Goal: Answer question/provide support: Share knowledge or assist other users

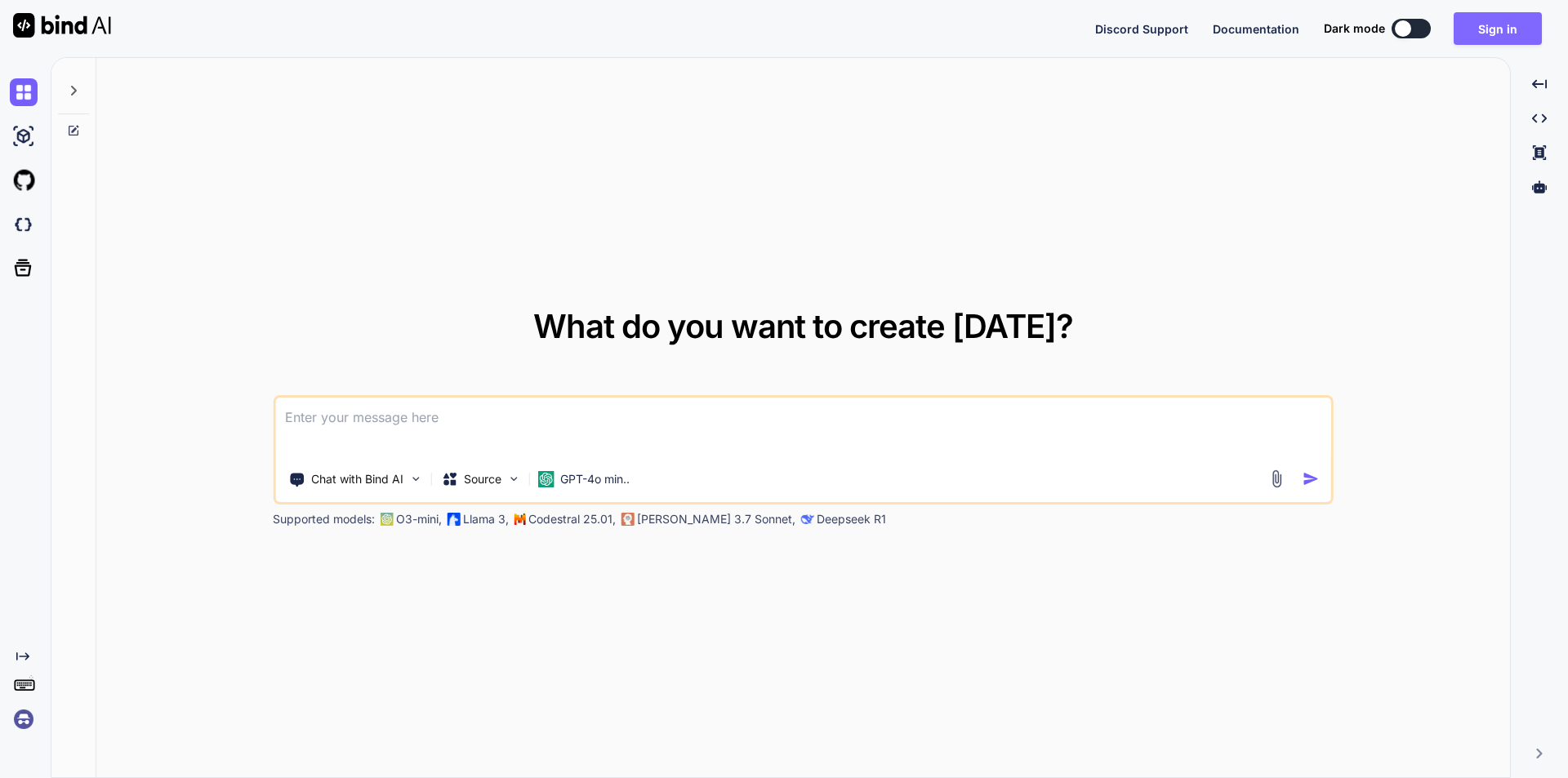
click at [1492, 26] on button "Sign in" at bounding box center [1497, 28] width 88 height 32
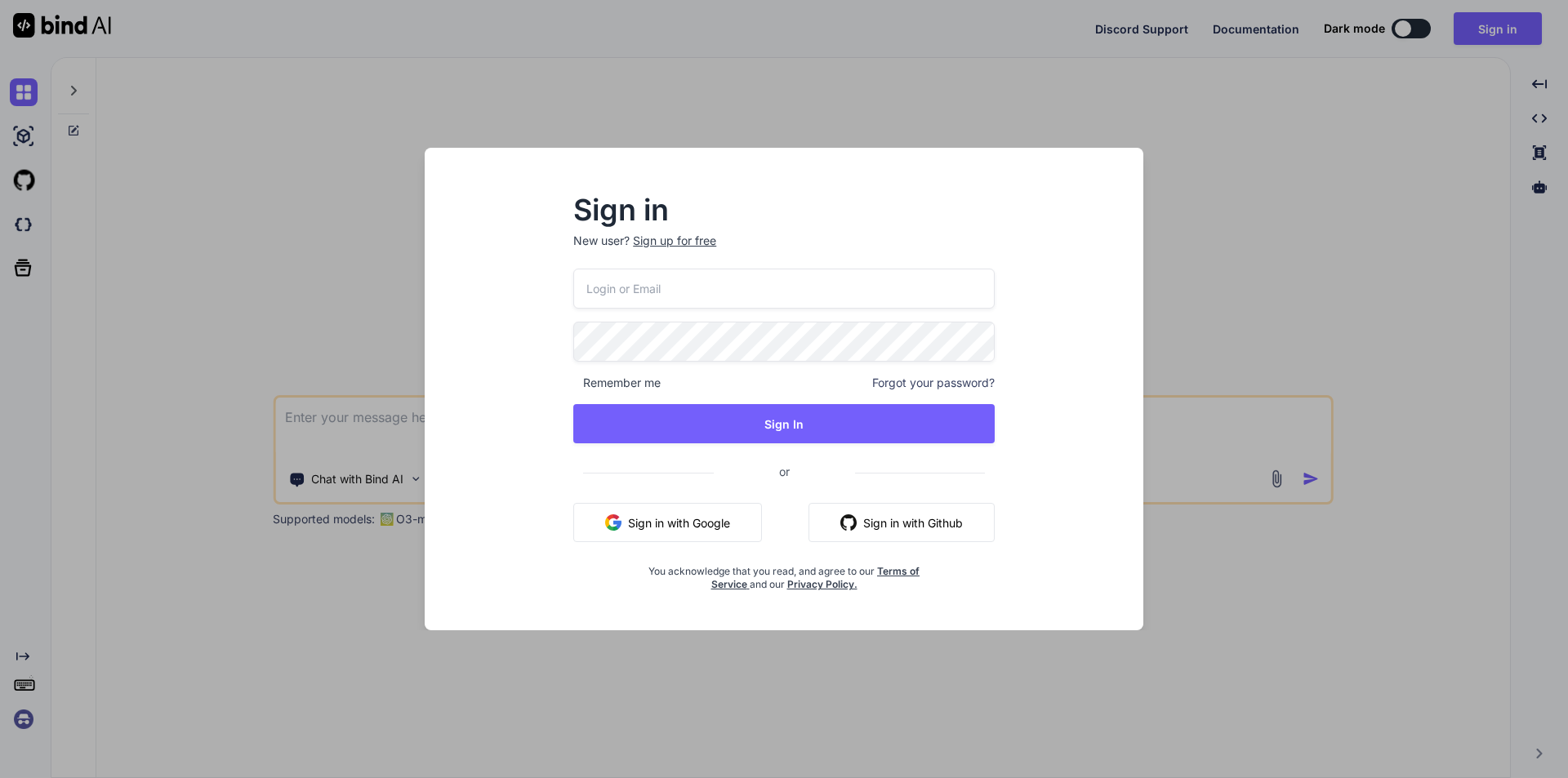
click at [746, 289] on input "email" at bounding box center [784, 289] width 422 height 40
type input "[EMAIL_ADDRESS][DOMAIN_NAME]"
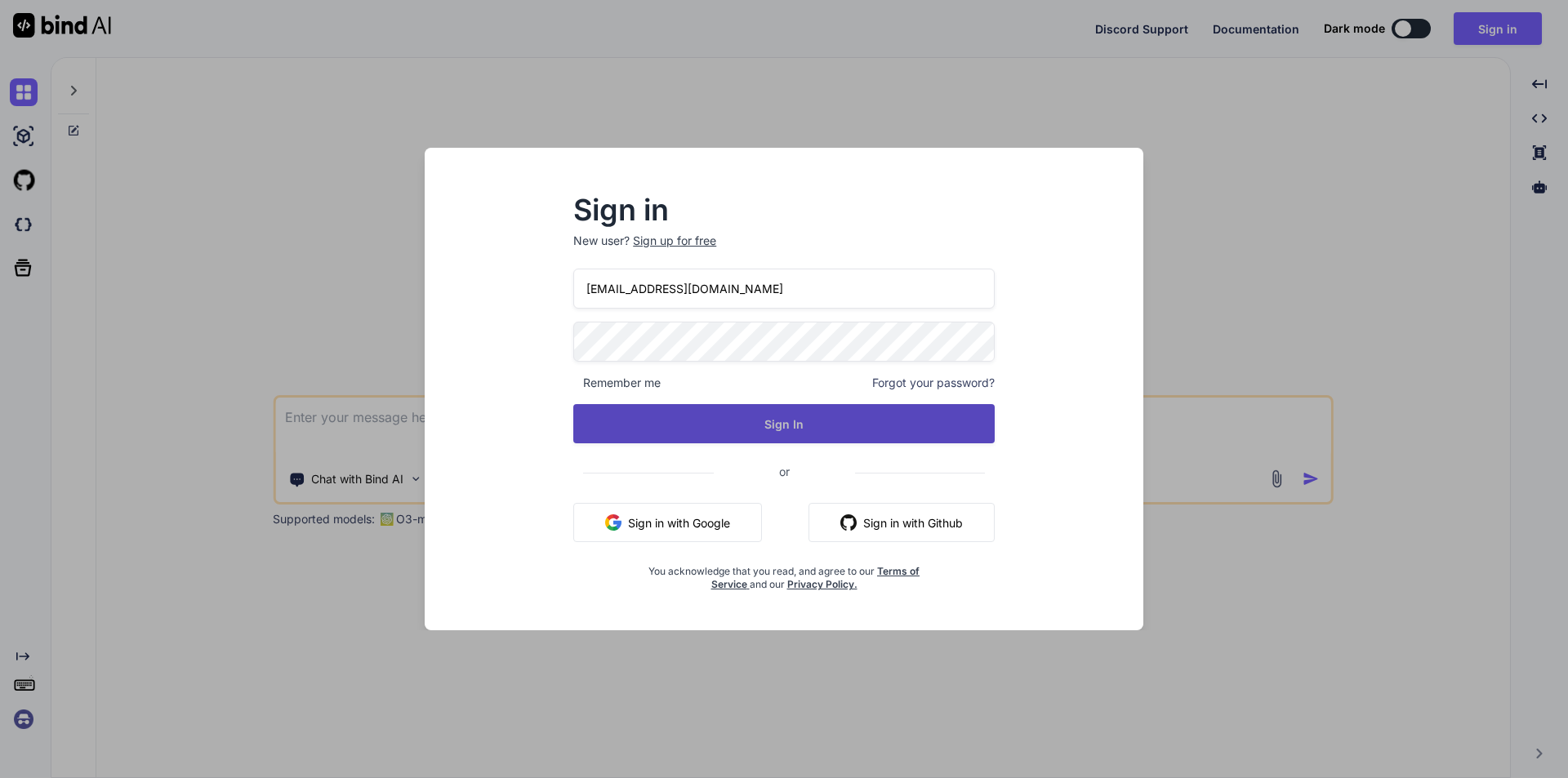
click at [732, 411] on button "Sign In" at bounding box center [784, 424] width 422 height 39
click at [792, 426] on button "Sign In" at bounding box center [784, 424] width 422 height 39
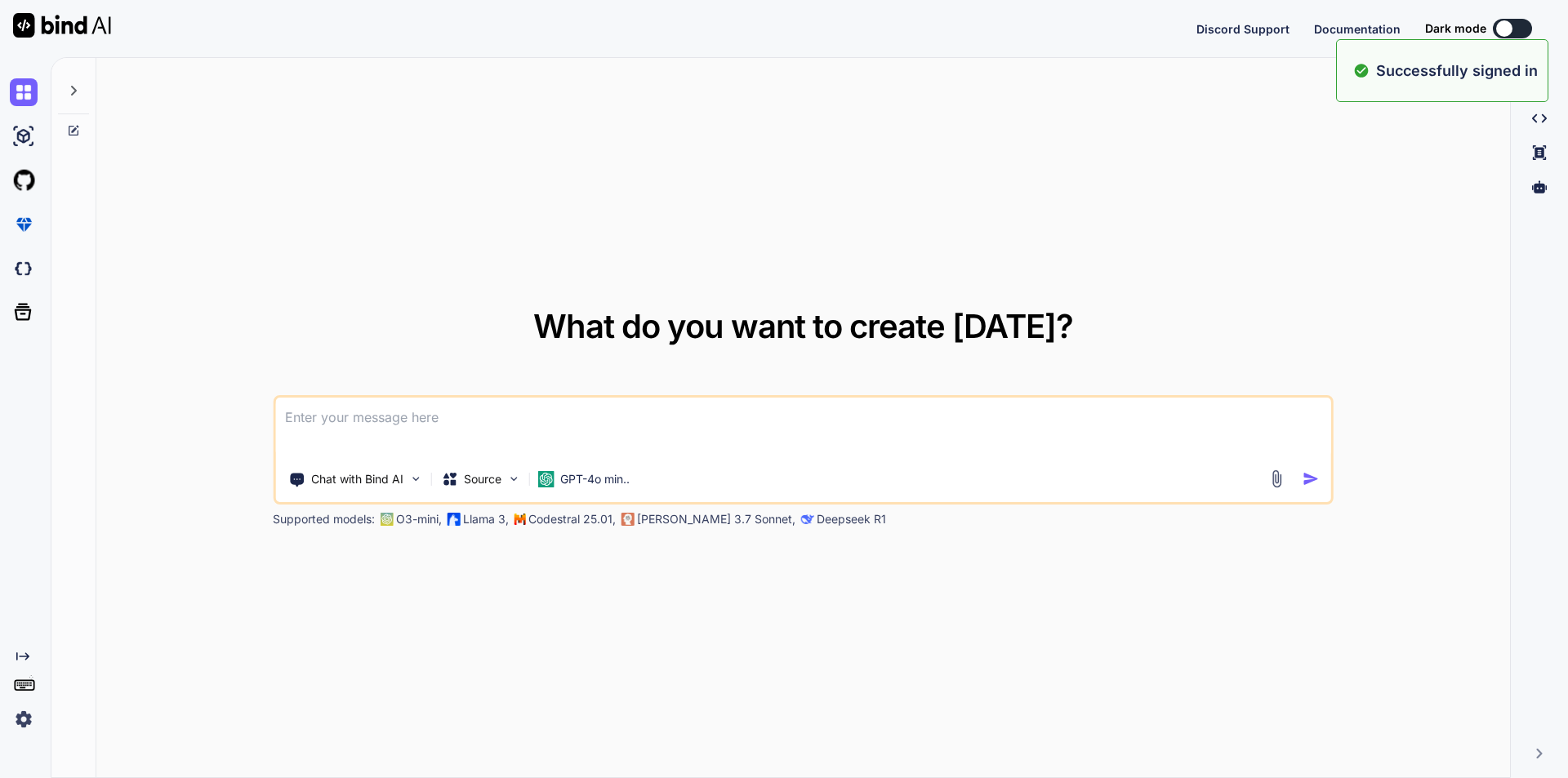
type textarea "x"
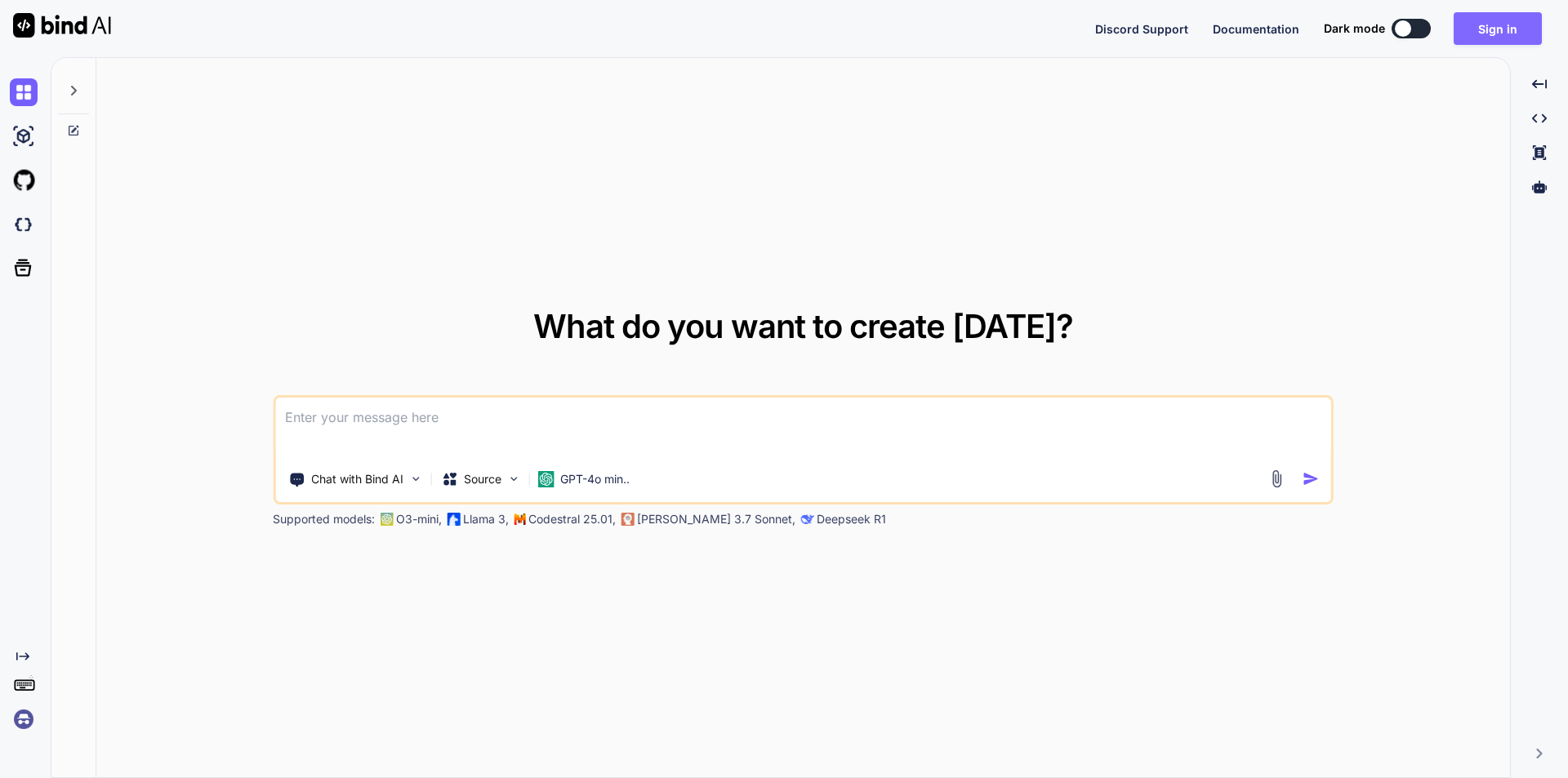
click at [1492, 33] on button "Sign in" at bounding box center [1497, 28] width 88 height 32
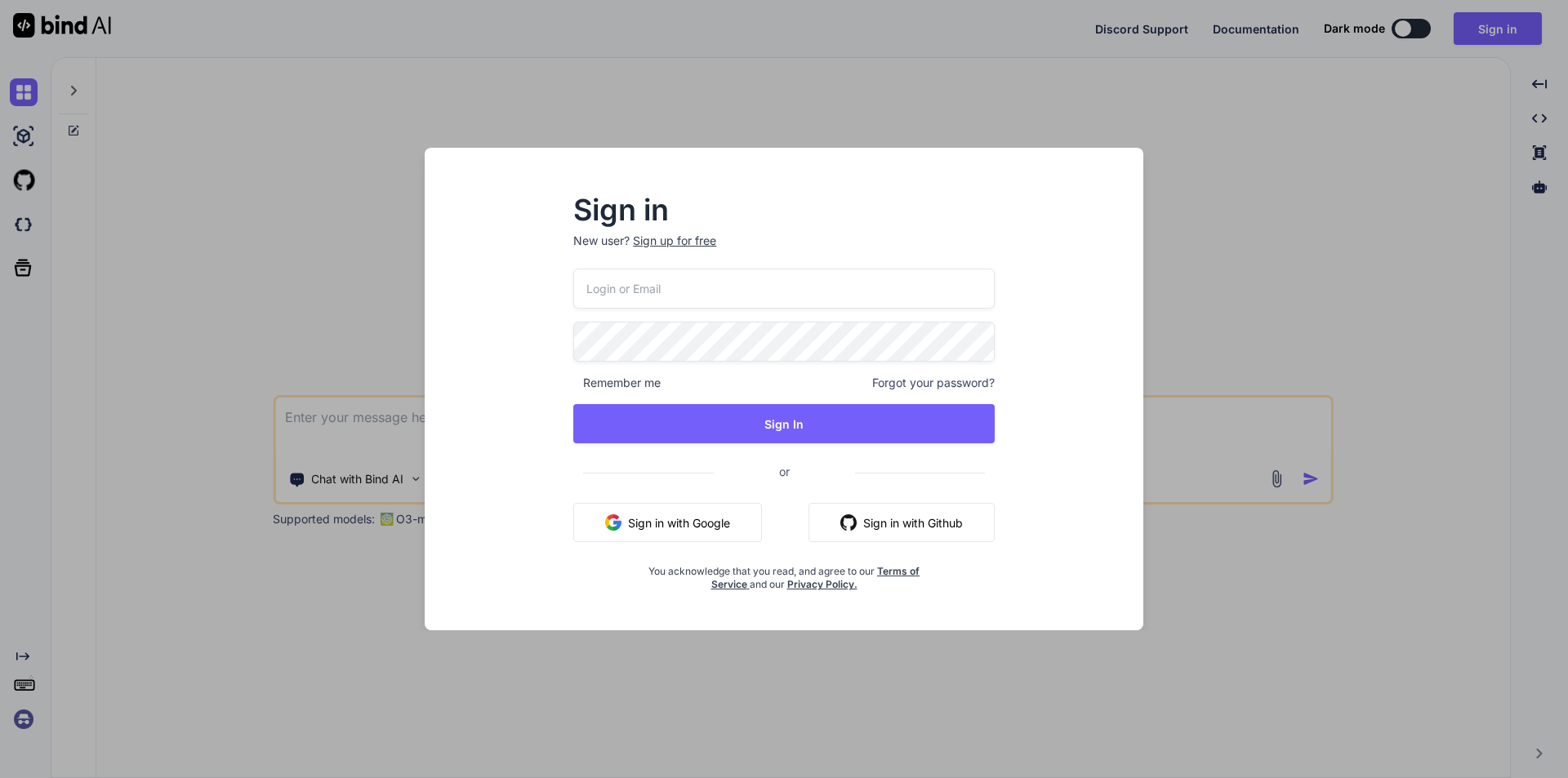
click at [738, 289] on input "email" at bounding box center [784, 289] width 422 height 40
type input "[EMAIL_ADDRESS][DOMAIN_NAME]"
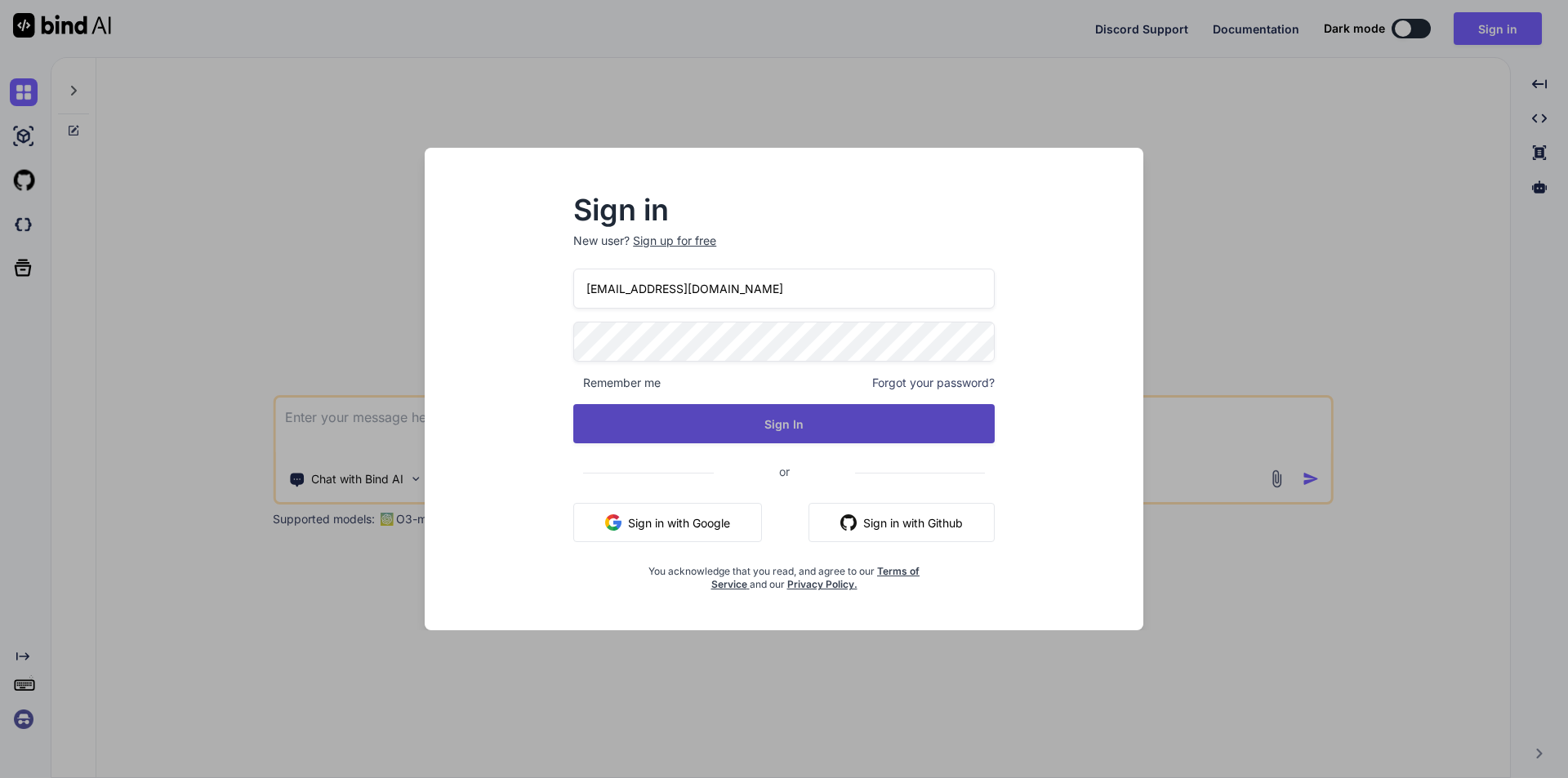
click at [778, 431] on button "Sign In" at bounding box center [784, 424] width 422 height 39
click at [778, 423] on button "Sign In" at bounding box center [784, 424] width 422 height 39
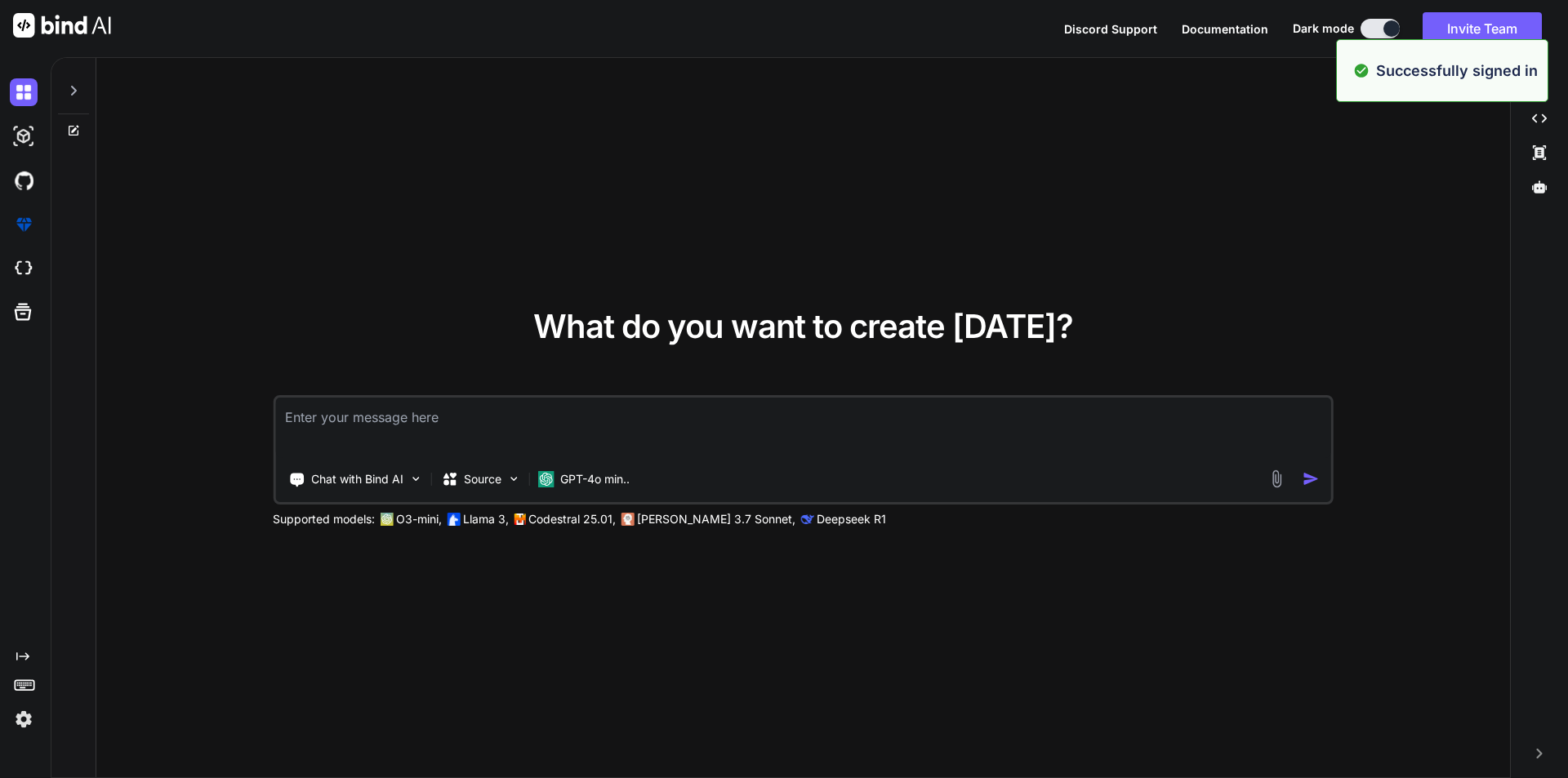
type textarea "x"
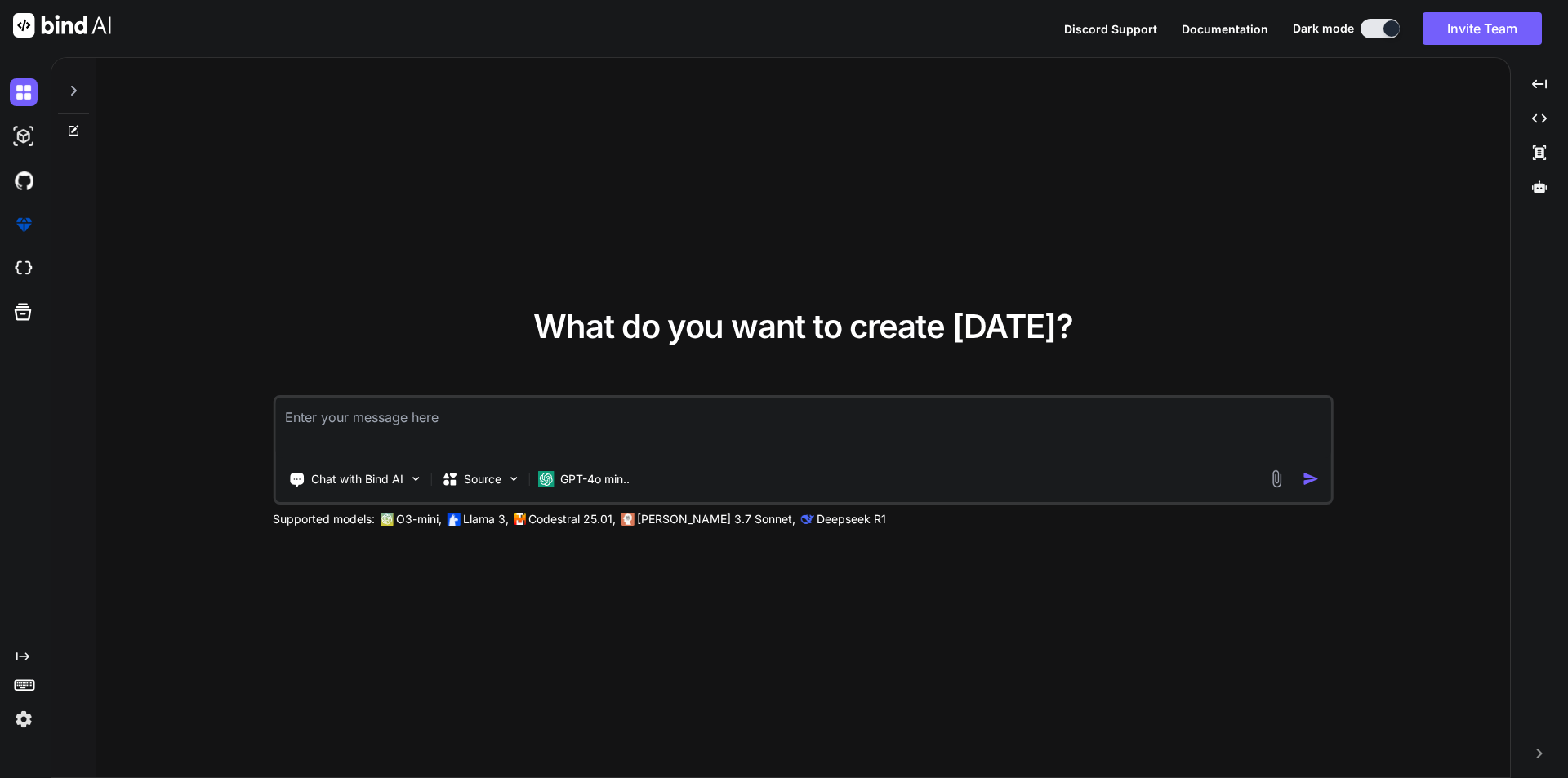
click at [550, 435] on textarea at bounding box center [803, 428] width 1056 height 60
type textarea "i"
type textarea "x"
type textarea "i"
type textarea "x"
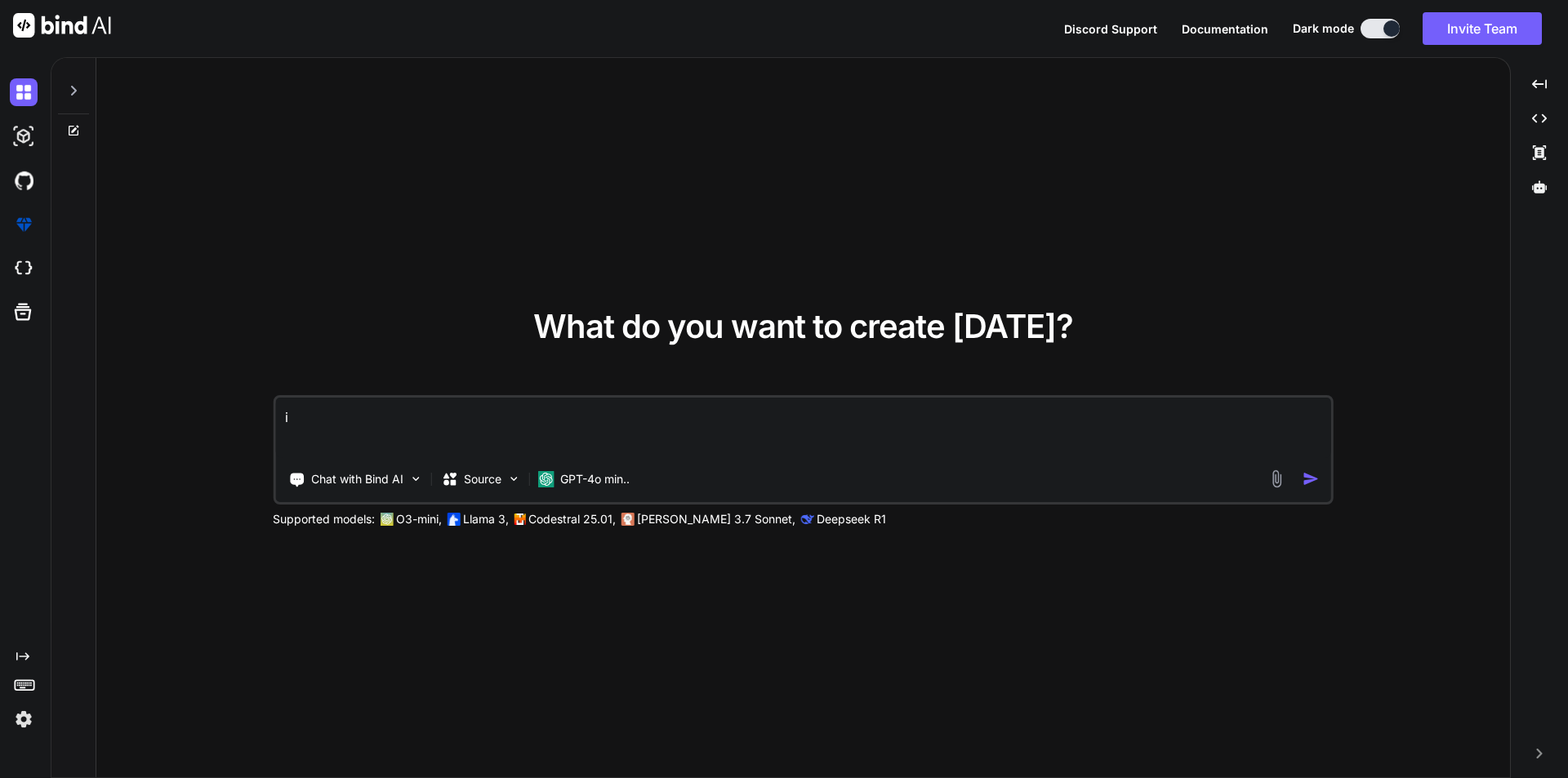
type textarea "i h"
type textarea "x"
type textarea "i ha"
type textarea "x"
type textarea "i hav"
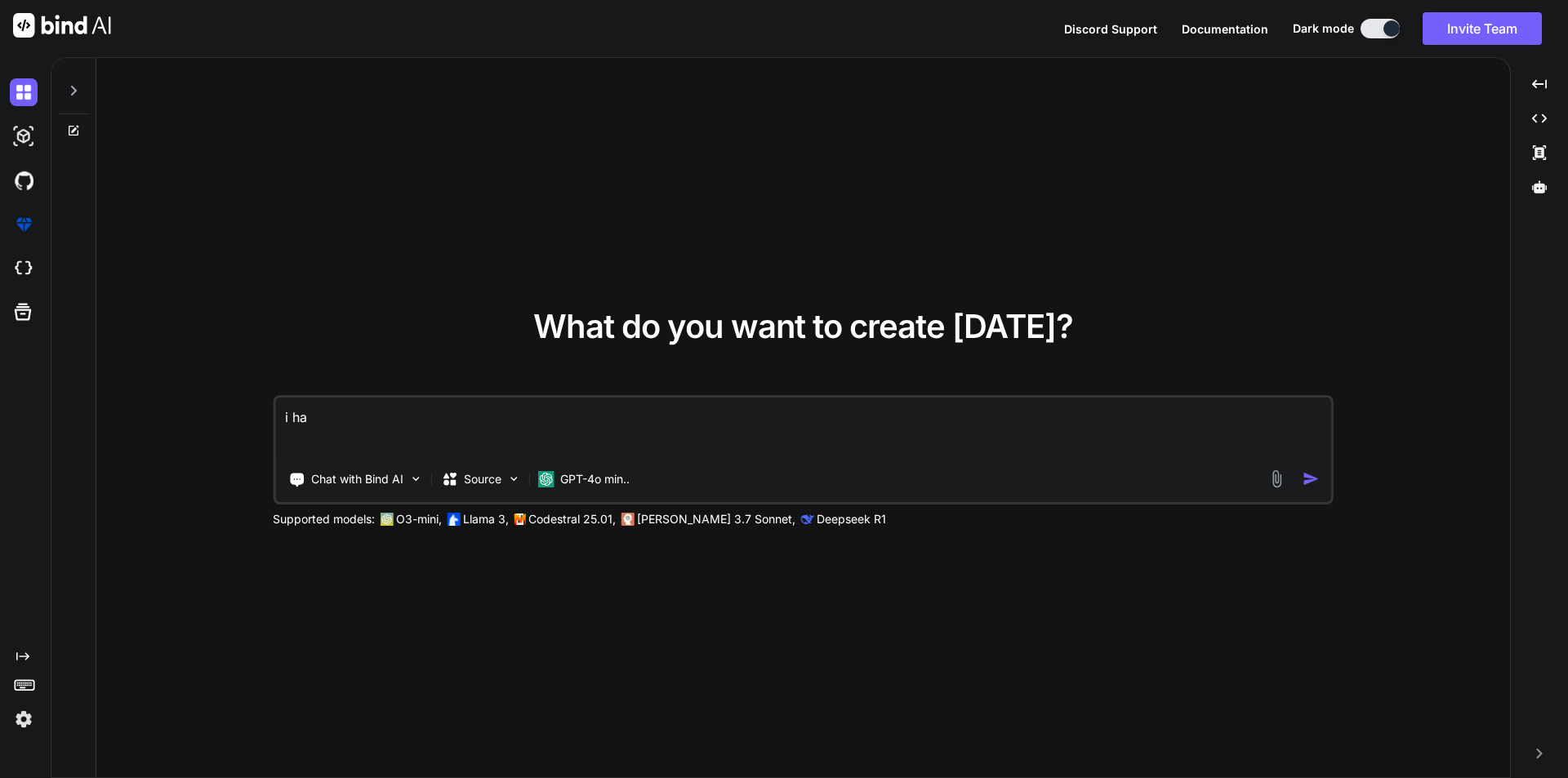
type textarea "x"
type textarea "i have"
type textarea "x"
type textarea "i have"
type textarea "x"
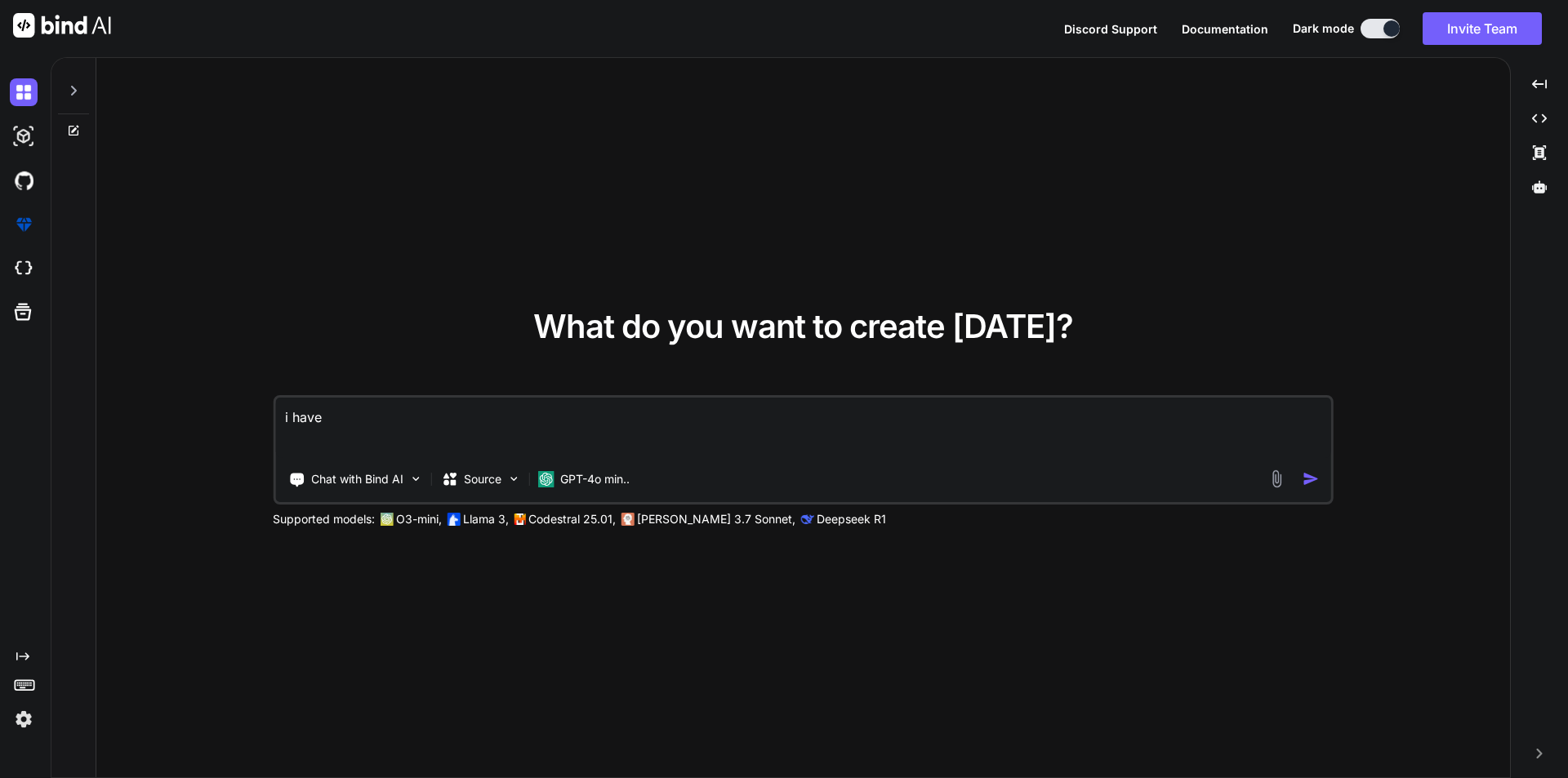
type textarea "i have t"
type textarea "x"
type textarea "i have th"
type textarea "x"
type textarea "i have thi"
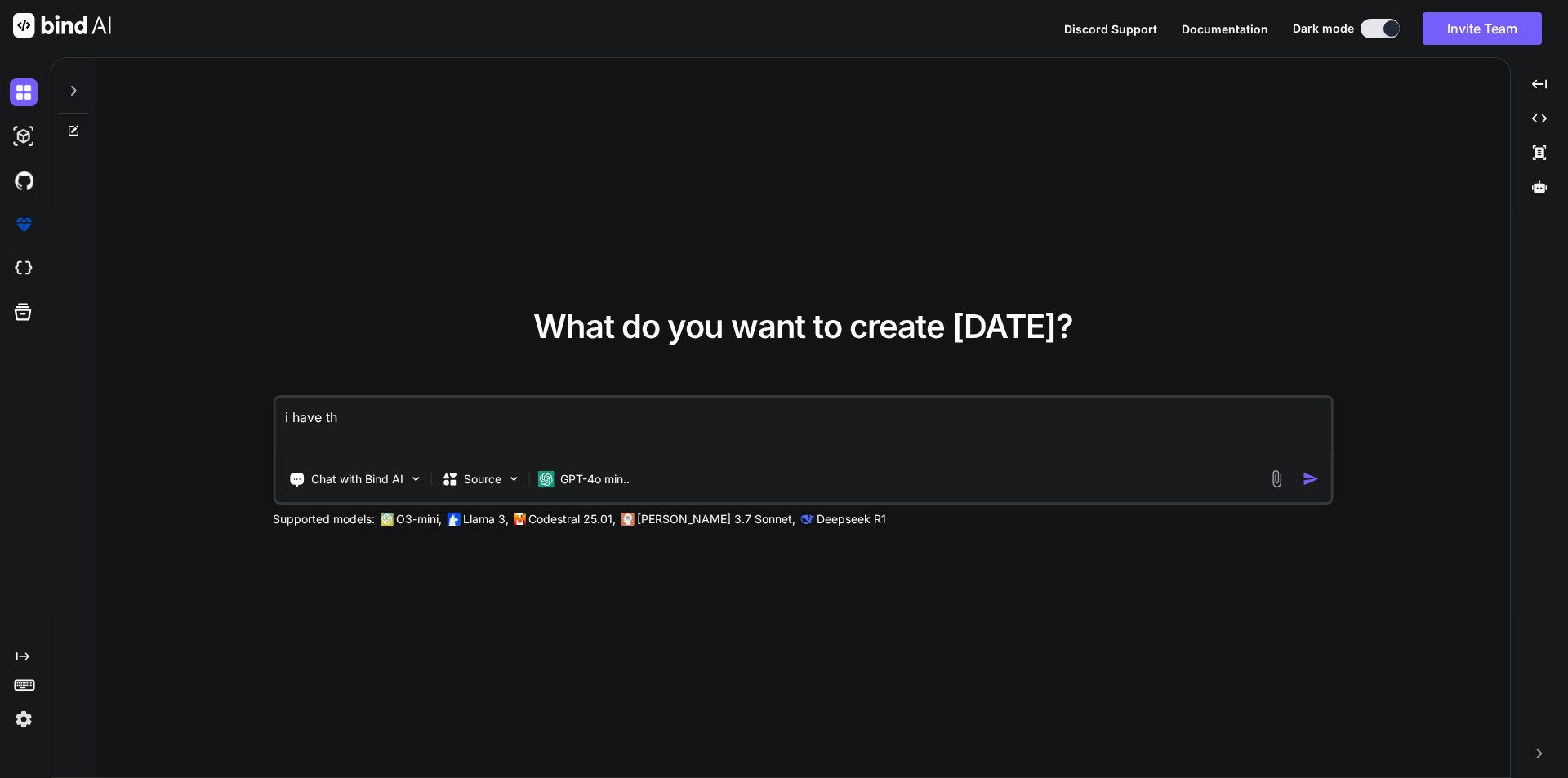
type textarea "x"
type textarea "i have this"
type textarea "x"
type textarea "i have this"
type textarea "x"
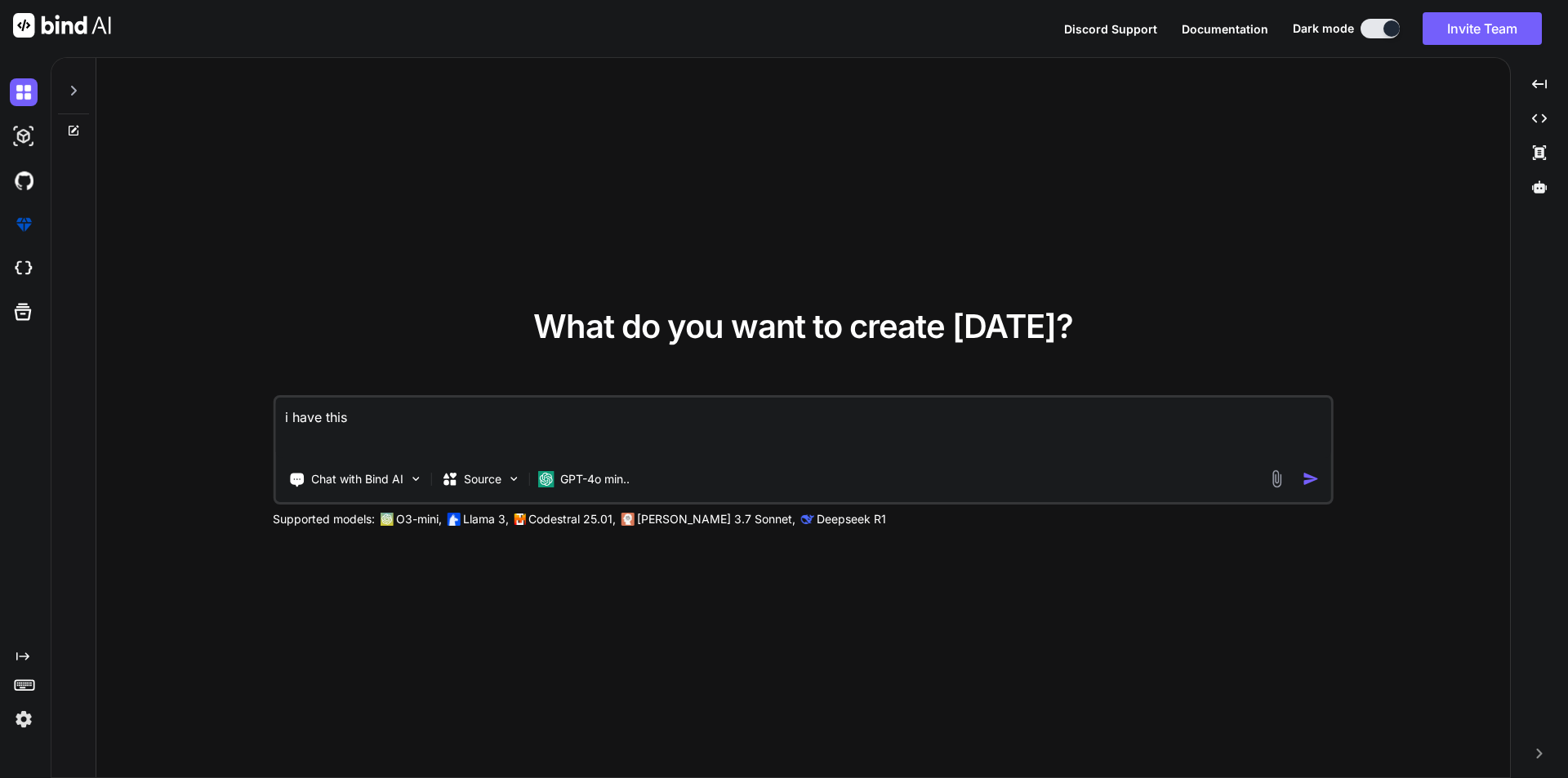
type textarea "i have this c"
type textarea "x"
type textarea "i have this co"
type textarea "x"
type textarea "i have this cod"
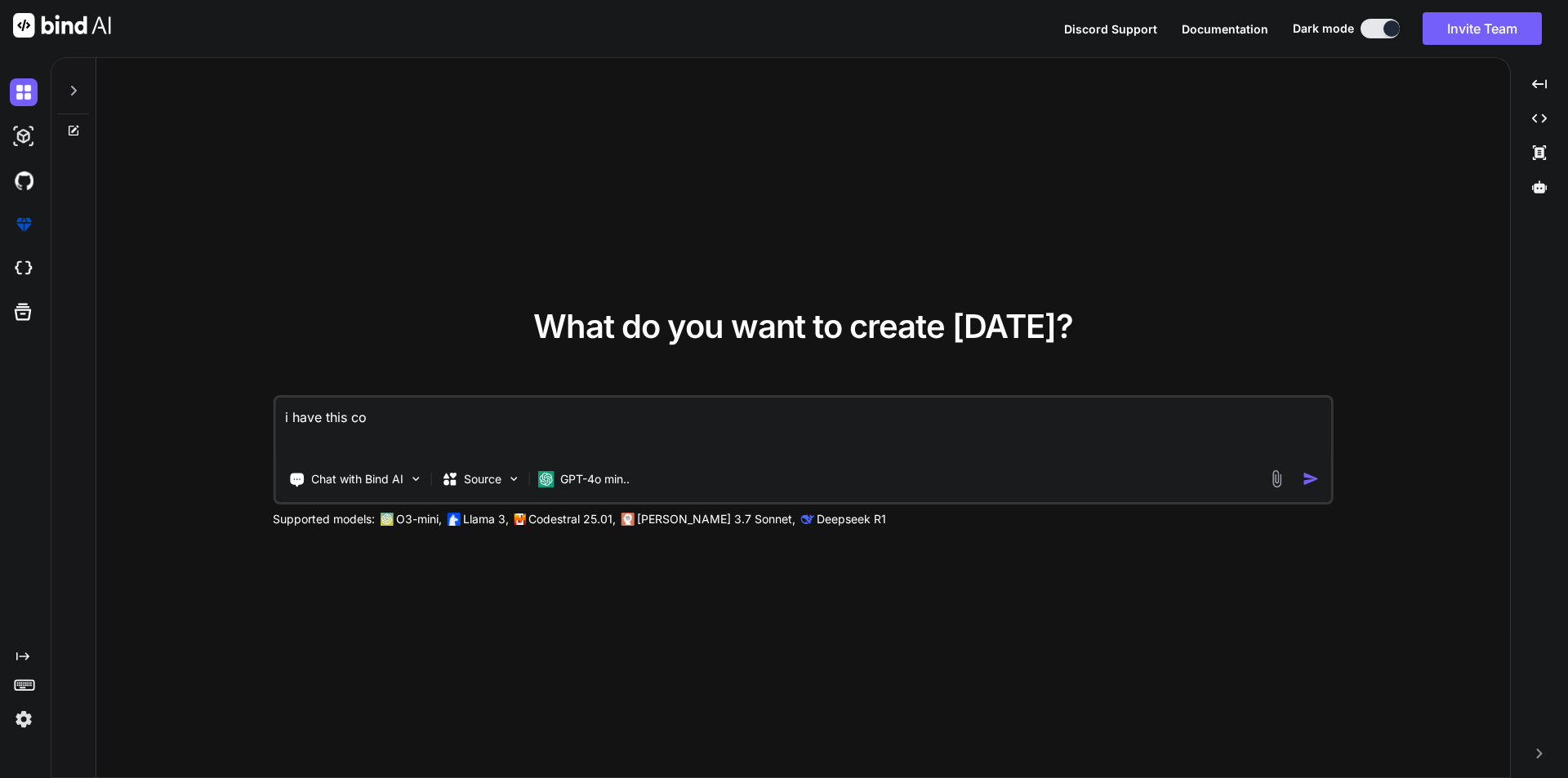
type textarea "x"
type textarea "i have this code"
type textarea "x"
type textarea "i have this code"
type textarea "x"
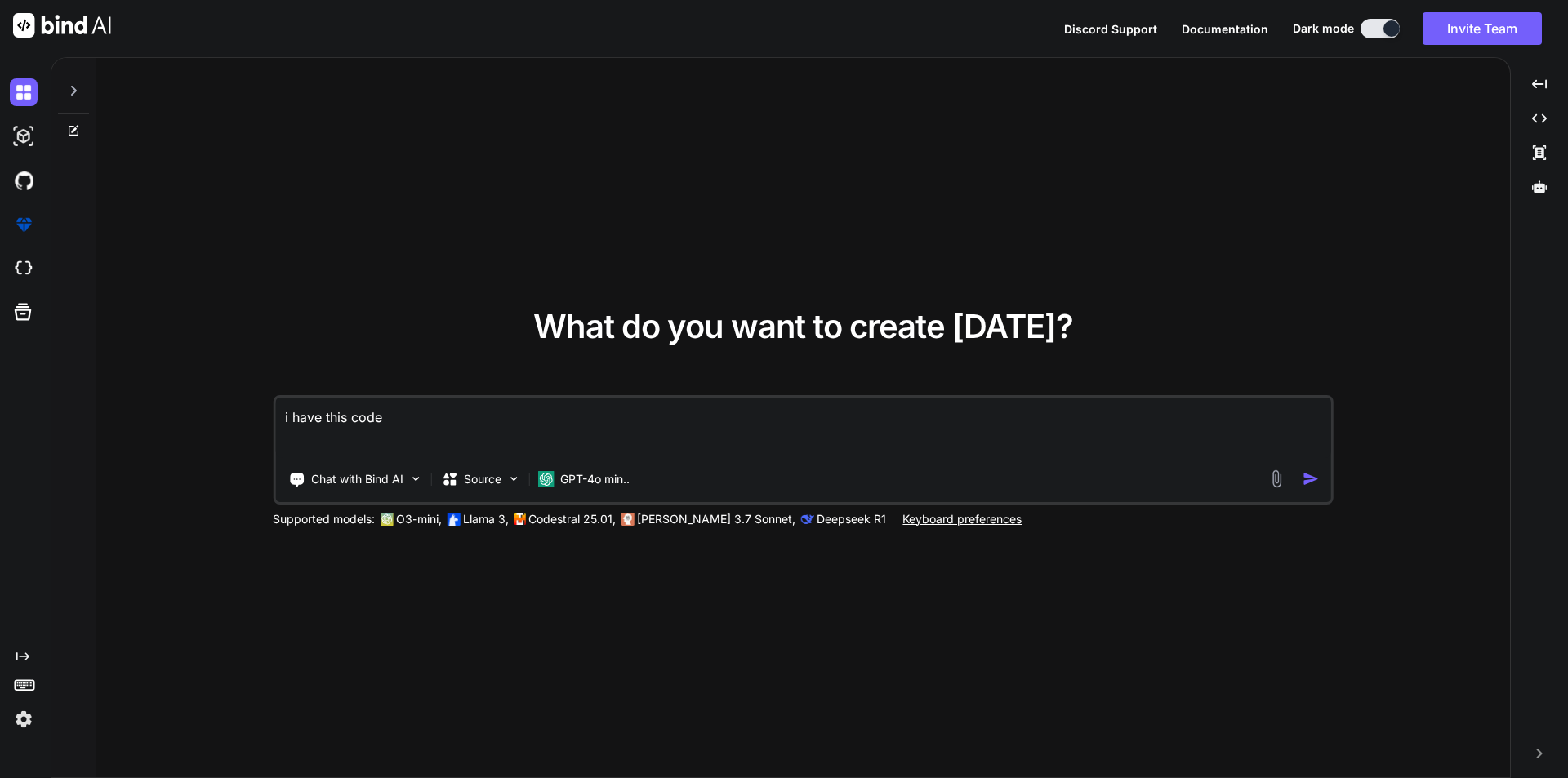
paste textarea "function drawAllTodayCharts(data) { const times = [DOMAIN_NAME](d => [DOMAIN_NA…"
type textarea "i have this code function drawAllTodayCharts(data) { const times = [DOMAIN_NAME…"
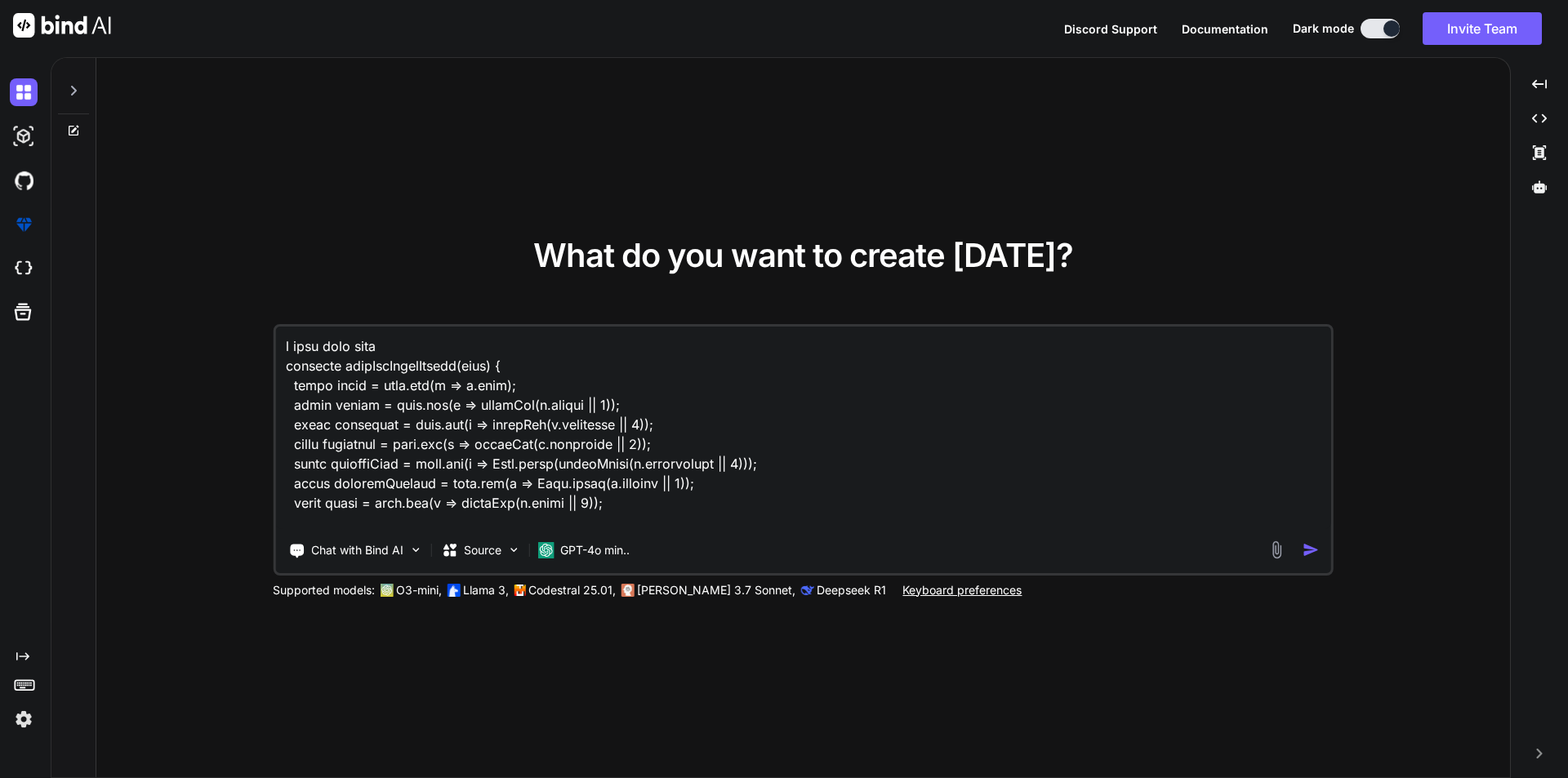
scroll to position [2845, 0]
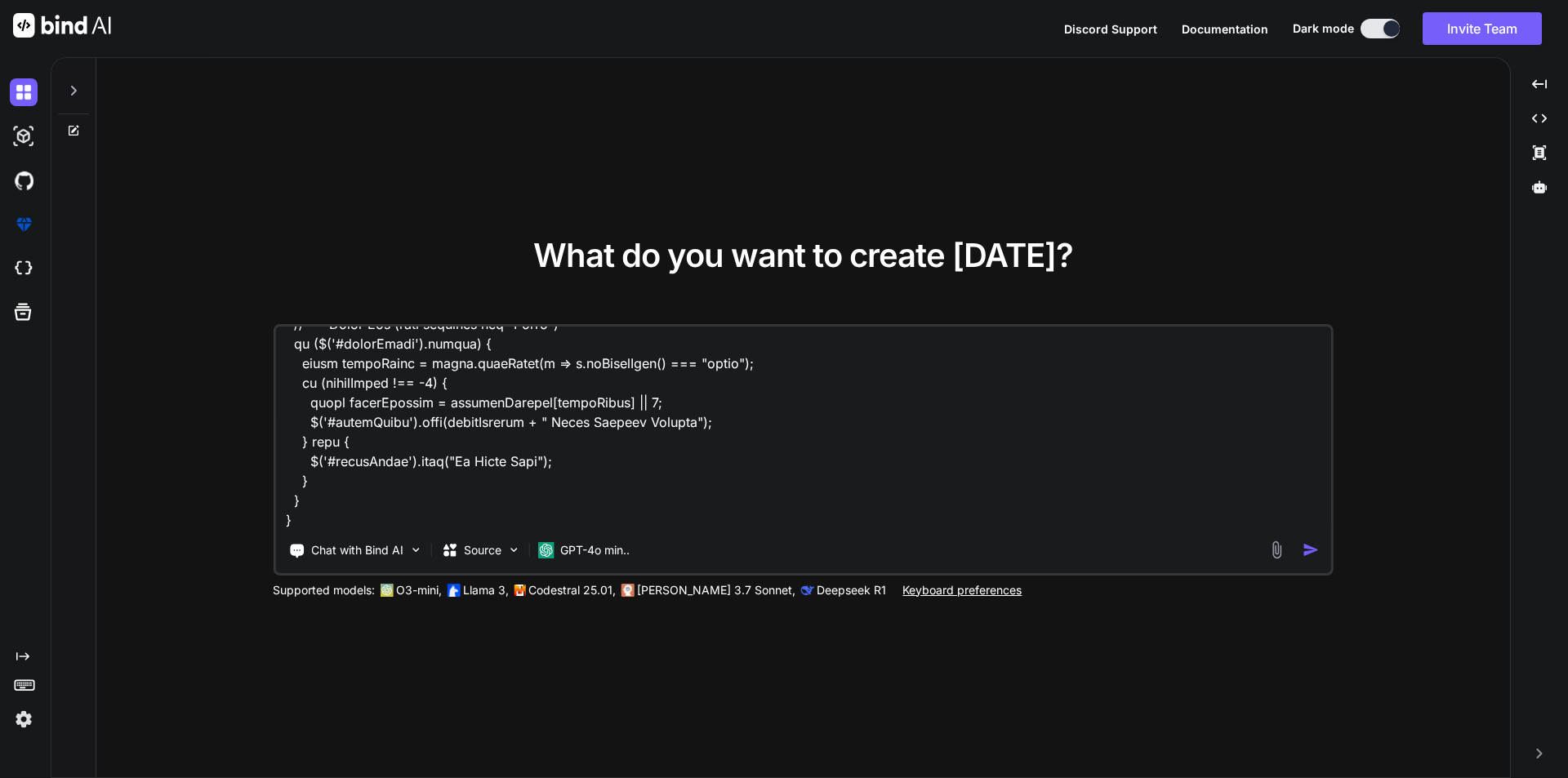
type textarea "x"
type textarea "i have this code function drawAllTodayCharts(data) { const times = [DOMAIN_NAME…"
type textarea "x"
type textarea "i have this code function drawAllTodayCharts(data) { const times = [DOMAIN_NAME…"
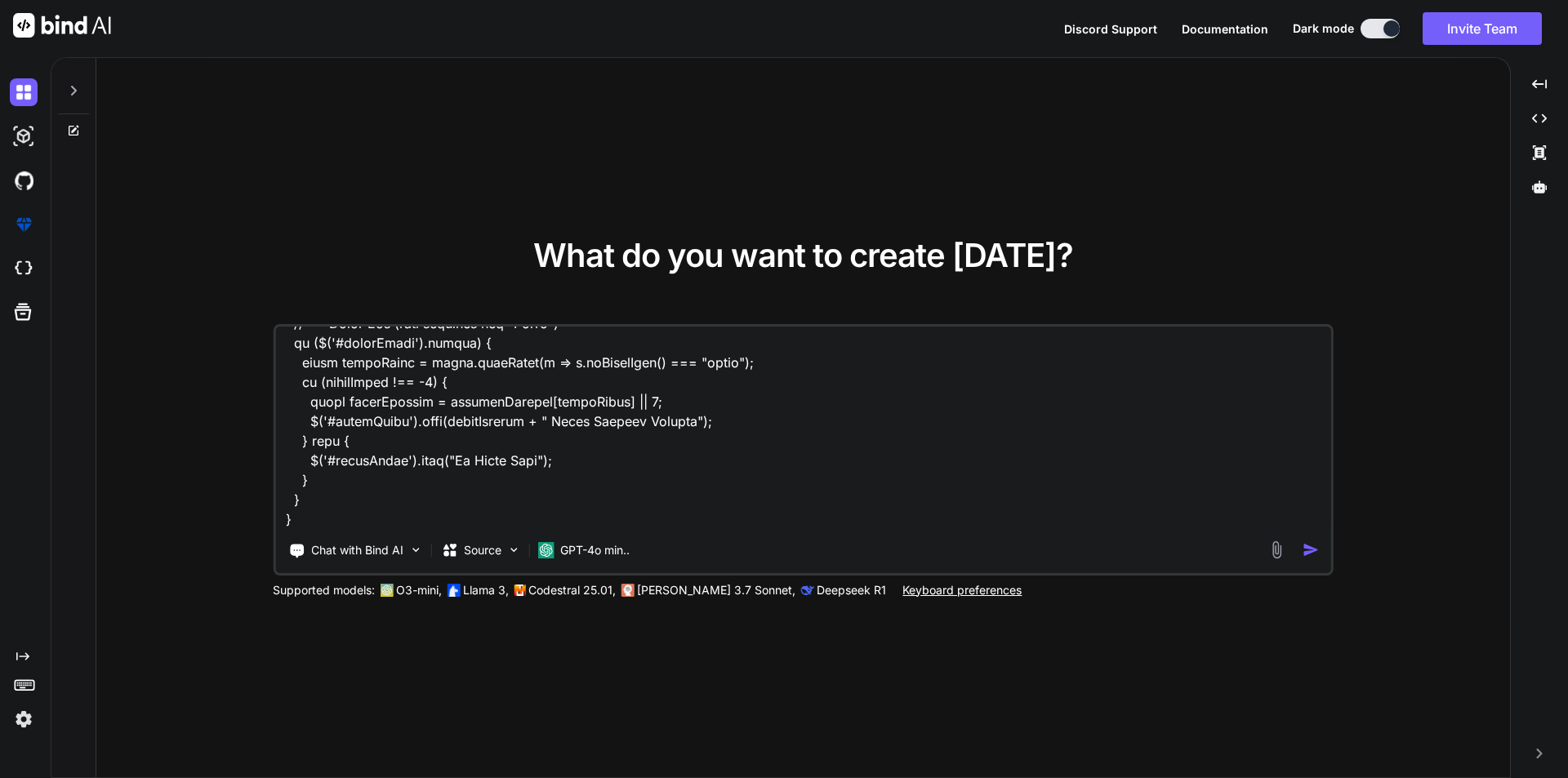
type textarea "x"
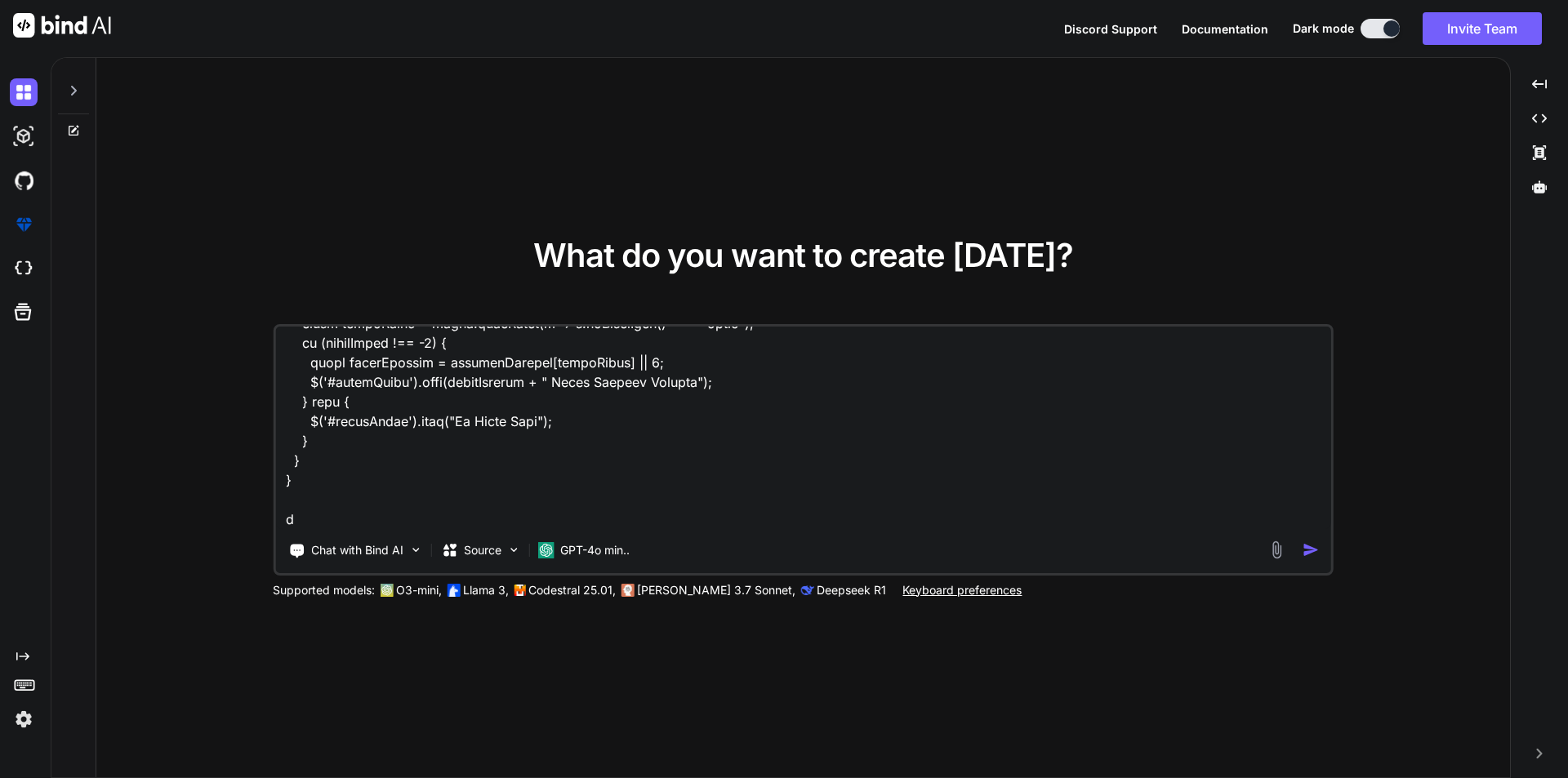
type textarea "i have this code function drawAllTodayCharts(data) { const times = [DOMAIN_NAME…"
type textarea "x"
type textarea "i have this code function drawAllTodayCharts(data) { const times = [DOMAIN_NAME…"
type textarea "x"
type textarea "i have this code function drawAllTodayCharts(data) { const times = [DOMAIN_NAME…"
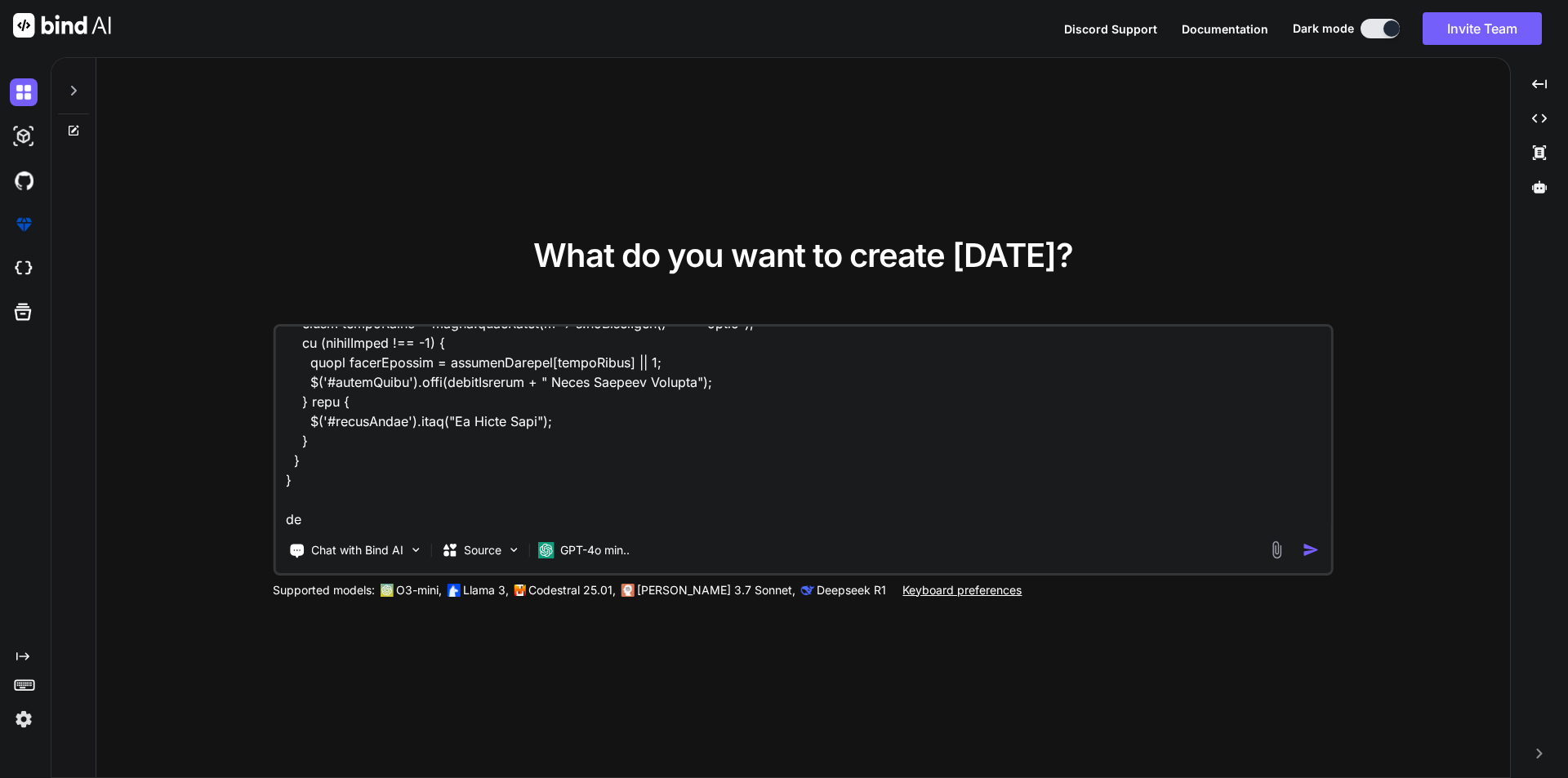
type textarea "x"
type textarea "i have this code function drawAllTodayCharts(data) { const times = [DOMAIN_NAME…"
type textarea "x"
type textarea "i have this code function drawAllTodayCharts(data) { const times = [DOMAIN_NAME…"
type textarea "x"
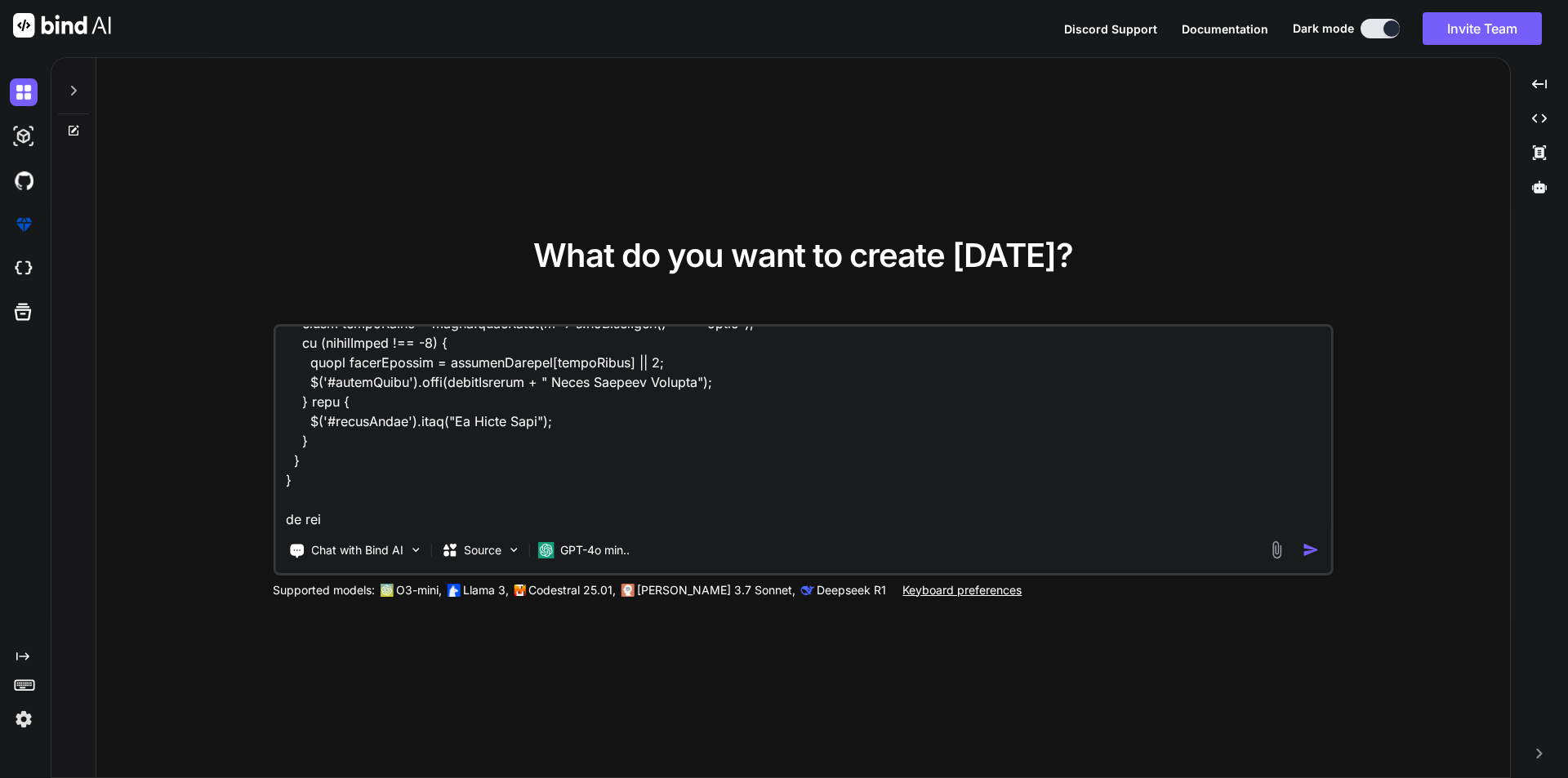
type textarea "i have this code function drawAllTodayCharts(data) { const times = [DOMAIN_NAME…"
type textarea "x"
type textarea "i have this code function drawAllTodayCharts(data) { const times = [DOMAIN_NAME…"
type textarea "x"
type textarea "i have this code function drawAllTodayCharts(data) { const times = [DOMAIN_NAME…"
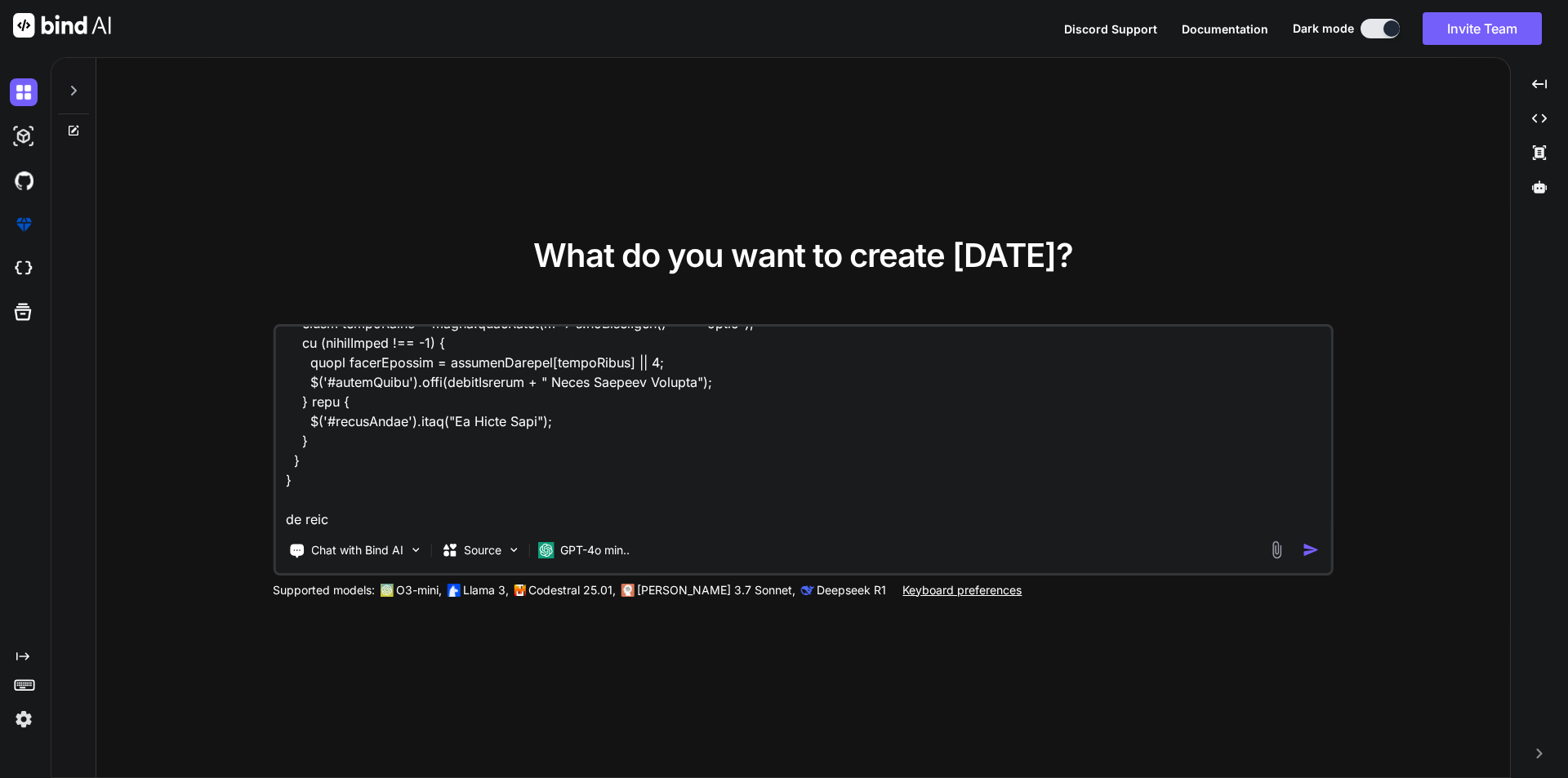
type textarea "x"
type textarea "i have this code function drawAllTodayCharts(data) { const times = [DOMAIN_NAME…"
type textarea "x"
type textarea "i have this code function drawAllTodayCharts(data) { const times = [DOMAIN_NAME…"
type textarea "x"
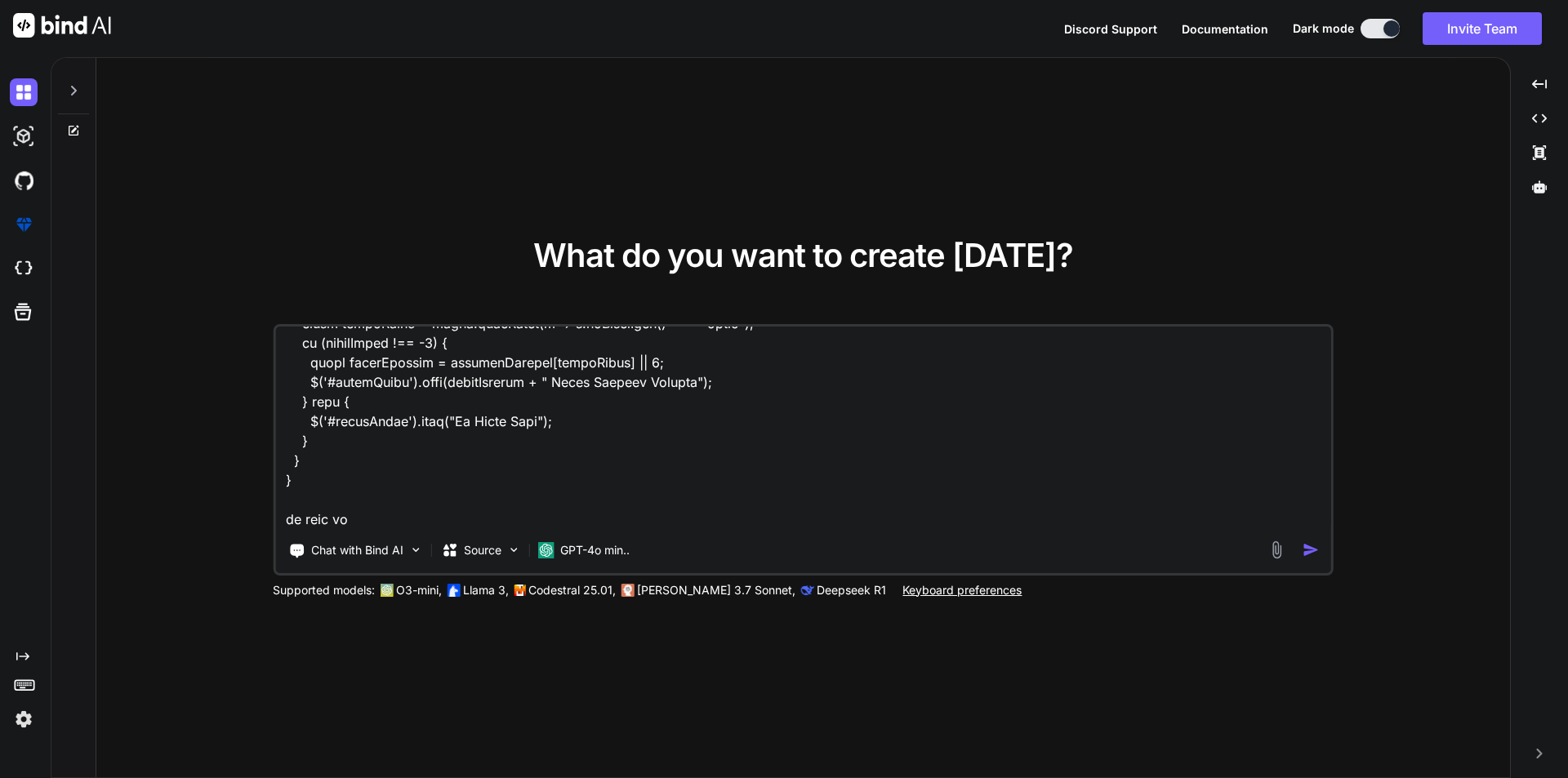
type textarea "i have this code function drawAllTodayCharts(data) { const times = [DOMAIN_NAME…"
type textarea "x"
type textarea "i have this code function drawAllTodayCharts(data) { const times = [DOMAIN_NAME…"
type textarea "x"
type textarea "i have this code function drawAllTodayCharts(data) { const times = [DOMAIN_NAME…"
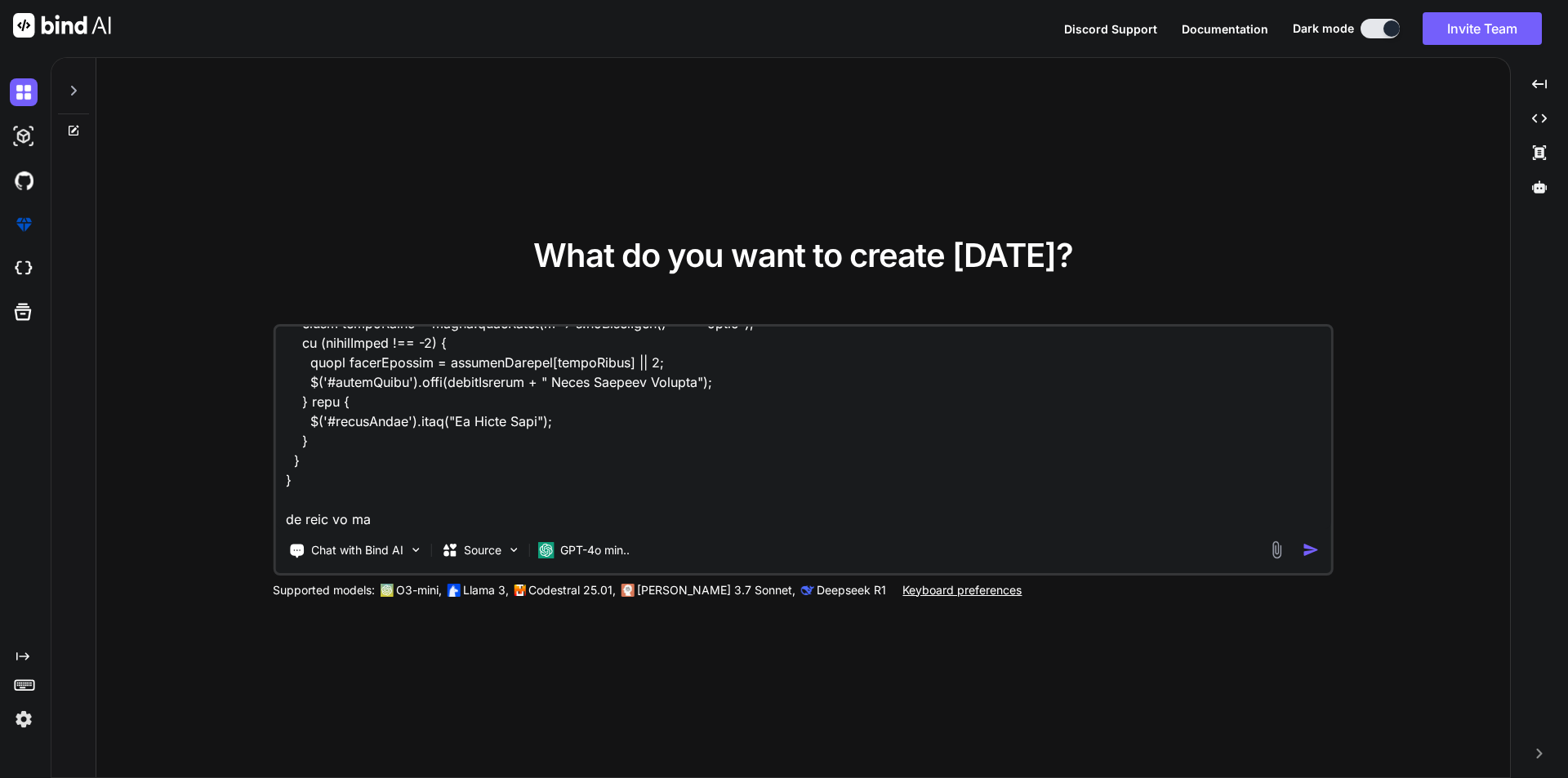
type textarea "x"
type textarea "i have this code function drawAllTodayCharts(data) { const times = [DOMAIN_NAME…"
type textarea "x"
type textarea "i have this code function drawAllTodayCharts(data) { const times = [DOMAIN_NAME…"
type textarea "x"
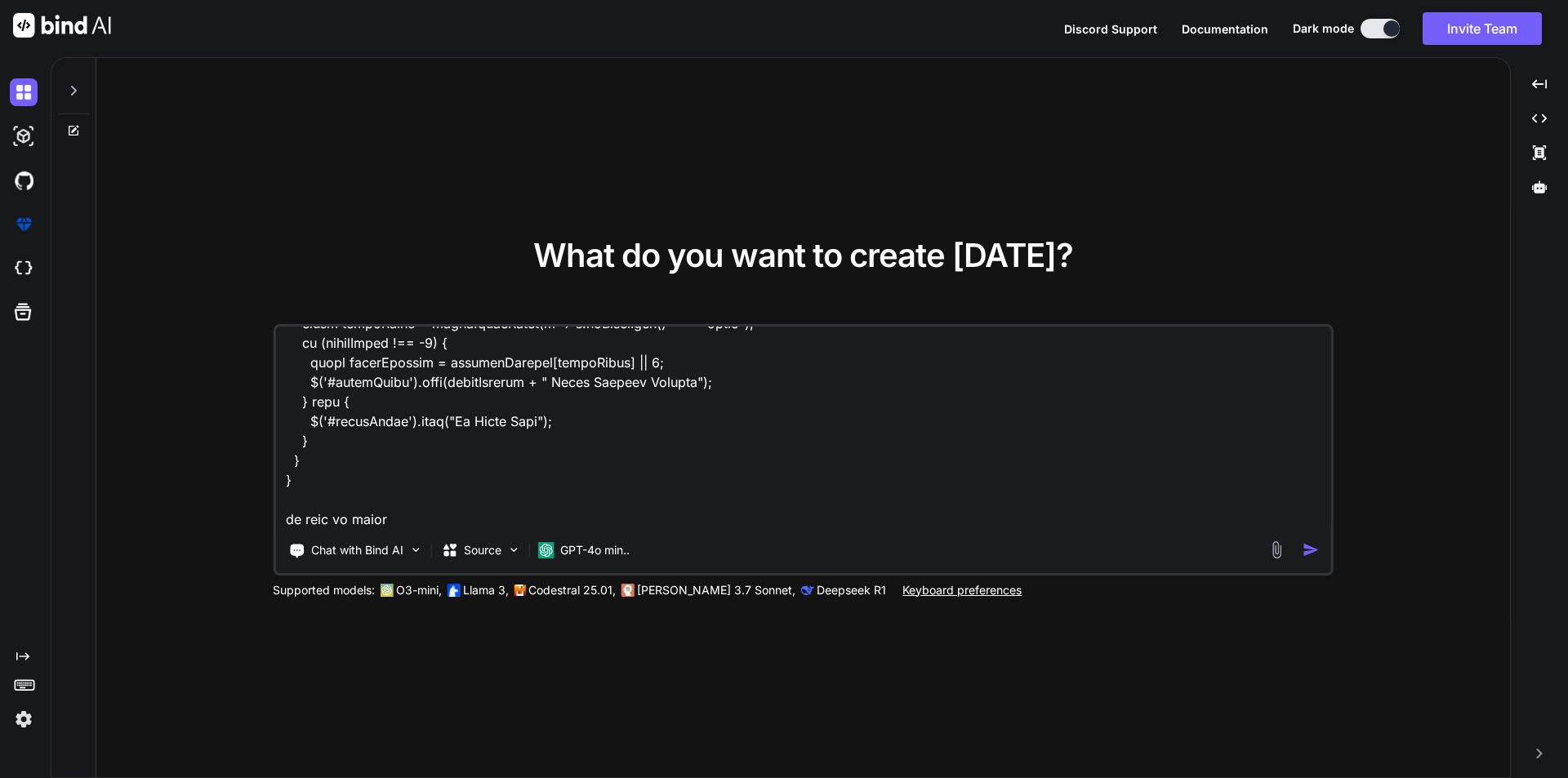
type textarea "i have this code function drawAllTodayCharts(data) { const times = [DOMAIN_NAME…"
type textarea "x"
type textarea "i have this code function drawAllTodayCharts(data) { const times = [DOMAIN_NAME…"
type textarea "x"
type textarea "i have this code function drawAllTodayCharts(data) { const times = [DOMAIN_NAME…"
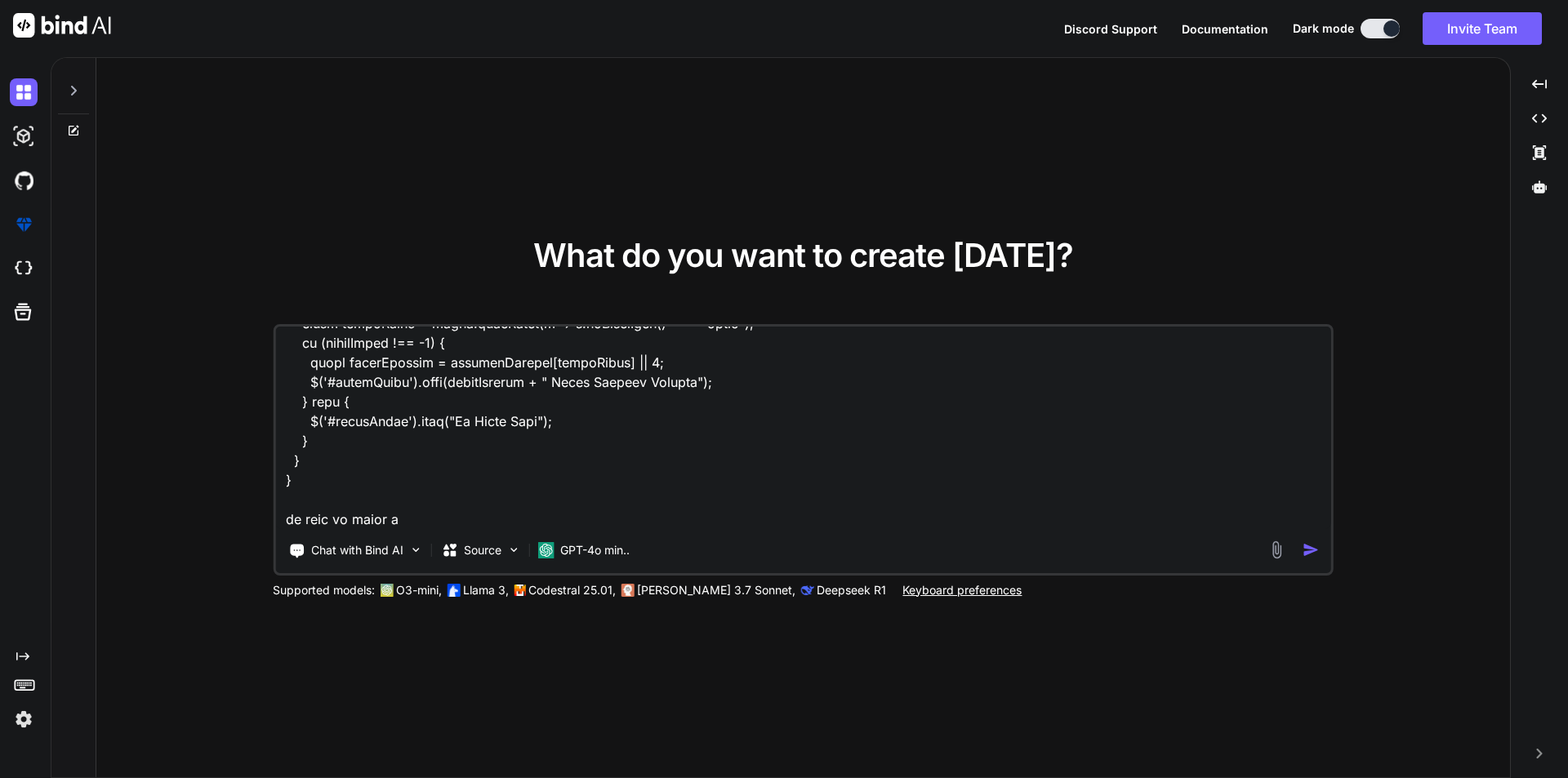
type textarea "x"
type textarea "i have this code function drawAllTodayCharts(data) { const times = [DOMAIN_NAME…"
type textarea "x"
type textarea "i have this code function drawAllTodayCharts(data) { const times = [DOMAIN_NAME…"
type textarea "x"
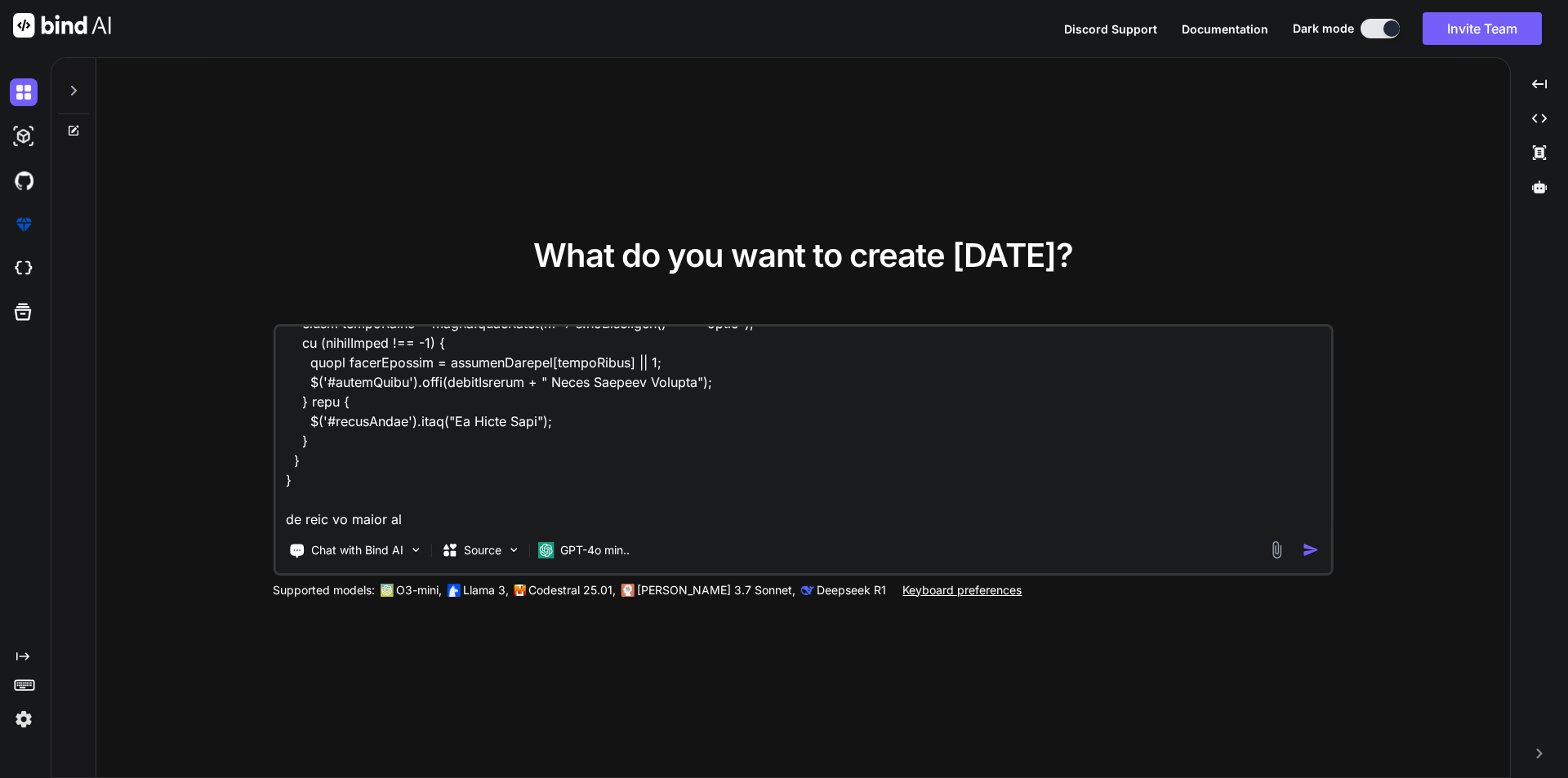
type textarea "i have this code function drawAllTodayCharts(data) { const times = [DOMAIN_NAME…"
type textarea "x"
type textarea "i have this code function drawAllTodayCharts(data) { const times = [DOMAIN_NAME…"
type textarea "x"
type textarea "i have this code function drawAllTodayCharts(data) { const times = [DOMAIN_NAME…"
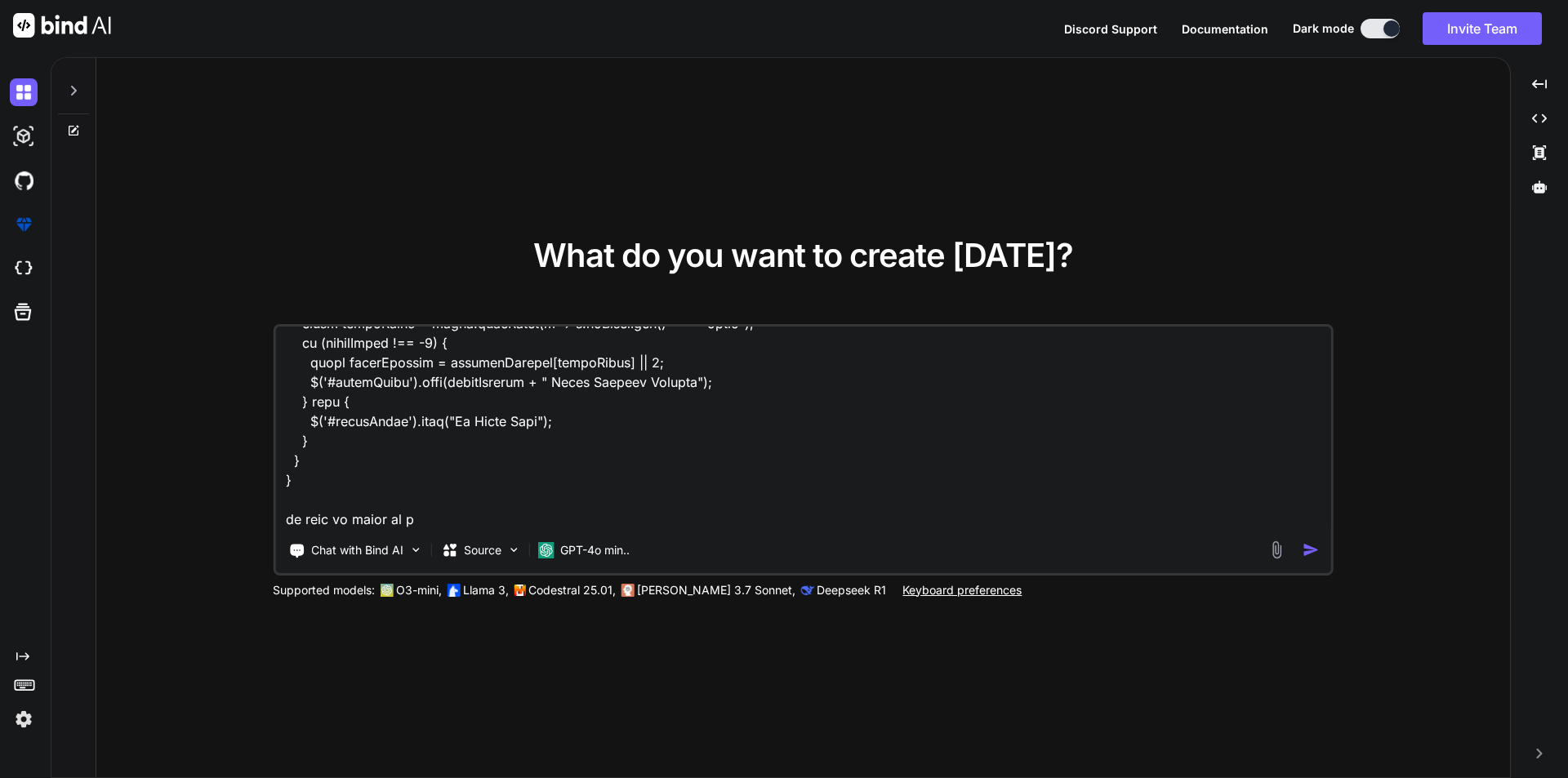
type textarea "x"
type textarea "i have this code function drawAllTodayCharts(data) { const times = [DOMAIN_NAME…"
type textarea "x"
type textarea "i have this code function drawAllTodayCharts(data) { const times = [DOMAIN_NAME…"
type textarea "x"
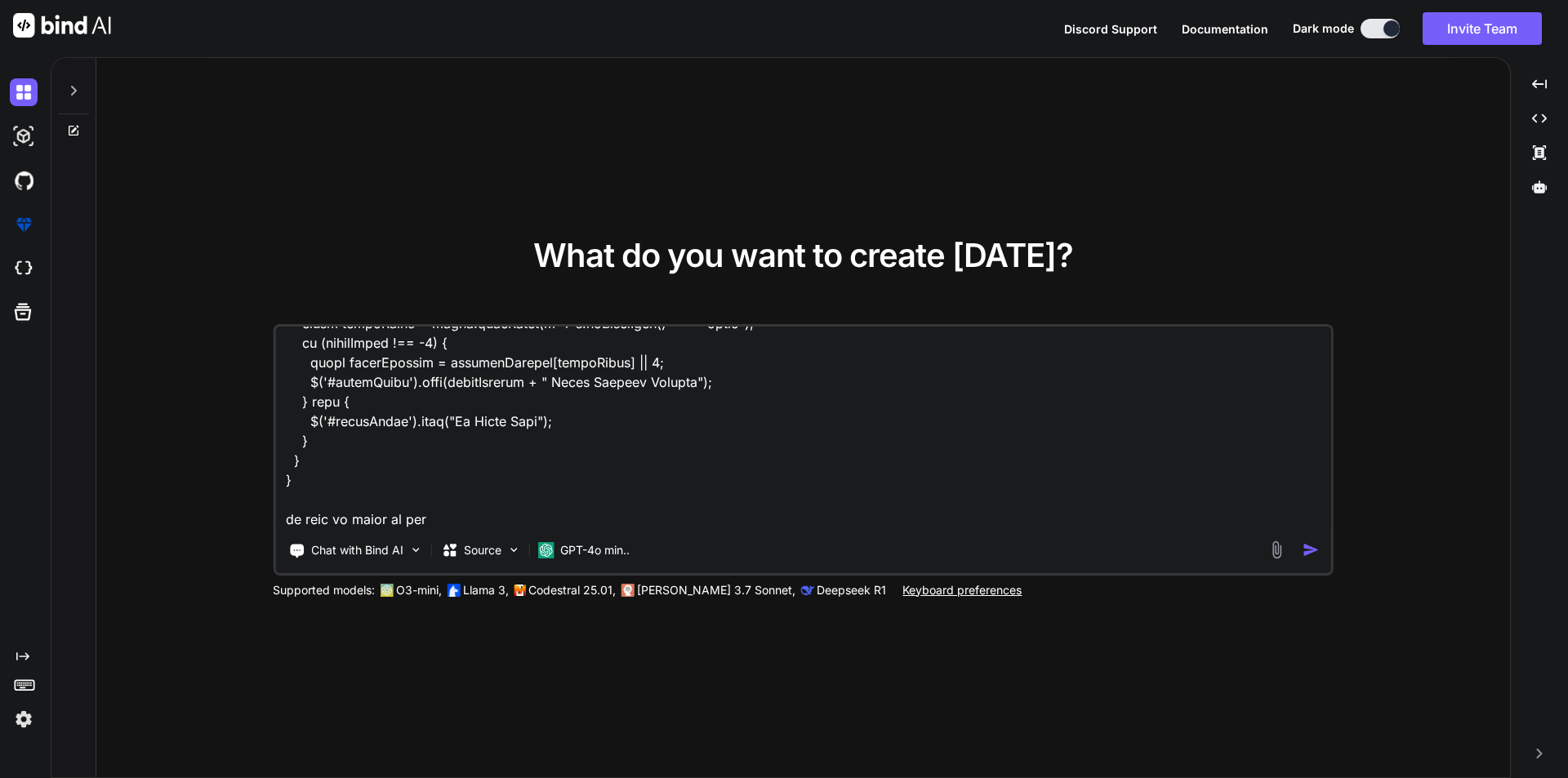
type textarea "i have this code function drawAllTodayCharts(data) { const times = [DOMAIN_NAME…"
type textarea "x"
type textarea "i have this code function drawAllTodayCharts(data) { const times = [DOMAIN_NAME…"
type textarea "x"
type textarea "i have this code function drawAllTodayCharts(data) { const times = [DOMAIN_NAME…"
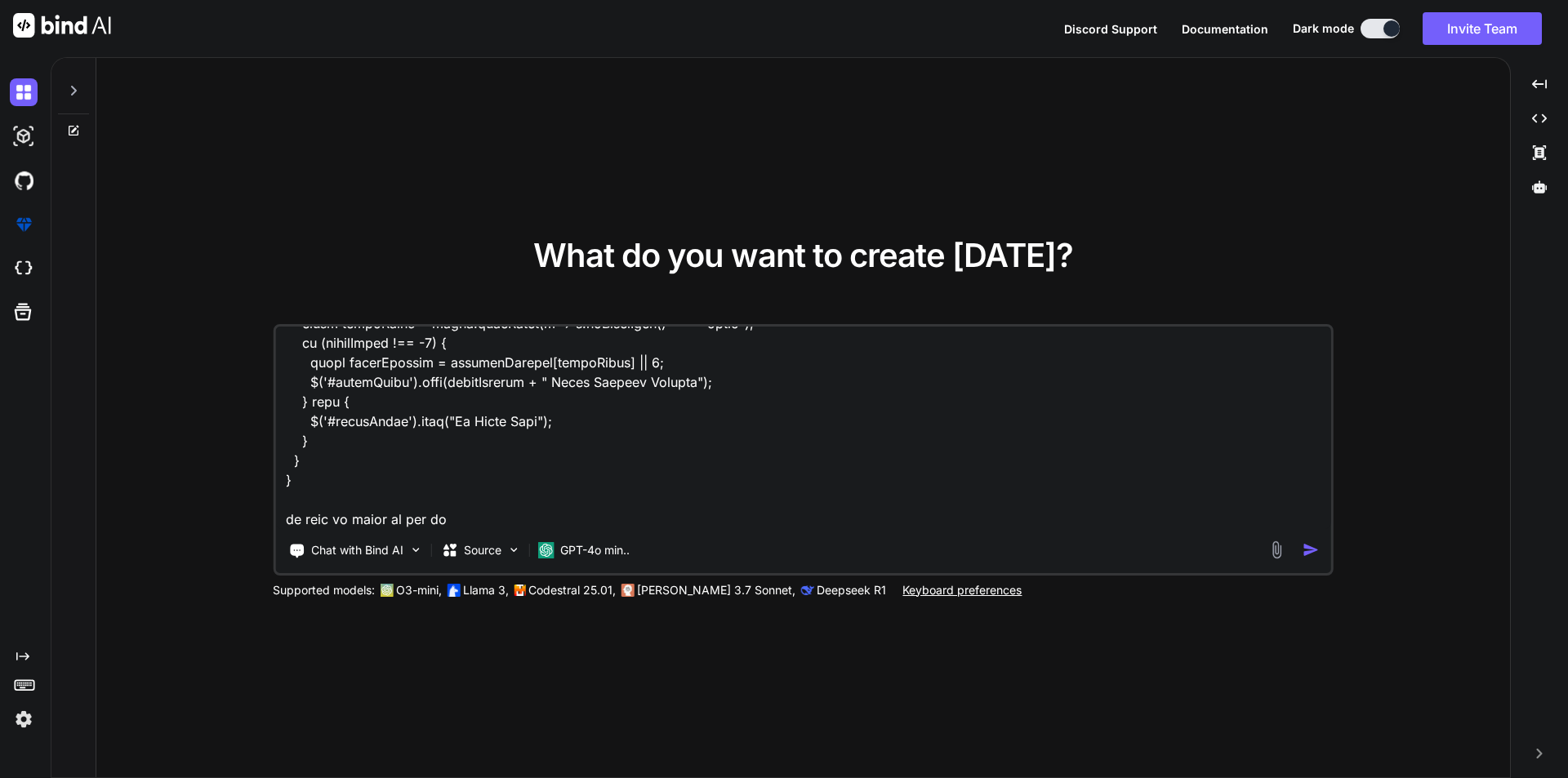
type textarea "x"
type textarea "i have this code function drawAllTodayCharts(data) { const times = [DOMAIN_NAME…"
type textarea "x"
type textarea "i have this code function drawAllTodayCharts(data) { const times = [DOMAIN_NAME…"
type textarea "x"
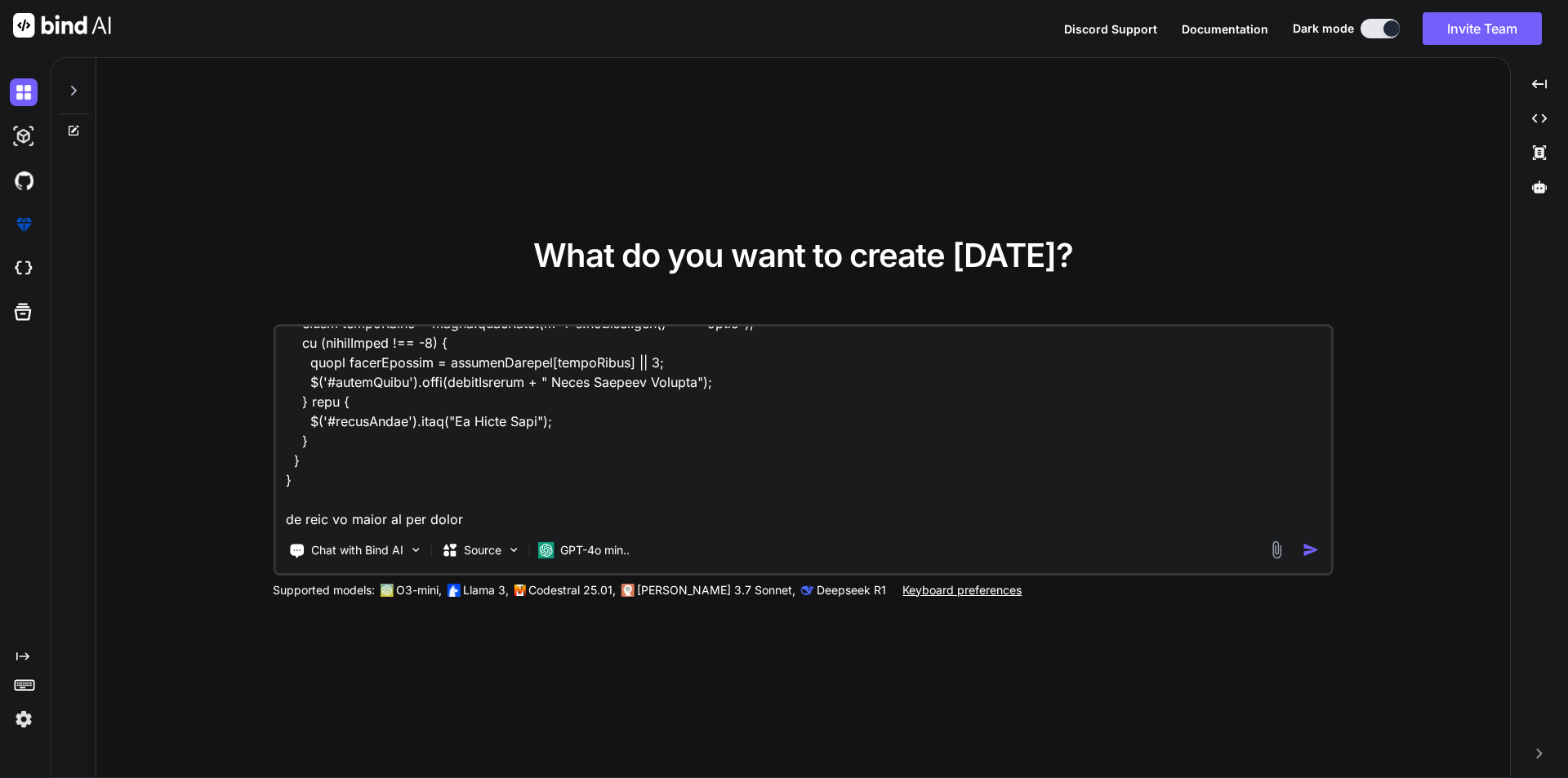
type textarea "i have this code function drawAllTodayCharts(data) { const times = [DOMAIN_NAME…"
type textarea "x"
type textarea "i have this code function drawAllTodayCharts(data) { const times = [DOMAIN_NAME…"
click at [503, 521] on textarea at bounding box center [803, 427] width 1056 height 202
type textarea "x"
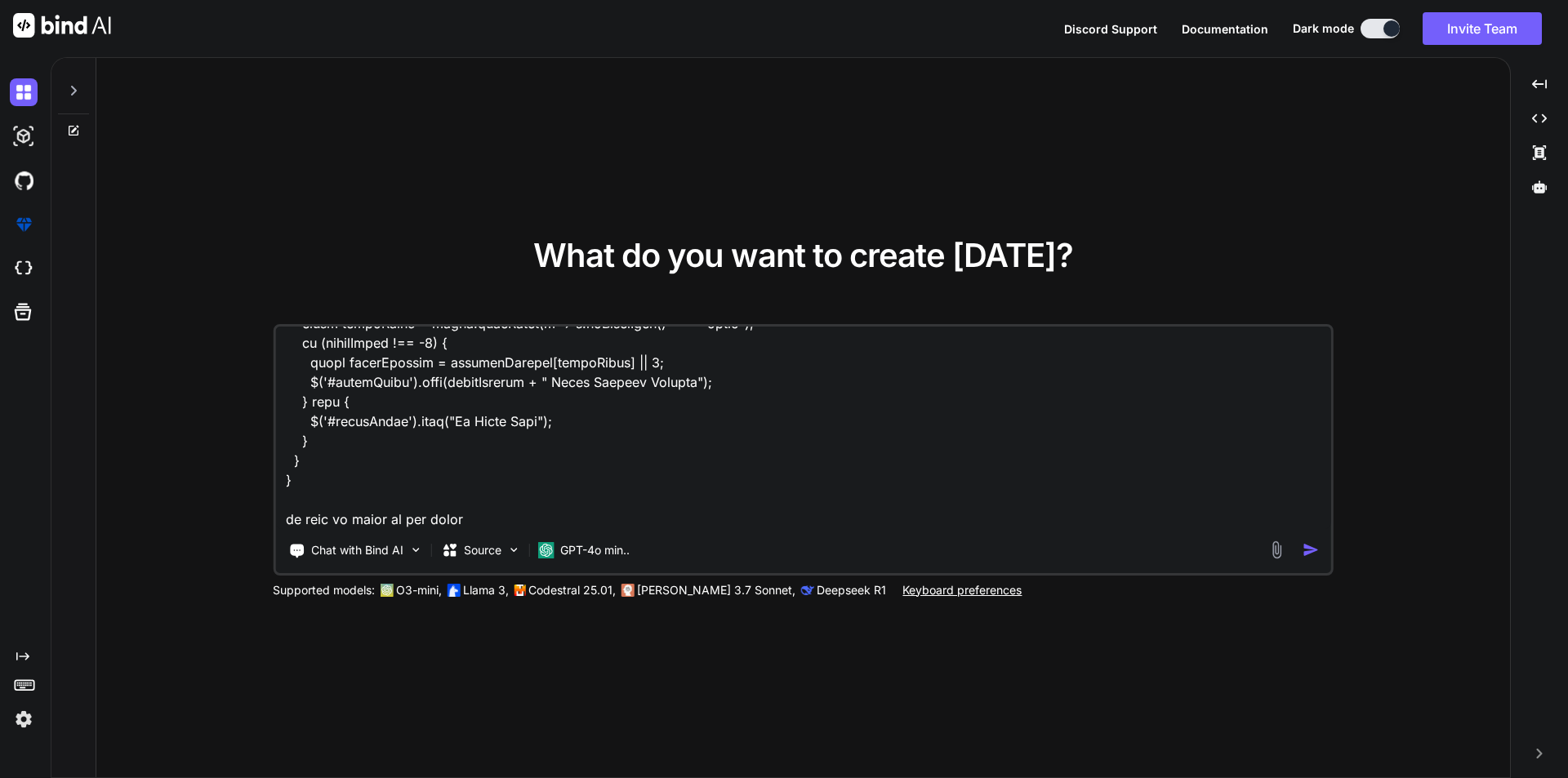
paste textarea "if ($('#barChart').length) { if (times.length === 0) { showNoData("barChart", "…"
type textarea "i have this code function drawAllTodayCharts(data) { const times = [DOMAIN_NAME…"
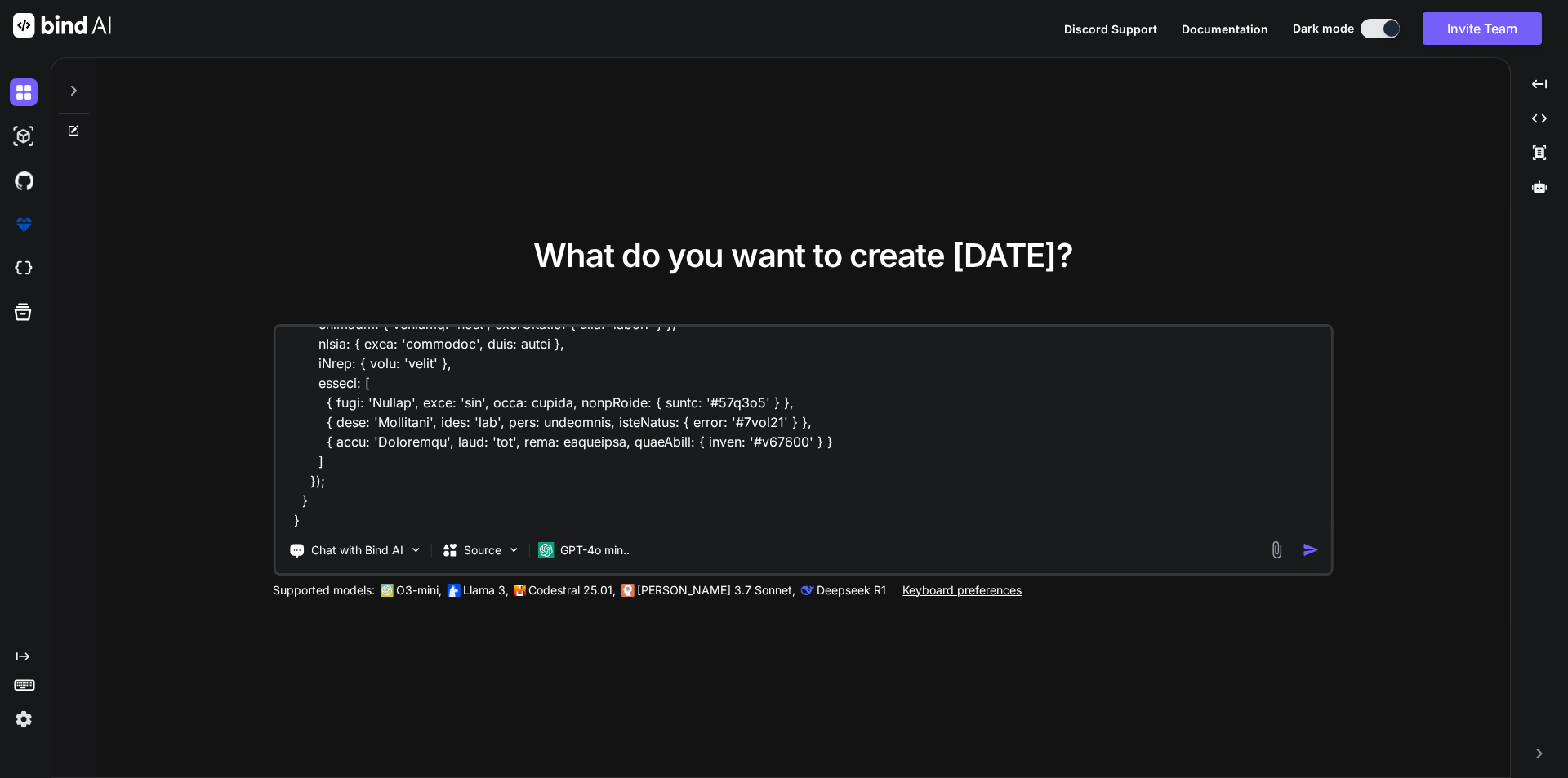
type textarea "x"
type textarea "i have this code function drawAllTodayCharts(data) { const times = [DOMAIN_NAME…"
type textarea "x"
type textarea "i have this code function drawAllTodayCharts(data) { const times = [DOMAIN_NAME…"
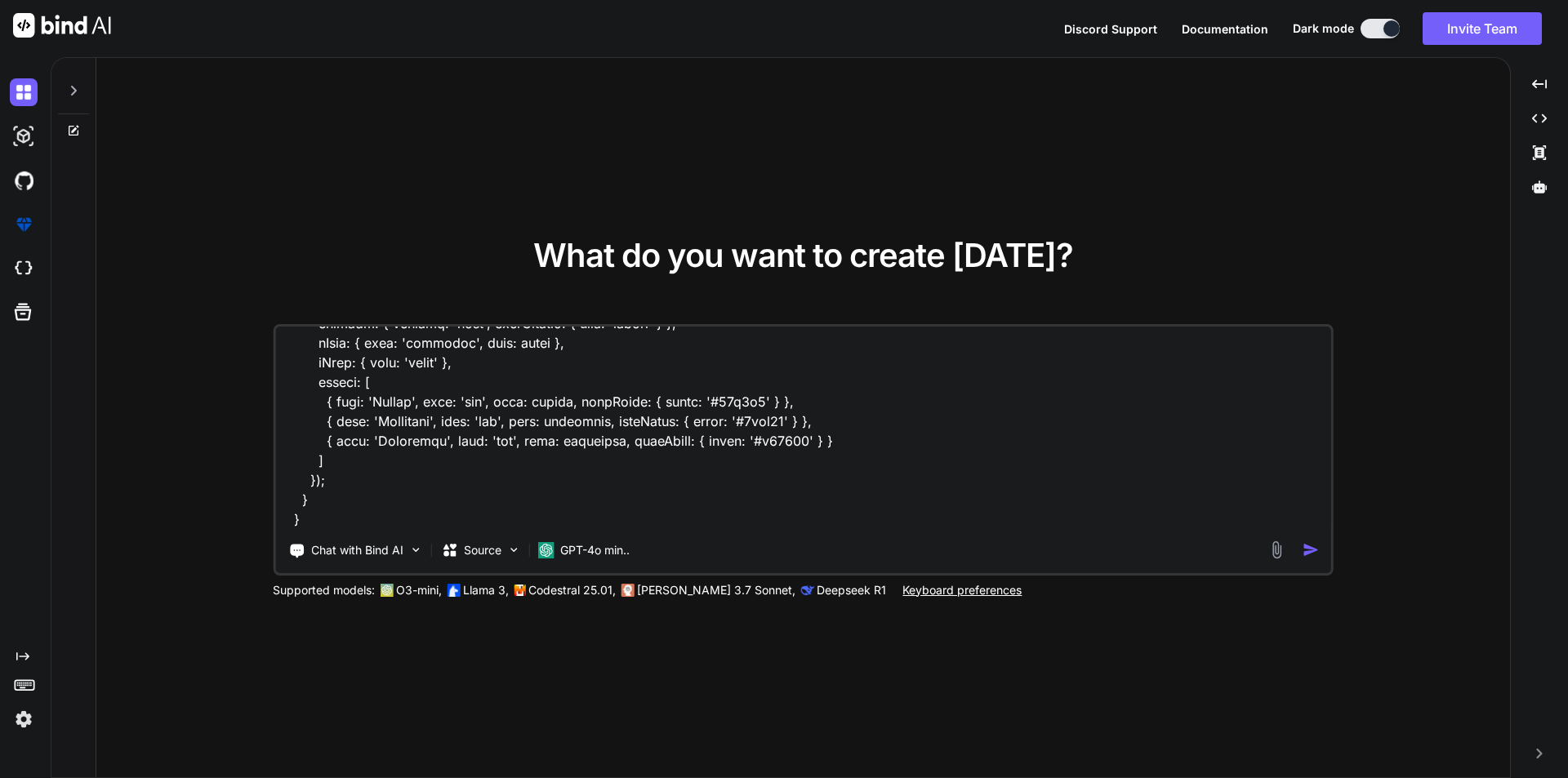
type textarea "x"
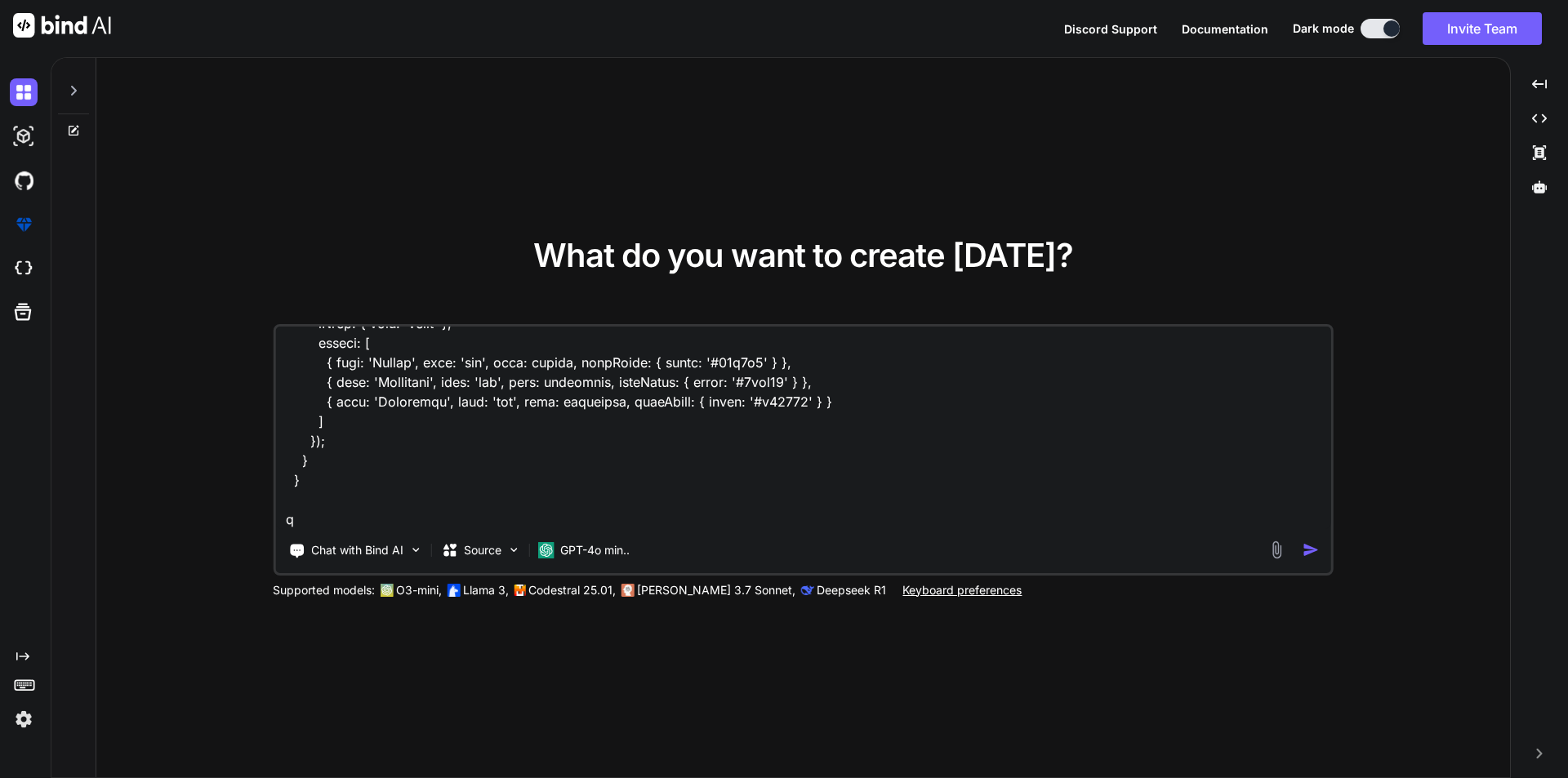
type textarea "i have this code function drawAllTodayCharts(data) { const times = [DOMAIN_NAME…"
type textarea "x"
type textarea "i have this code function drawAllTodayCharts(data) { const times = [DOMAIN_NAME…"
type textarea "x"
type textarea "i have this code function drawAllTodayCharts(data) { const times = [DOMAIN_NAME…"
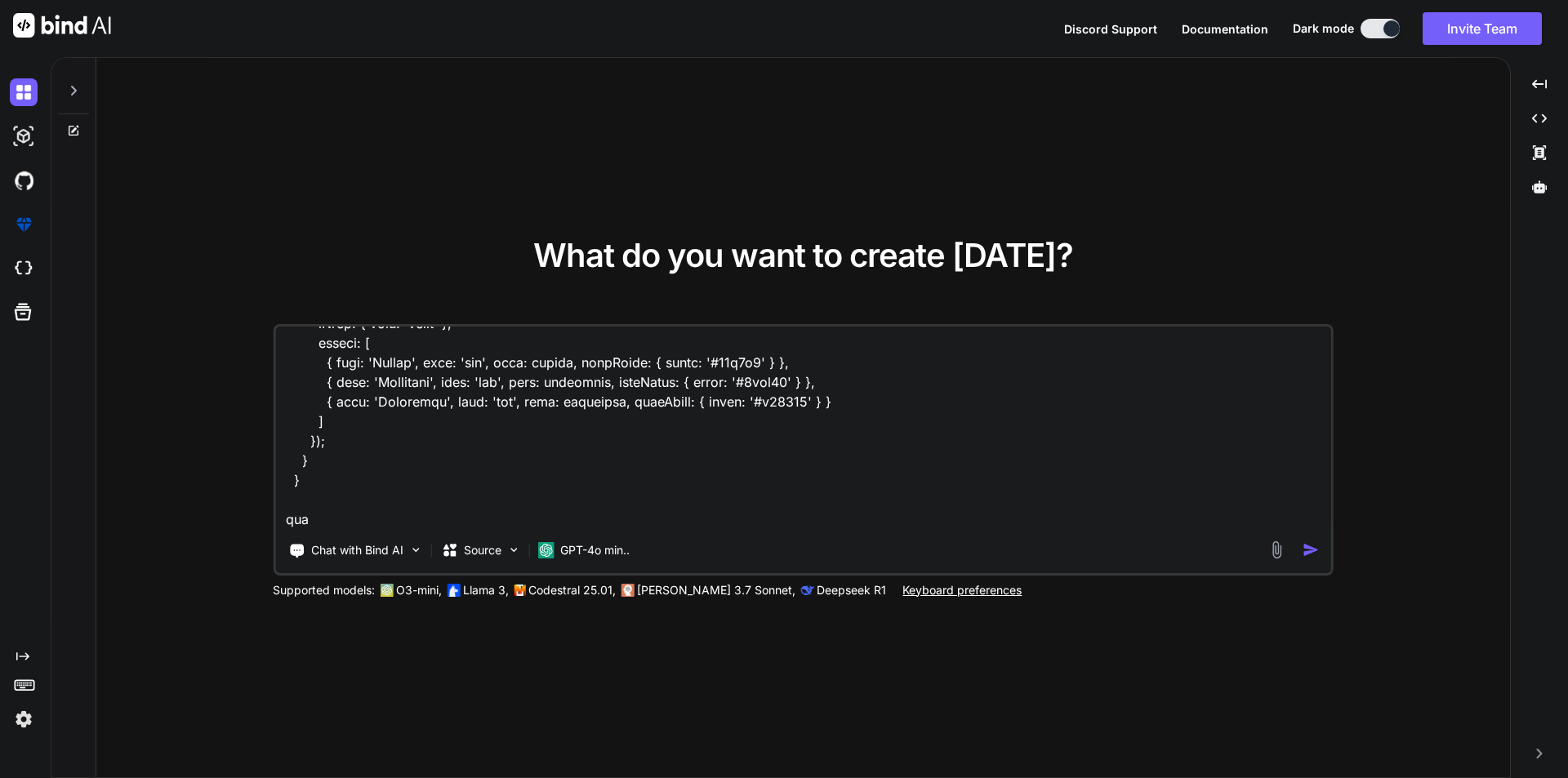
type textarea "x"
type textarea "i have this code function drawAllTodayCharts(data) { const times = [DOMAIN_NAME…"
type textarea "x"
type textarea "i have this code function drawAllTodayCharts(data) { const times = [DOMAIN_NAME…"
type textarea "x"
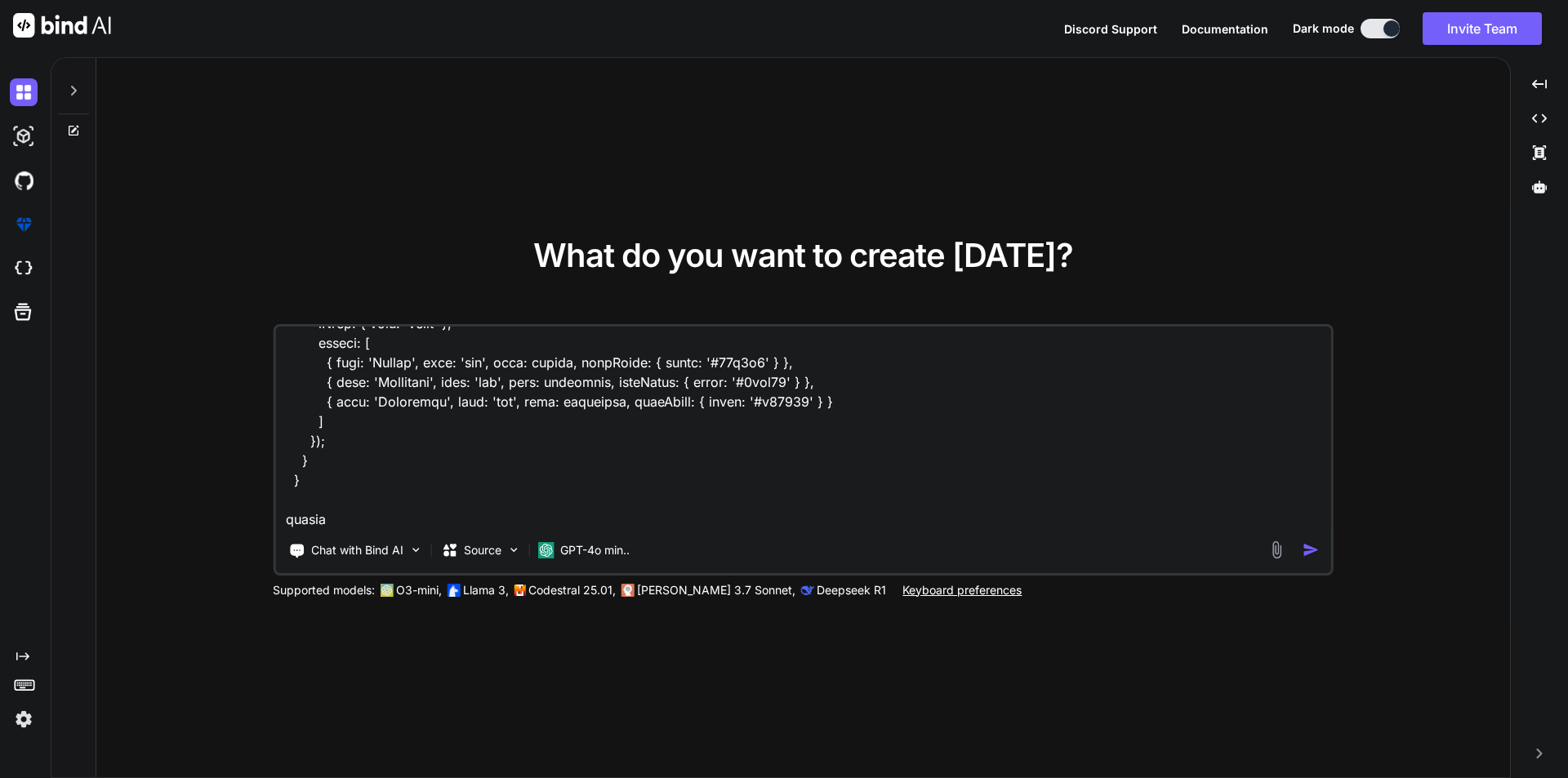
type textarea "i have this code function drawAllTodayCharts(data) { const times = [DOMAIN_NAME…"
type textarea "x"
type textarea "i have this code function drawAllTodayCharts(data) { const times = [DOMAIN_NAME…"
type textarea "x"
type textarea "i have this code function drawAllTodayCharts(data) { const times = [DOMAIN_NAME…"
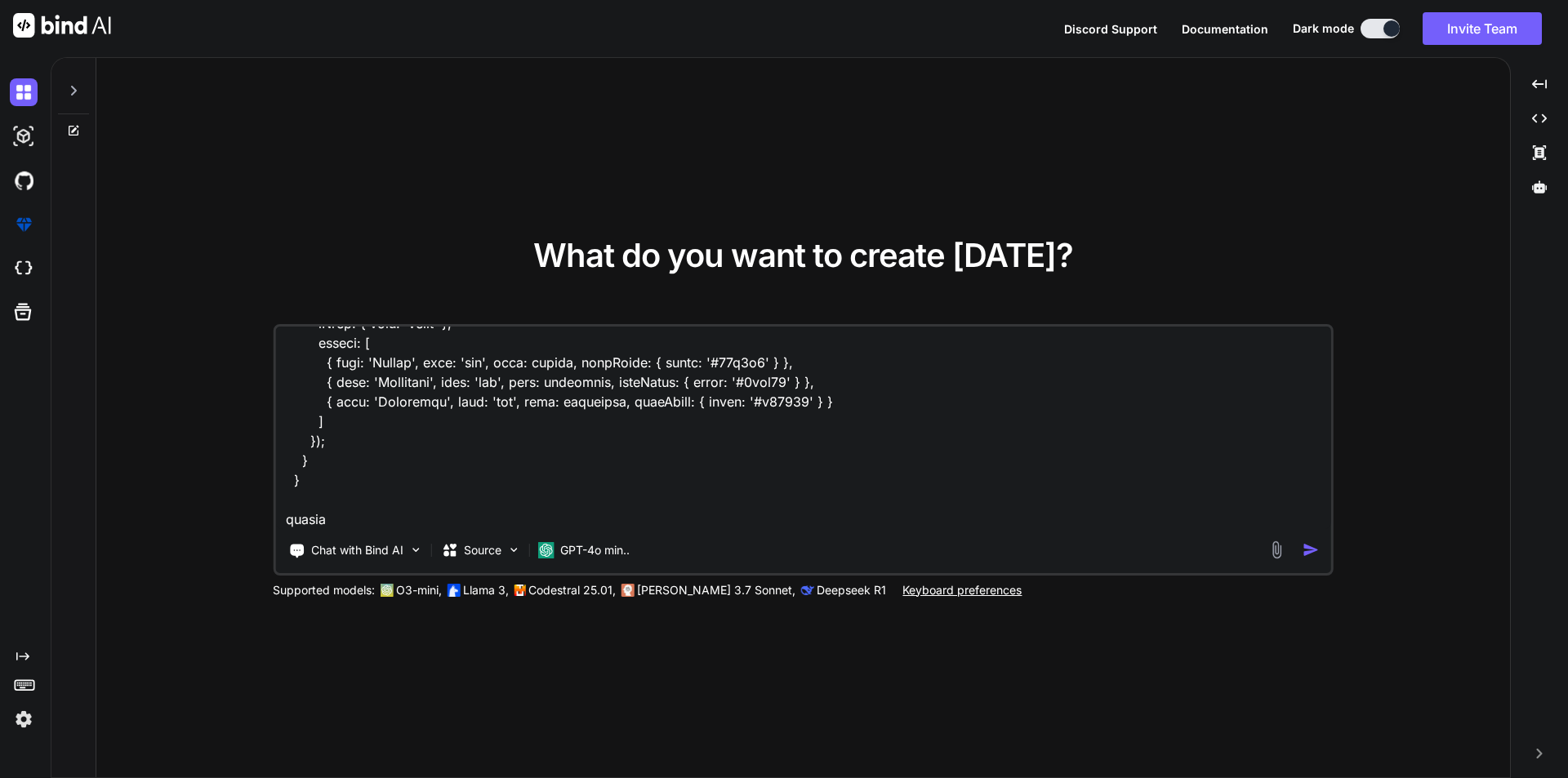
type textarea "x"
type textarea "i have this code function drawAllTodayCharts(data) { const times = [DOMAIN_NAME…"
type textarea "x"
type textarea "i have this code function drawAllTodayCharts(data) { const times = [DOMAIN_NAME…"
type textarea "x"
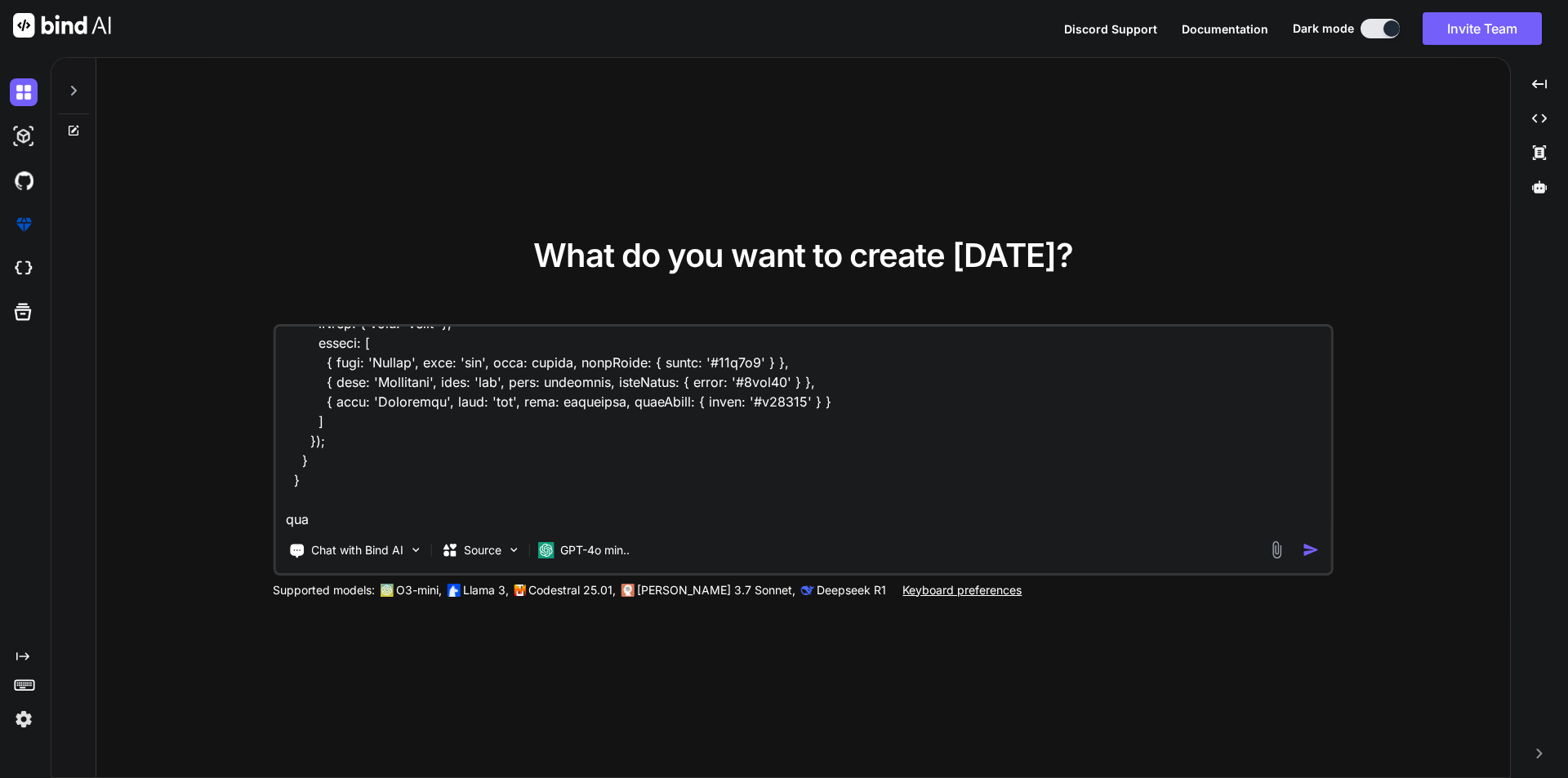
type textarea "i have this code function drawAllTodayCharts(data) { const times = [DOMAIN_NAME…"
type textarea "x"
type textarea "i have this code function drawAllTodayCharts(data) { const times = [DOMAIN_NAME…"
type textarea "x"
type textarea "i have this code function drawAllTodayCharts(data) { const times = [DOMAIN_NAME…"
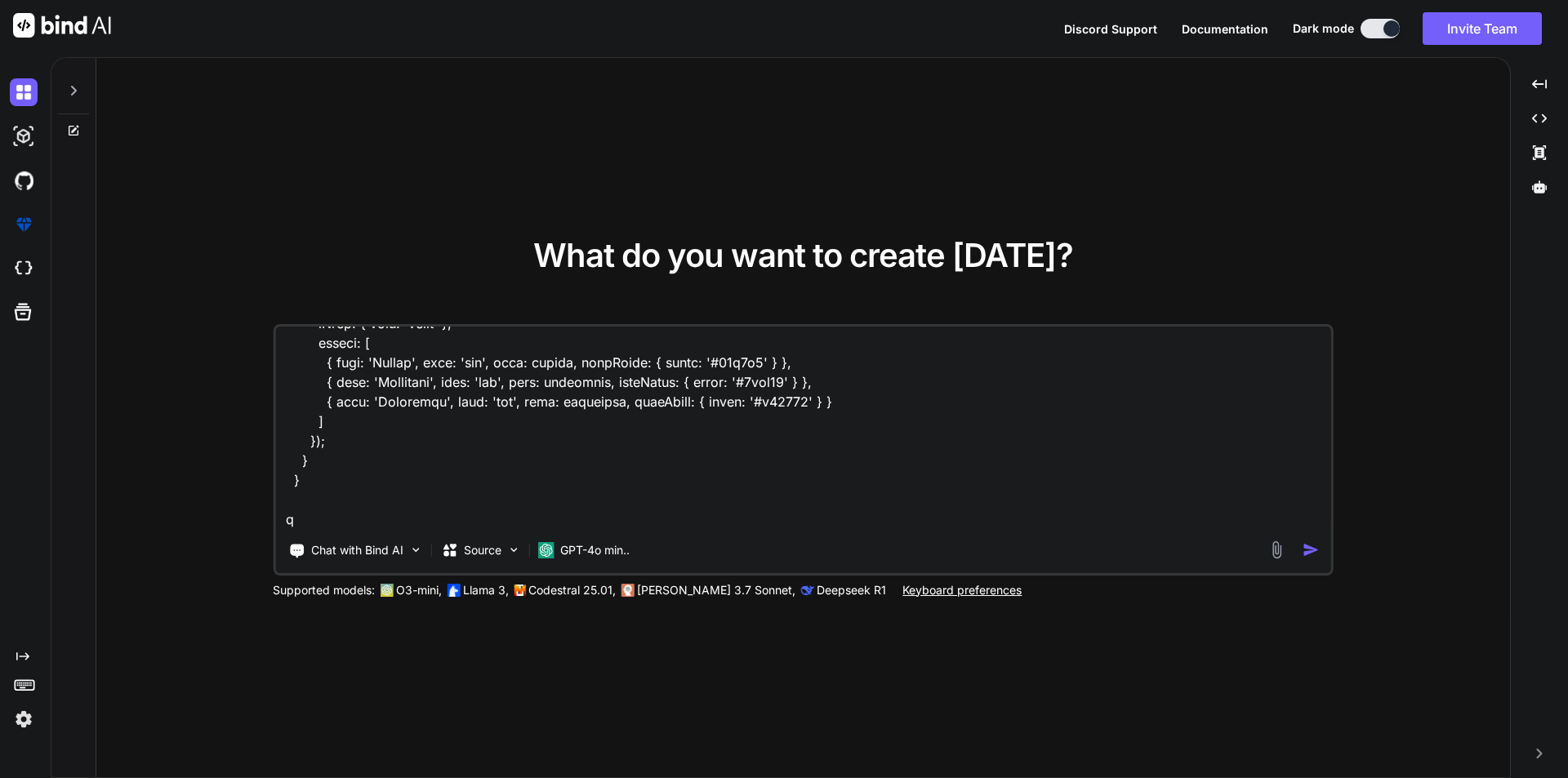
type textarea "x"
type textarea "i have this code function drawAllTodayCharts(data) { const times = [DOMAIN_NAME…"
type textarea "x"
type textarea "i have this code function drawAllTodayCharts(data) { const times = [DOMAIN_NAME…"
type textarea "x"
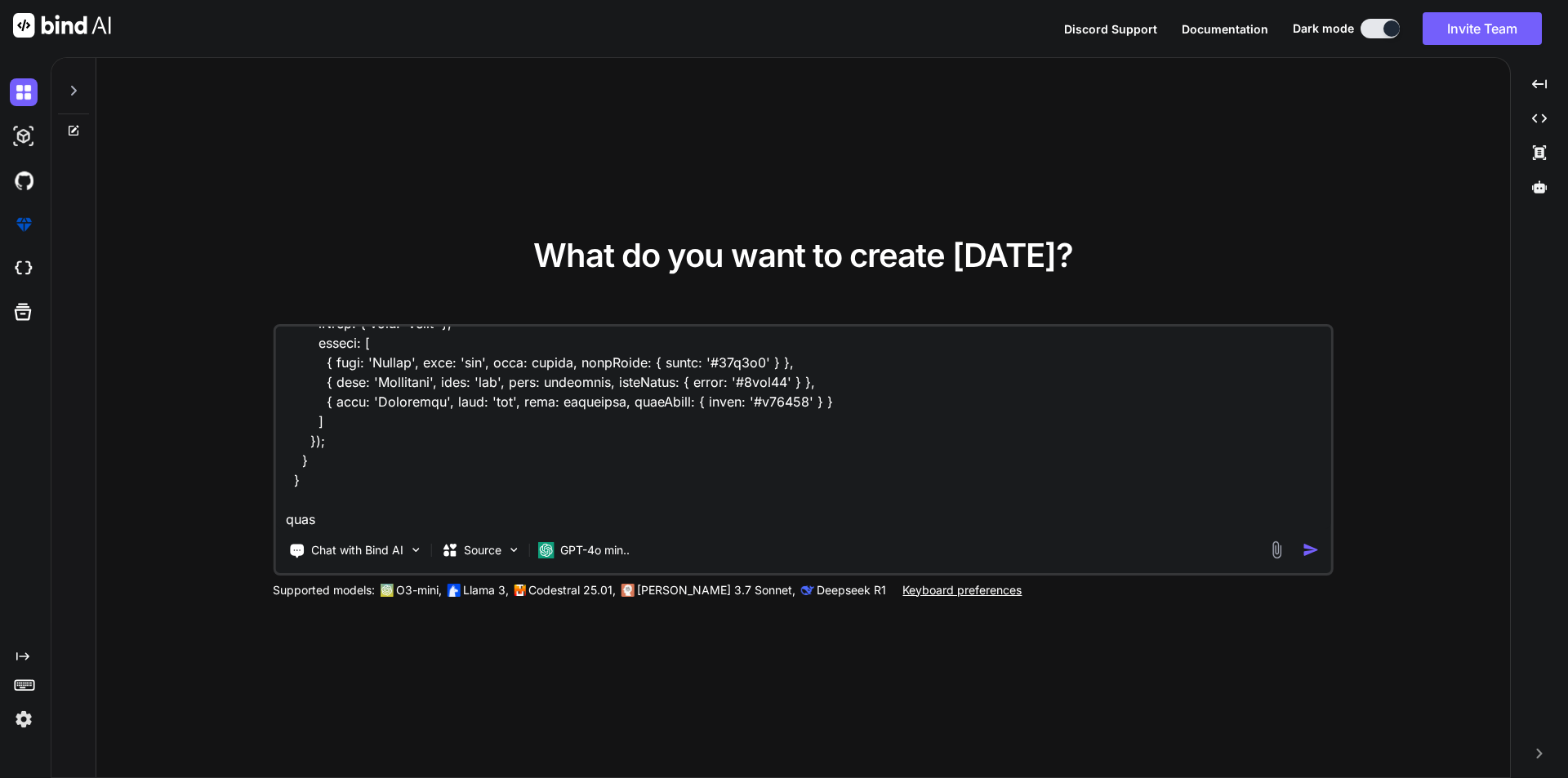
type textarea "i have this code function drawAllTodayCharts(data) { const times = [DOMAIN_NAME…"
type textarea "x"
type textarea "i have this code function drawAllTodayCharts(data) { const times = [DOMAIN_NAME…"
type textarea "x"
type textarea "i have this code function drawAllTodayCharts(data) { const times = [DOMAIN_NAME…"
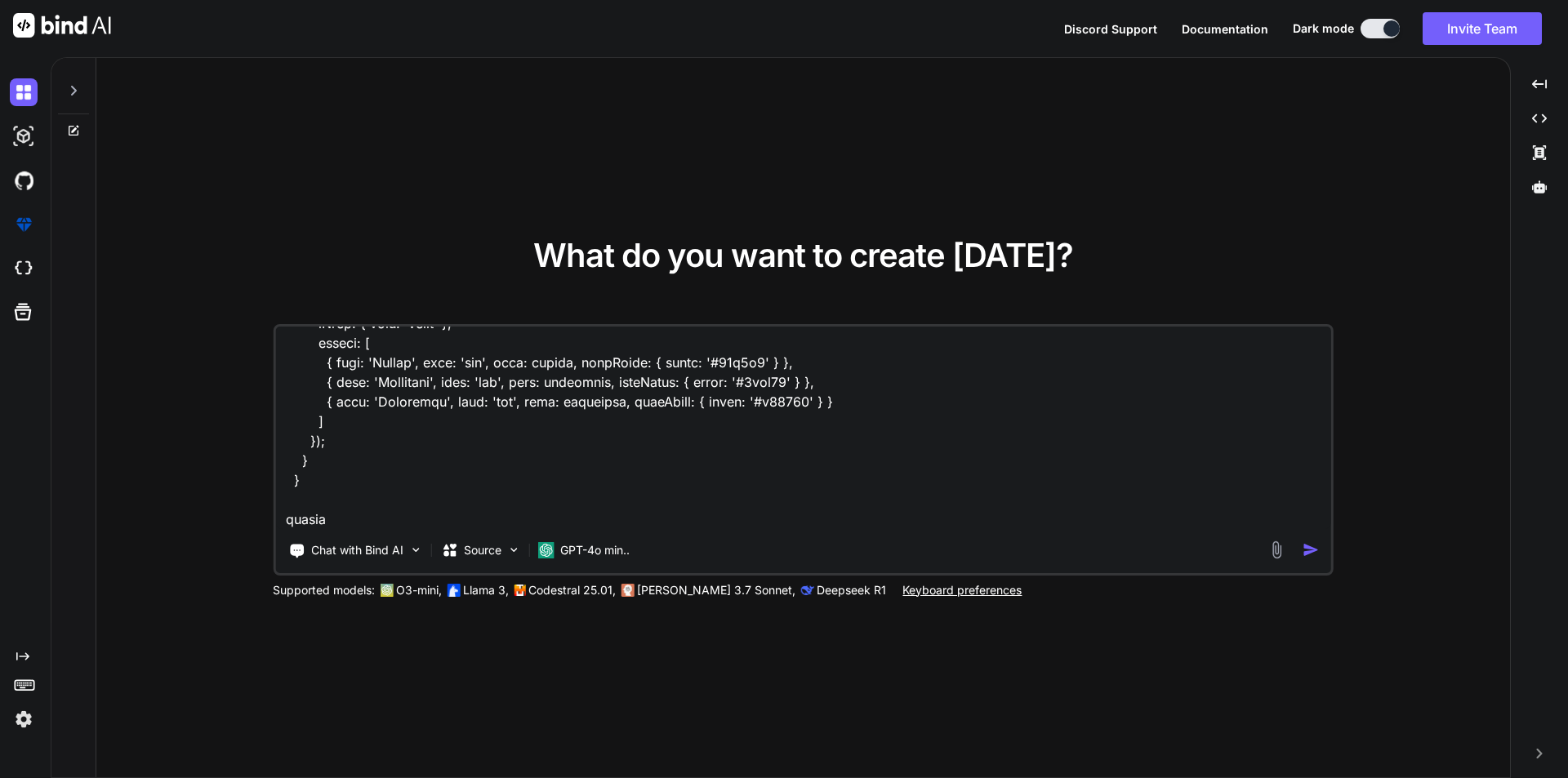
type textarea "x"
type textarea "i have this code function drawAllTodayCharts(data) { const times = [DOMAIN_NAME…"
type textarea "x"
type textarea "i have this code function drawAllTodayCharts(data) { const times = [DOMAIN_NAME…"
type textarea "x"
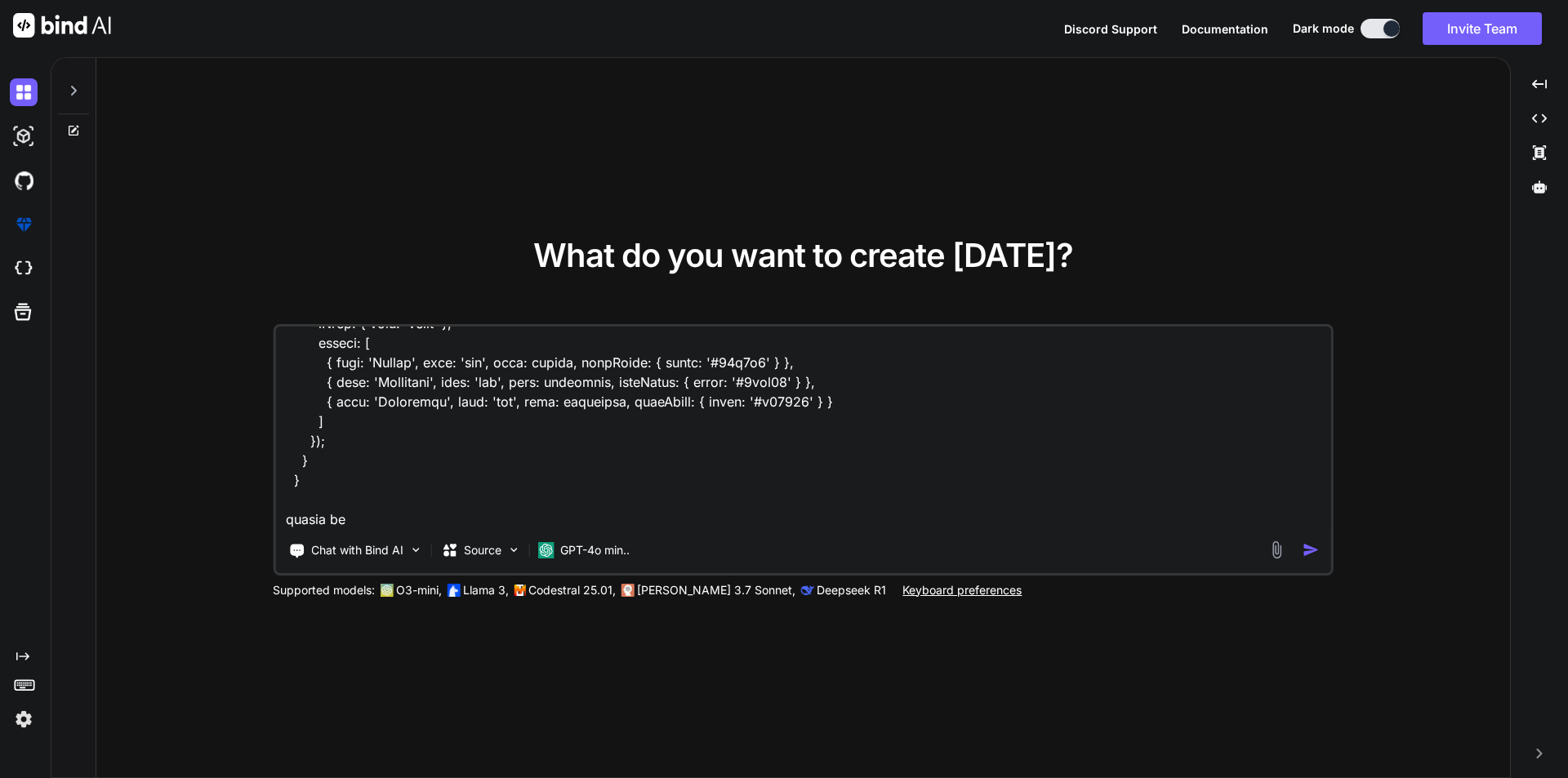
type textarea "i have this code function drawAllTodayCharts(data) { const times = [DOMAIN_NAME…"
type textarea "x"
type textarea "i have this code function drawAllTodayCharts(data) { const times = [DOMAIN_NAME…"
type textarea "x"
type textarea "i have this code function drawAllTodayCharts(data) { const times = [DOMAIN_NAME…"
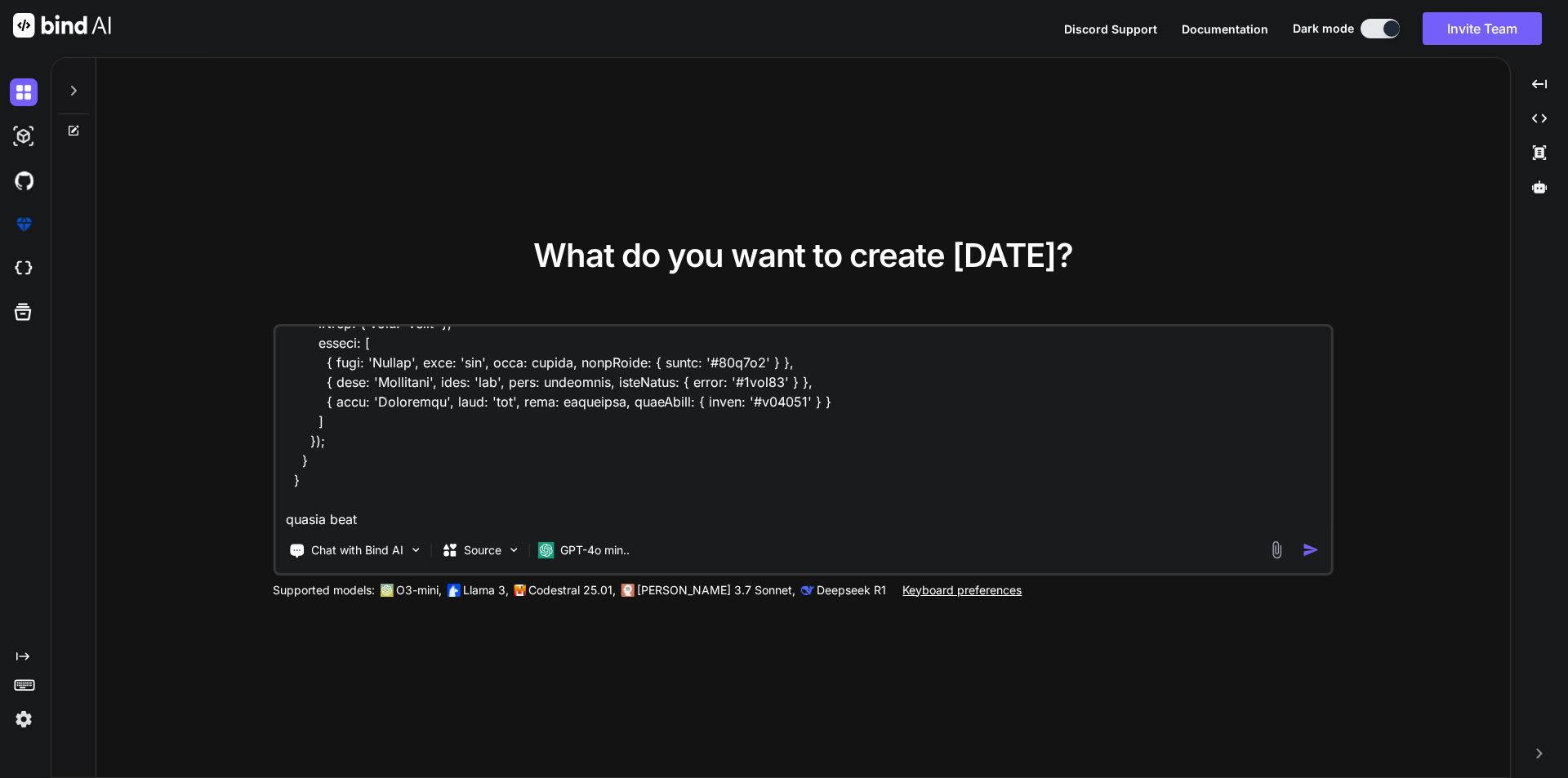
type textarea "x"
type textarea "i have this code function drawAllTodayCharts(data) { const times = [DOMAIN_NAME…"
type textarea "x"
paste textarea "• Make this a pie chart that displays the Queued, Completed, and Abandoned for …"
type textarea "i have this code function drawAllTodayCharts(data) { const times = [DOMAIN_NAME…"
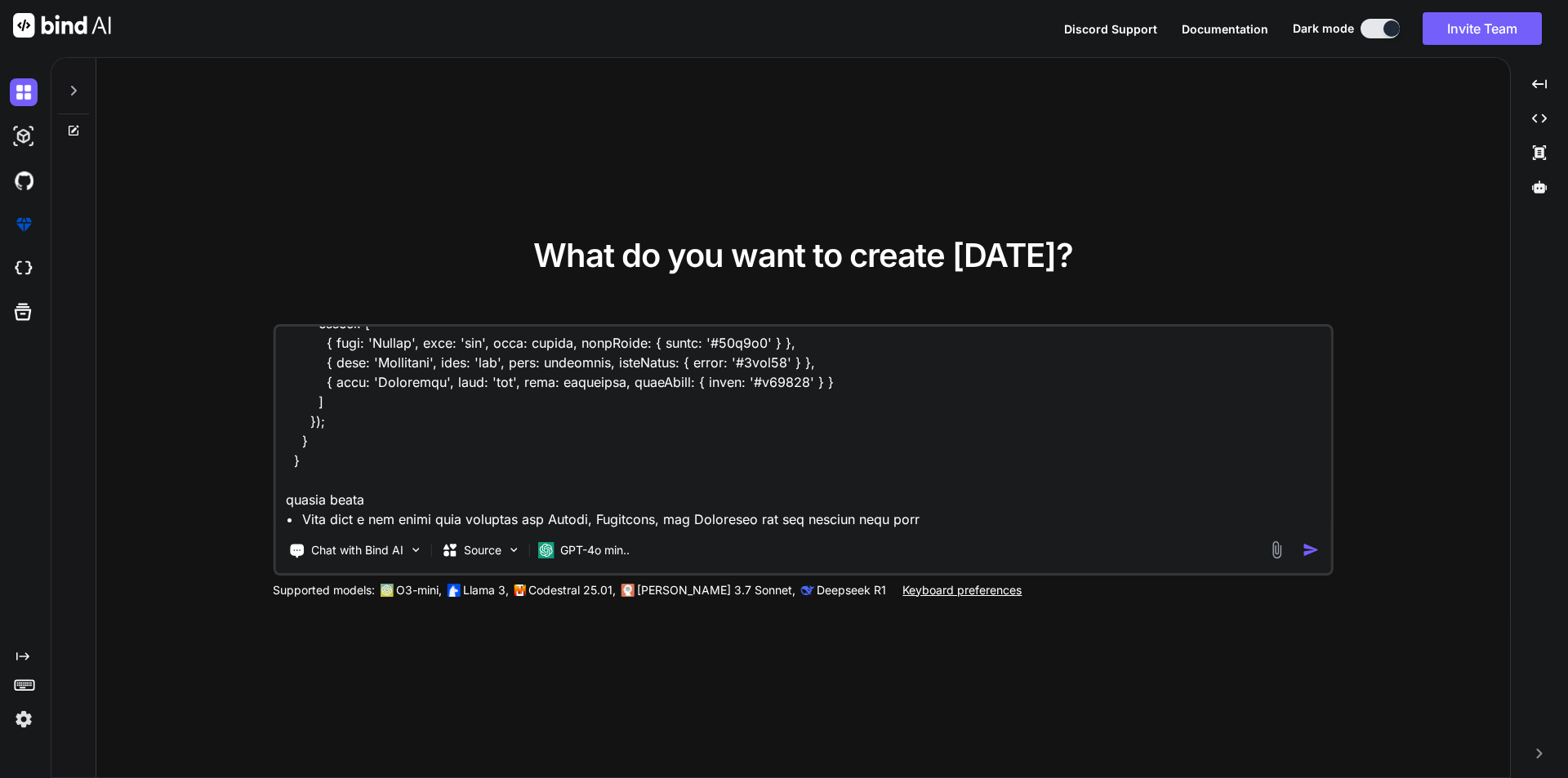
scroll to position [3394, 0]
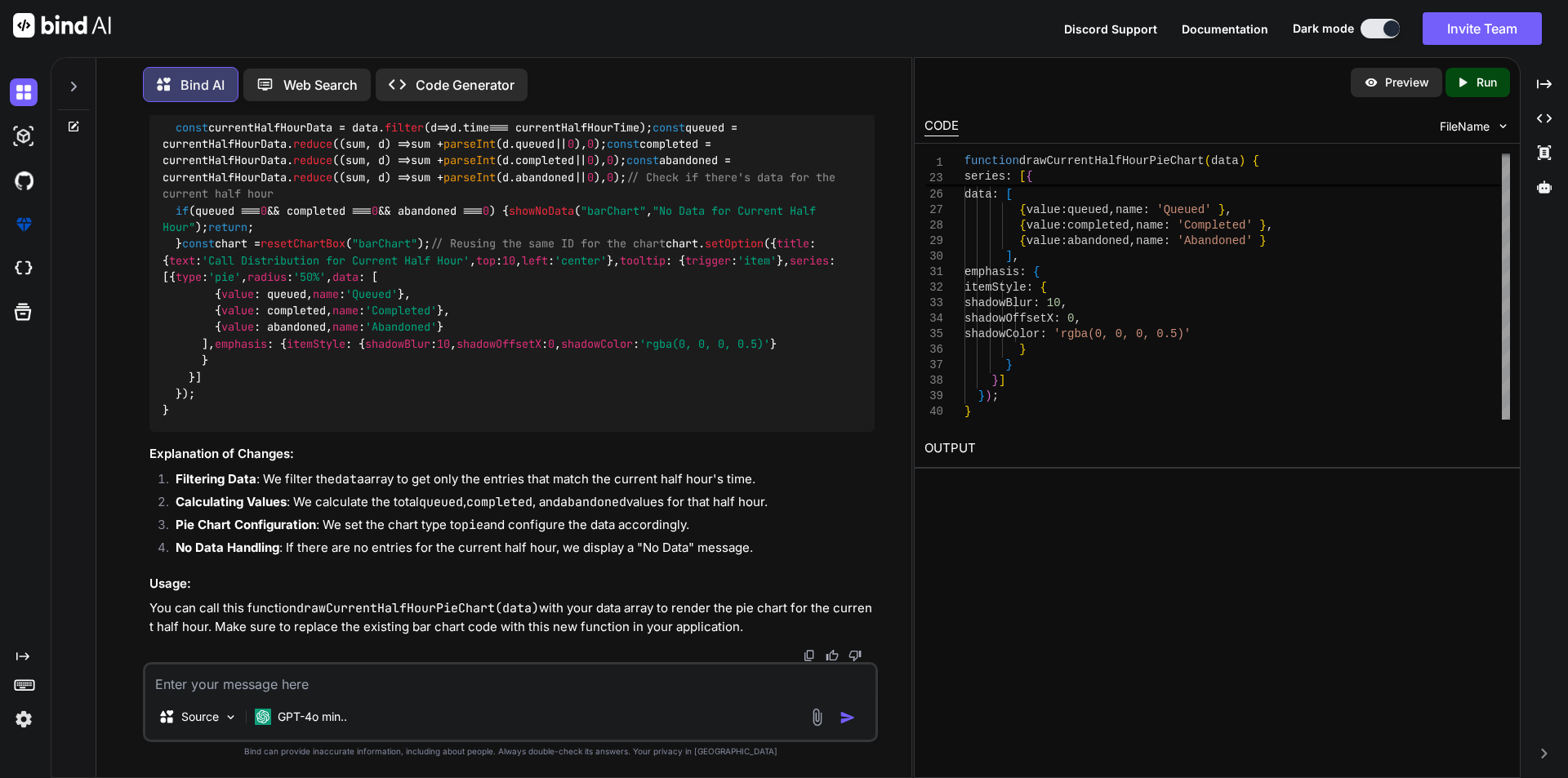
scroll to position [1447, 0]
click at [363, 678] on textarea at bounding box center [510, 680] width 730 height 30
type textarea "x"
type textarea "p"
type textarea "x"
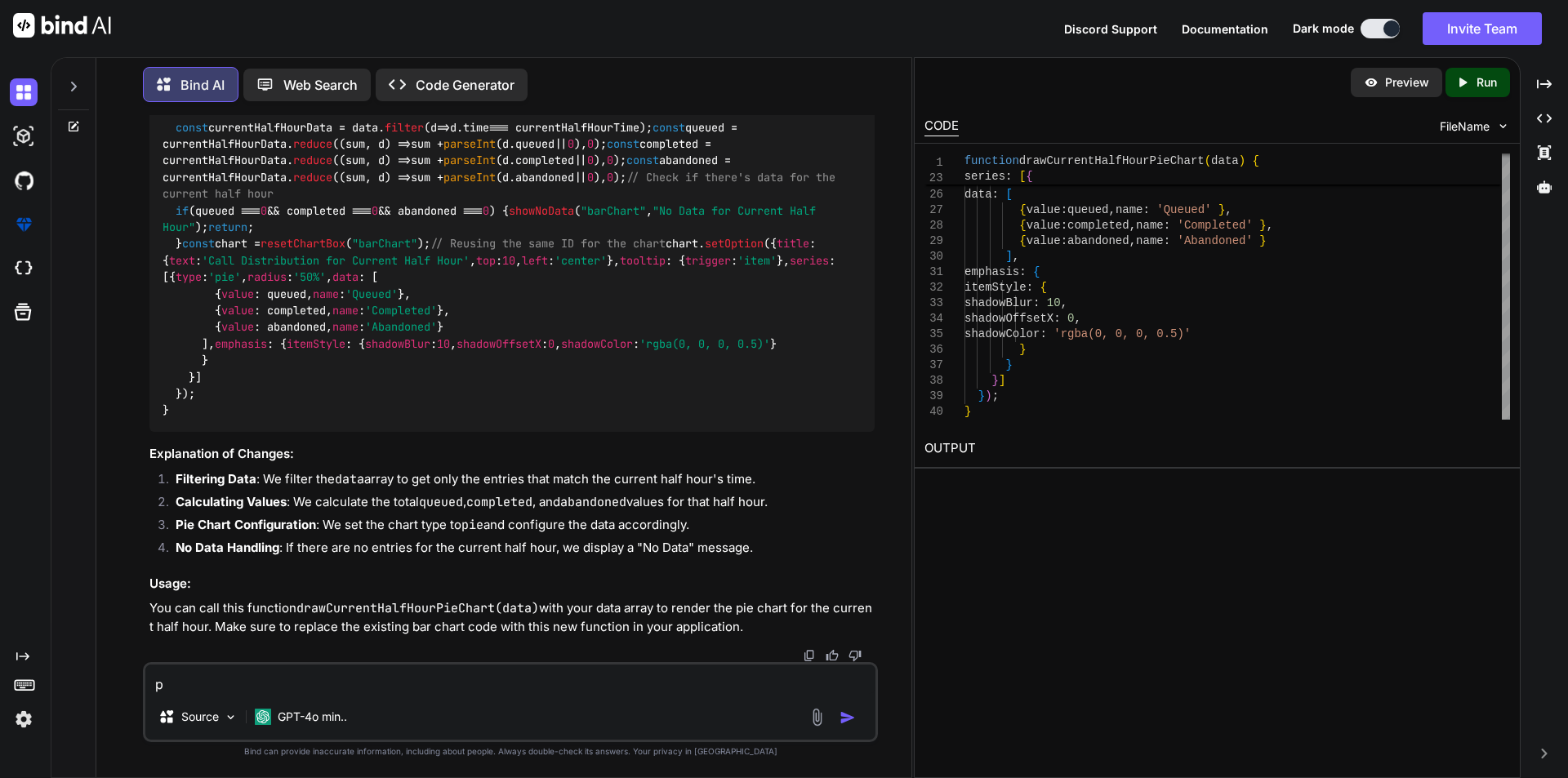
type textarea "pl"
type textarea "x"
type textarea "ple"
type textarea "x"
type textarea "plea"
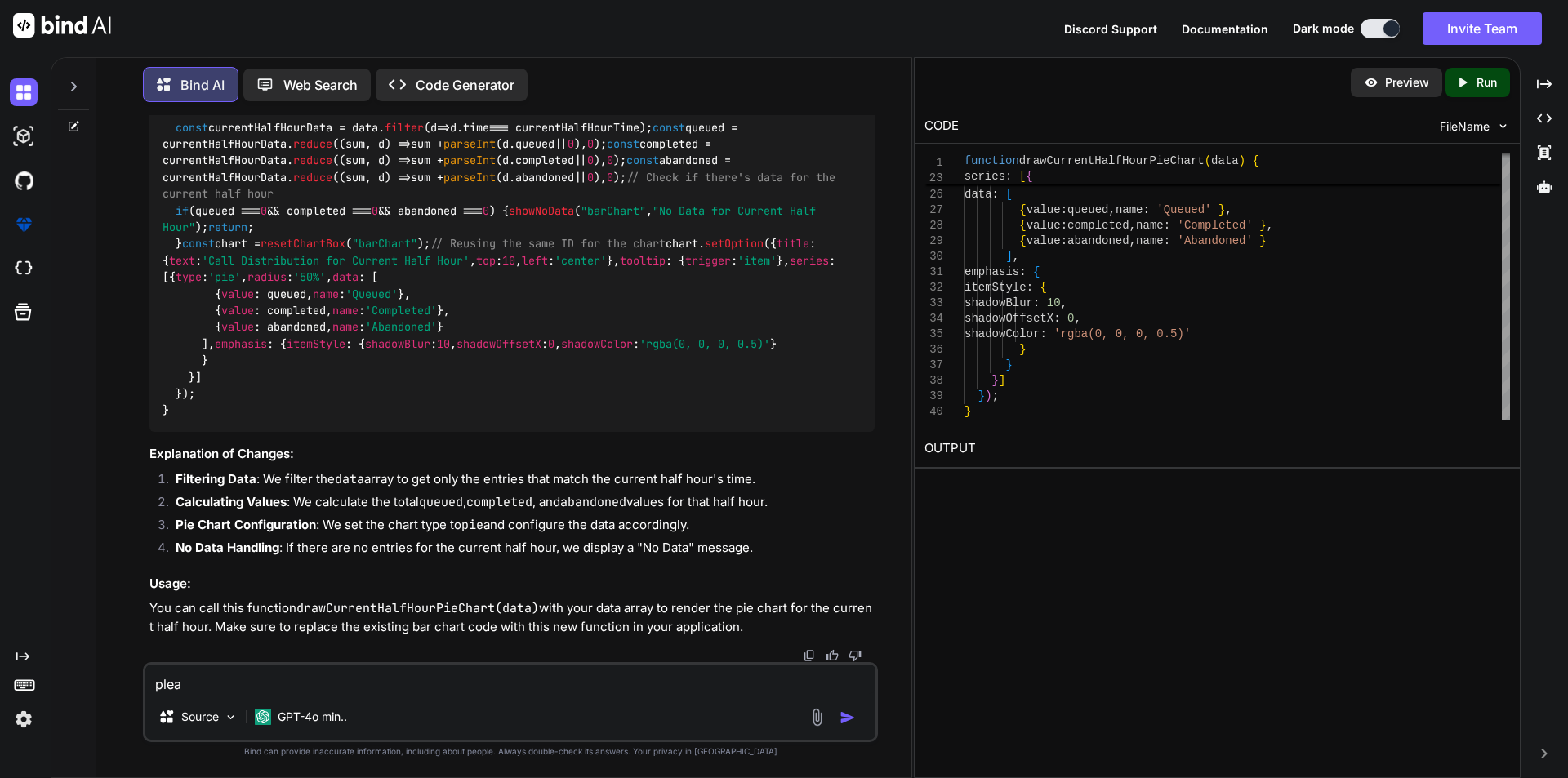
type textarea "x"
type textarea "pleas"
type textarea "x"
type textarea "please"
type textarea "x"
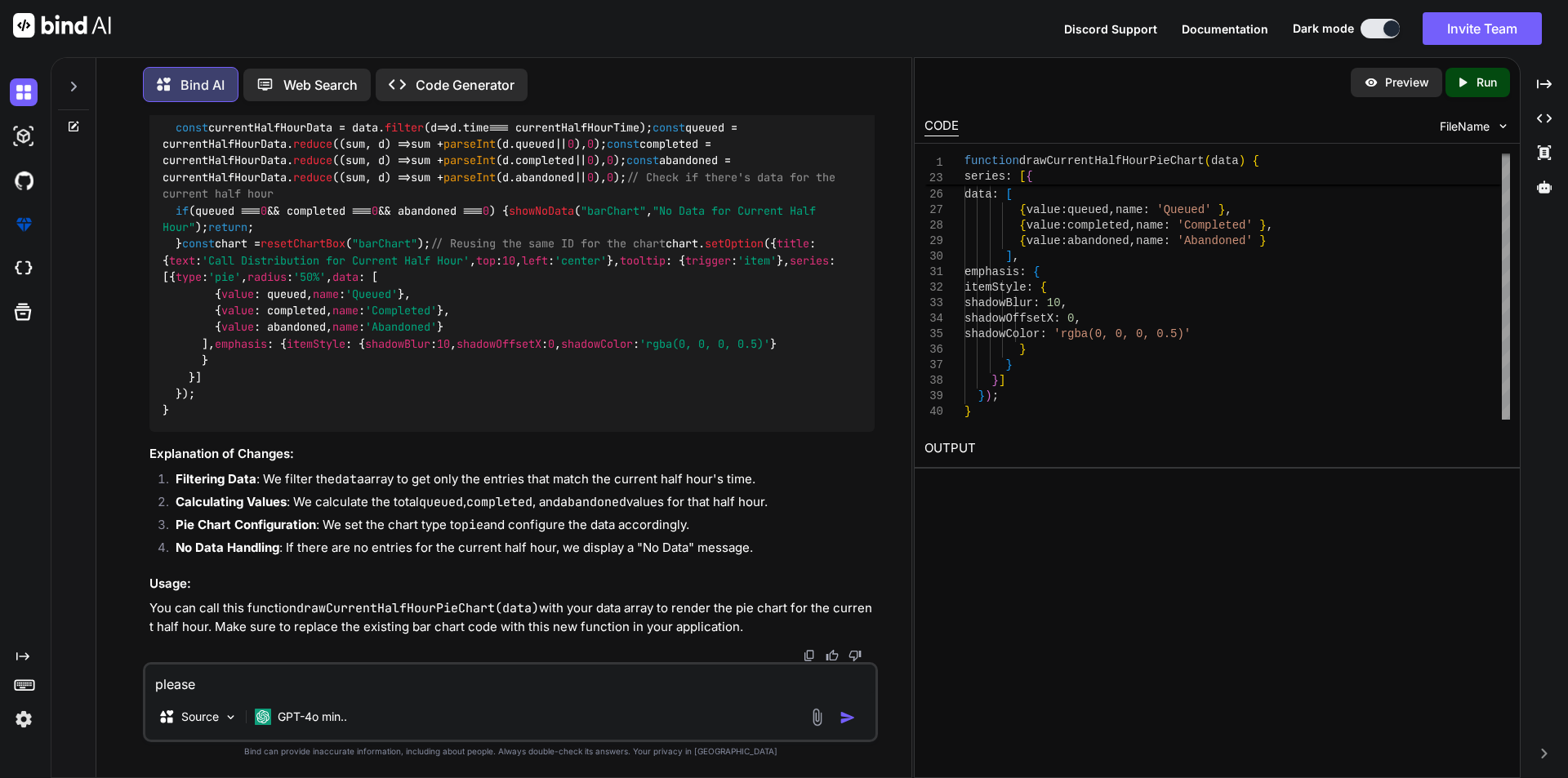
type textarea "please"
type textarea "x"
type textarea "please m"
type textarea "x"
type textarea "please mo"
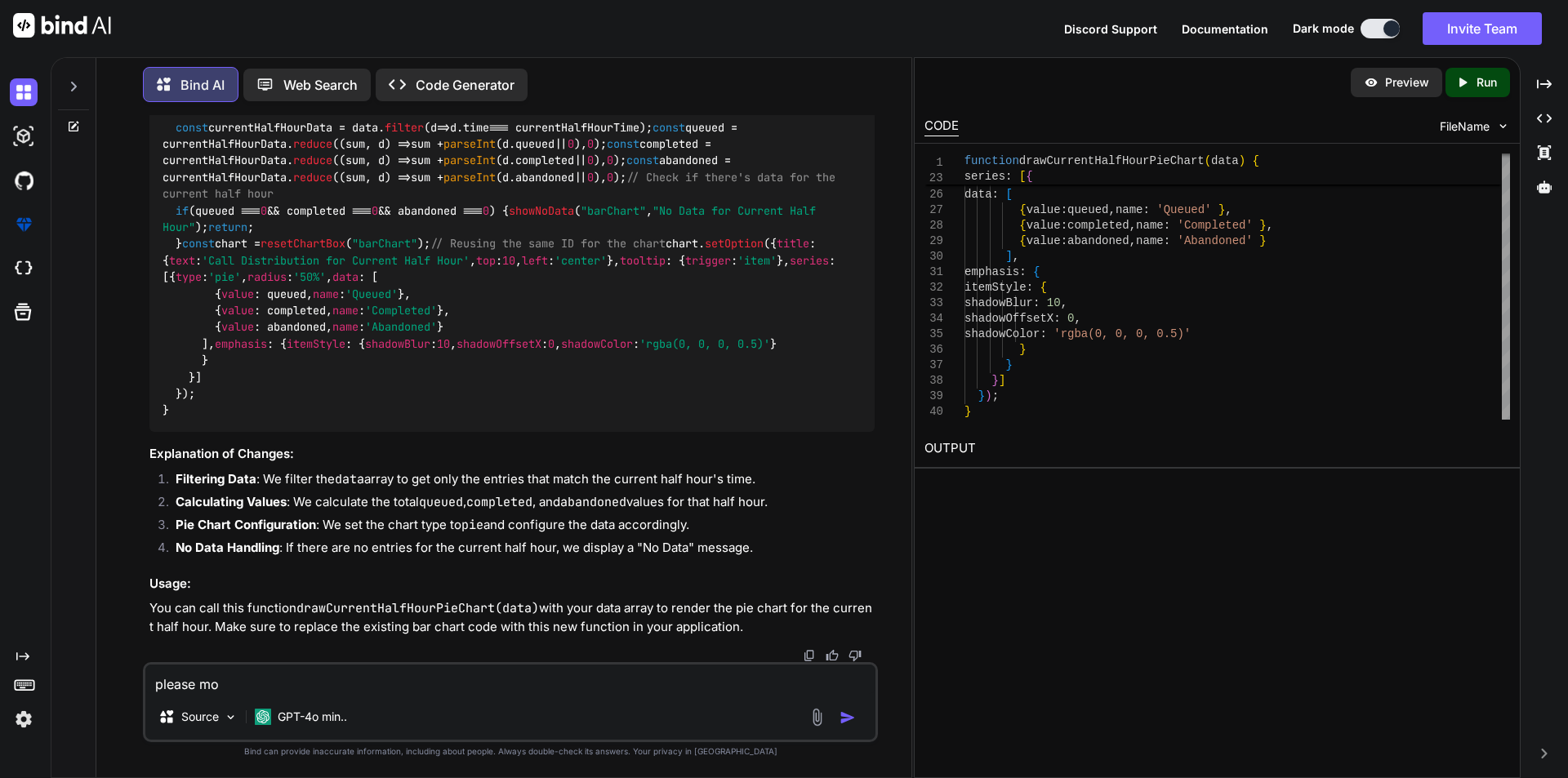
type textarea "x"
type textarea "please mod"
type textarea "x"
type textarea "please modi"
type textarea "x"
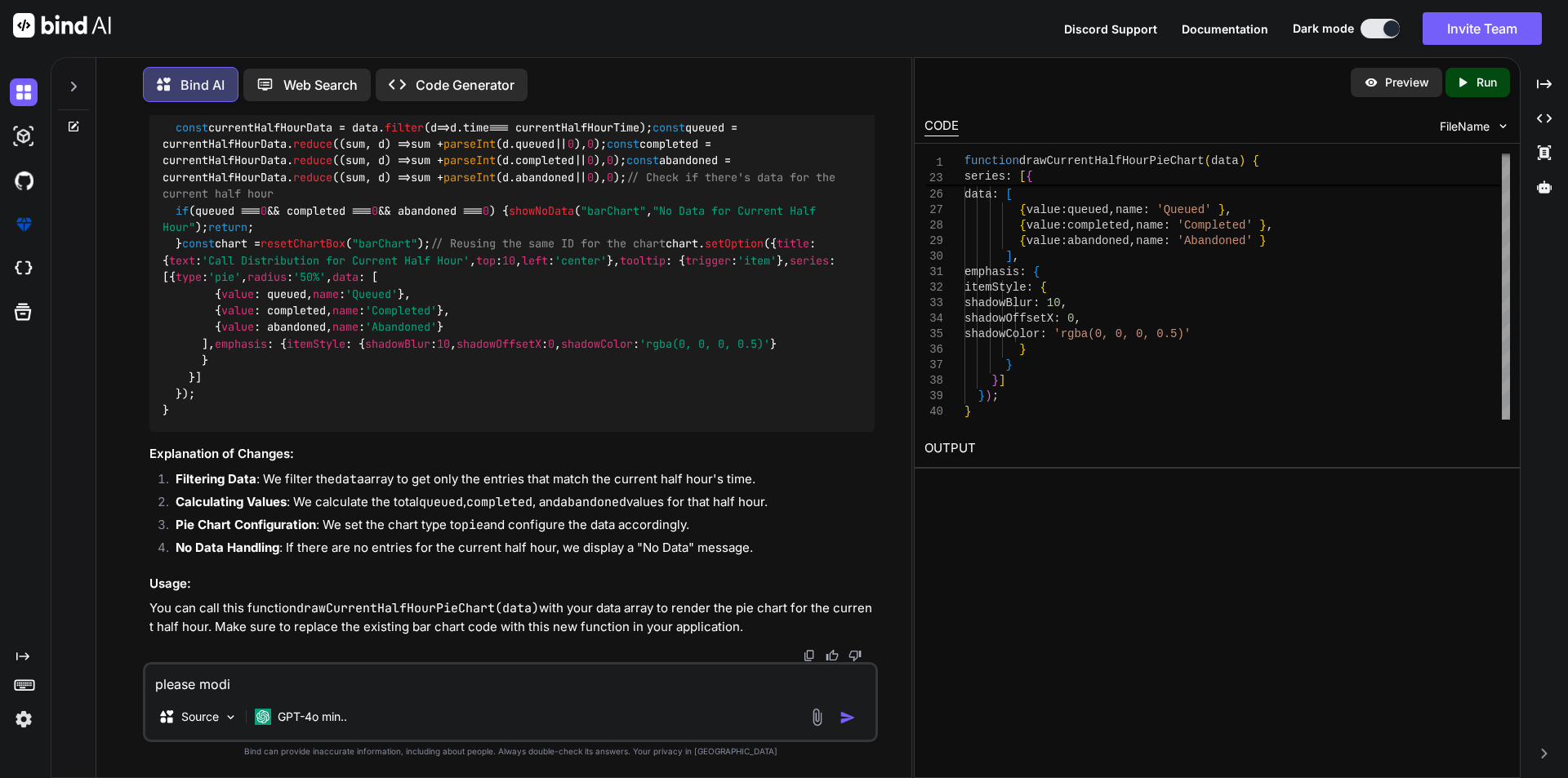
type textarea "please modif"
type textarea "x"
type textarea "please modify"
type textarea "x"
type textarea "please modify"
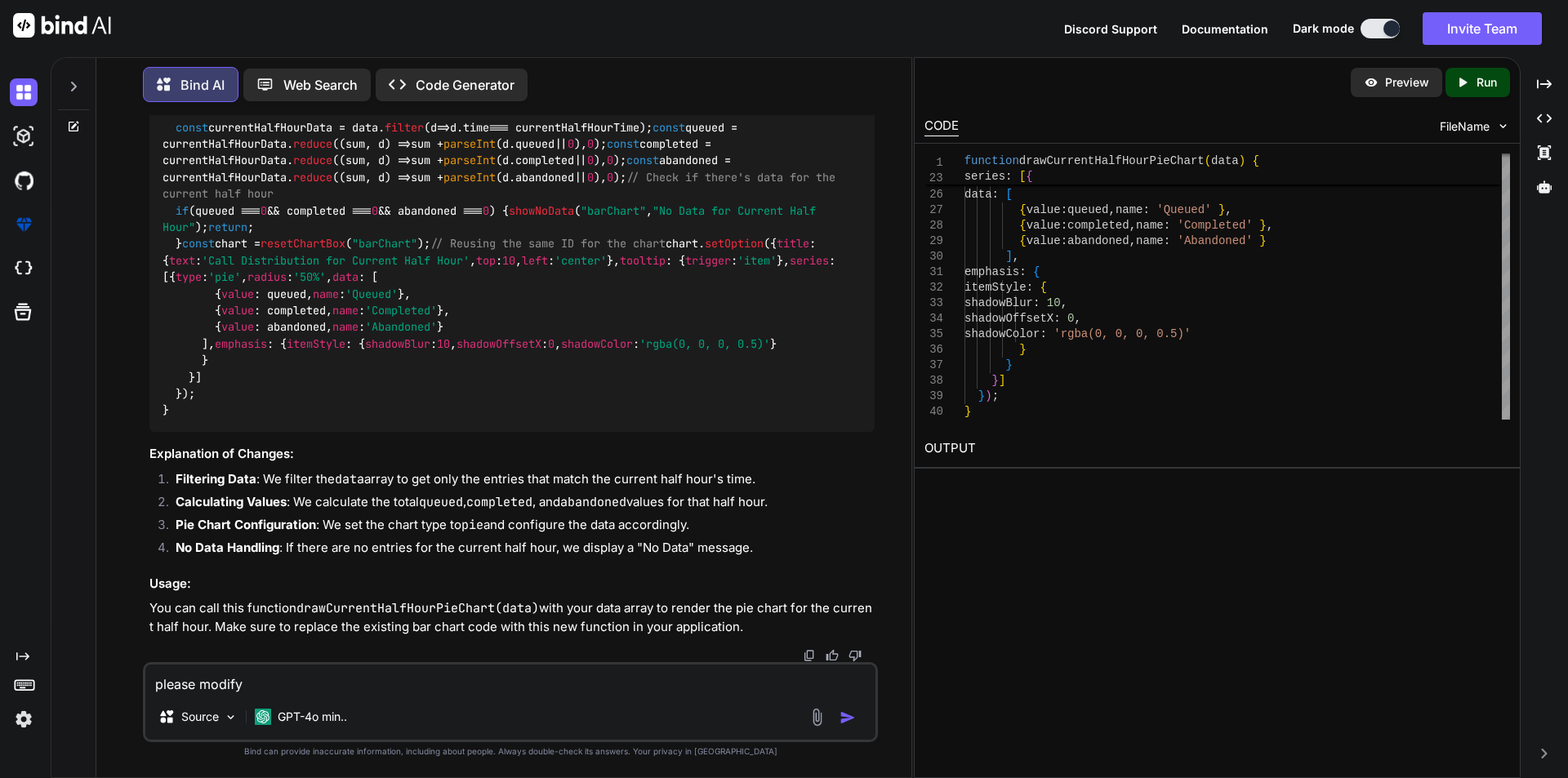
type textarea "x"
type textarea "please modify t"
type textarea "x"
type textarea "please modify th"
type textarea "x"
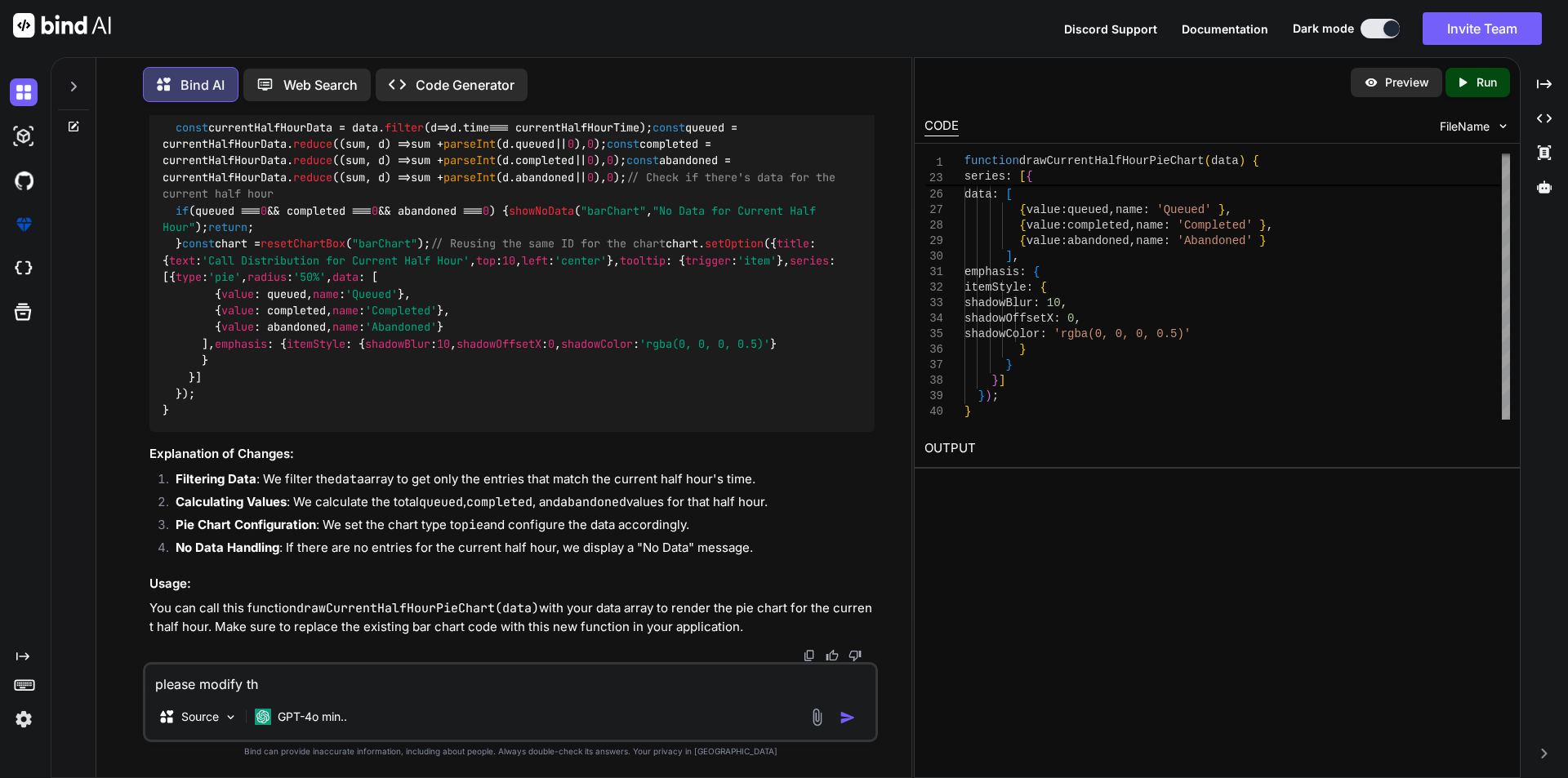
type textarea "please modify thi"
type textarea "x"
type textarea "please modify this"
type textarea "x"
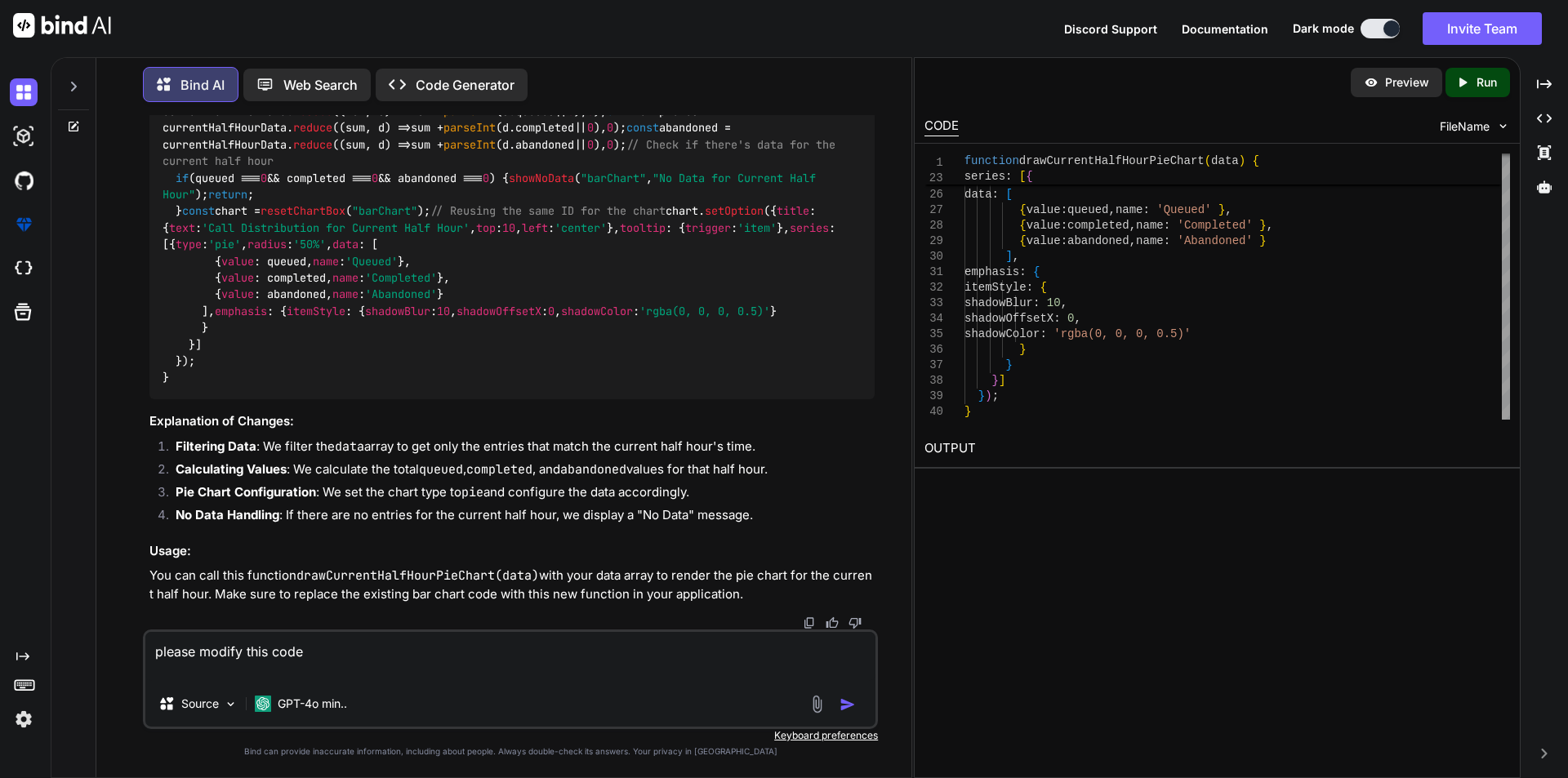
paste textarea "if ($('#barChart').length) { if (times.length === 0) { showNoData("barChart", "…"
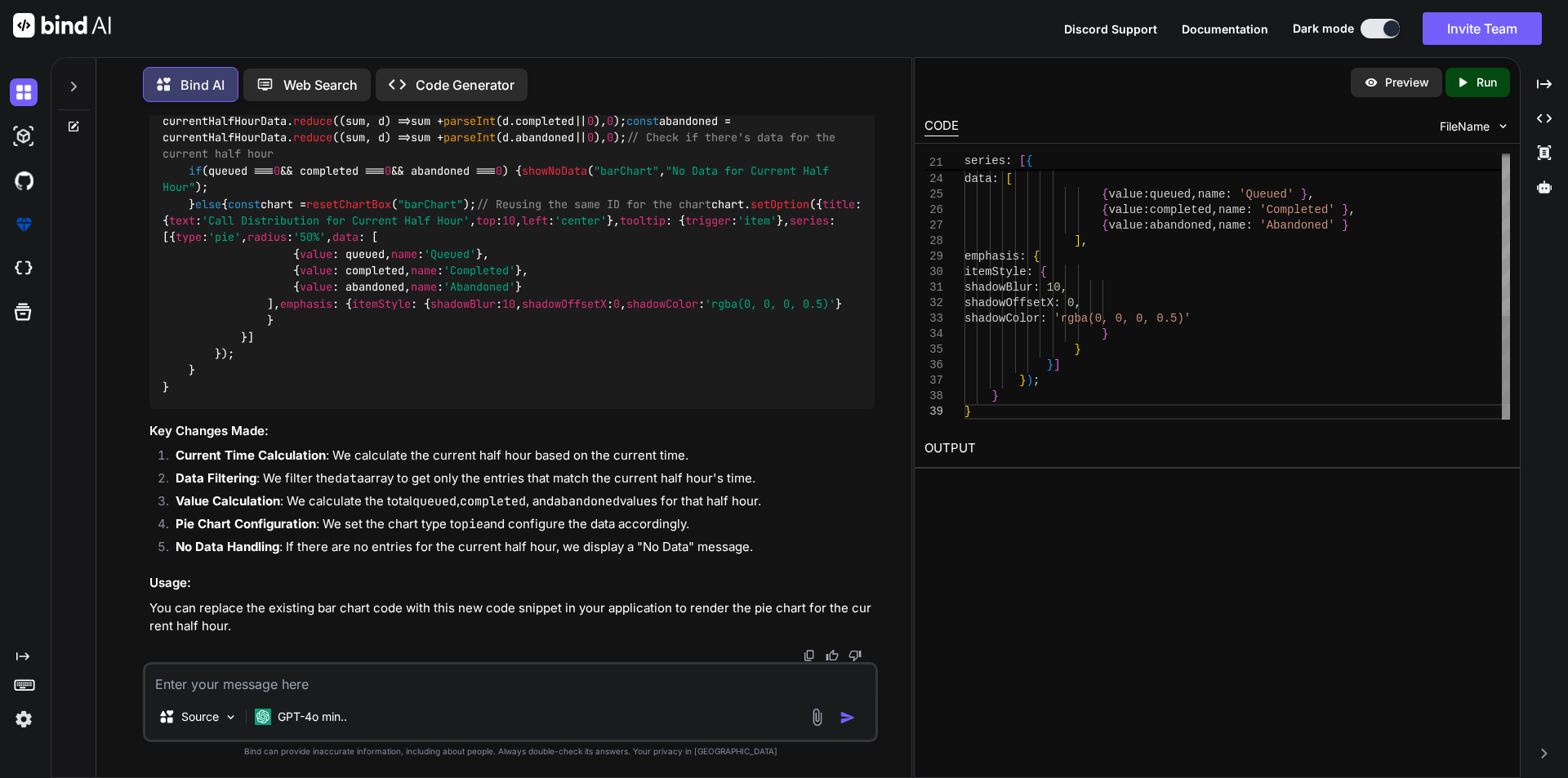
scroll to position [0, 0]
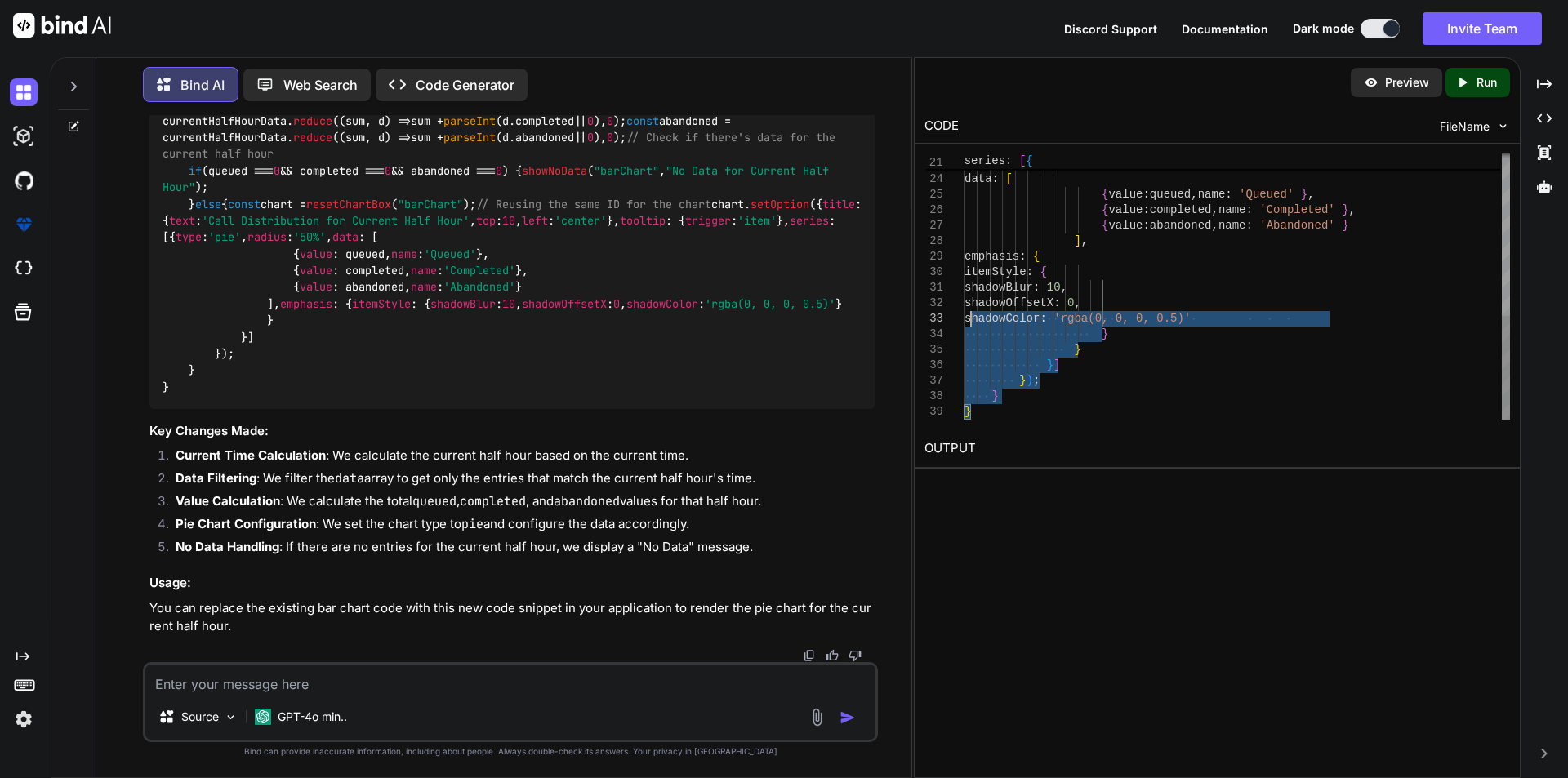
drag, startPoint x: 984, startPoint y: 401, endPoint x: 972, endPoint y: 268, distance: 133.5
click at [972, 268] on div "type : 'pie' , radius : '50%' , data : [ { value : queued , name : 'Queued' } ,…" at bounding box center [1236, 78] width 545 height 683
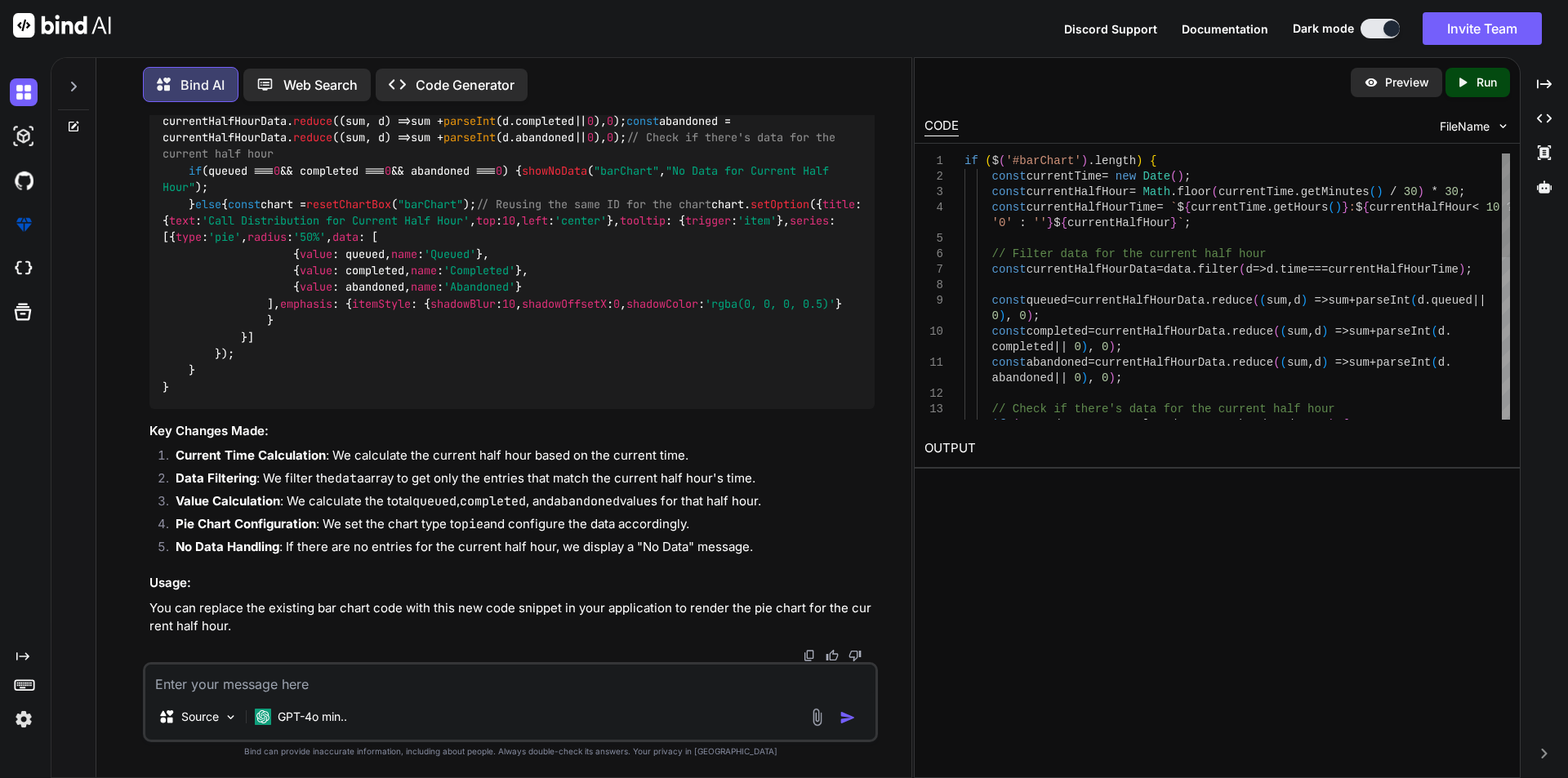
click at [967, 160] on div "// Check if there's data for the current half hour if ( queued === 0 && complet…" at bounding box center [1236, 494] width 545 height 683
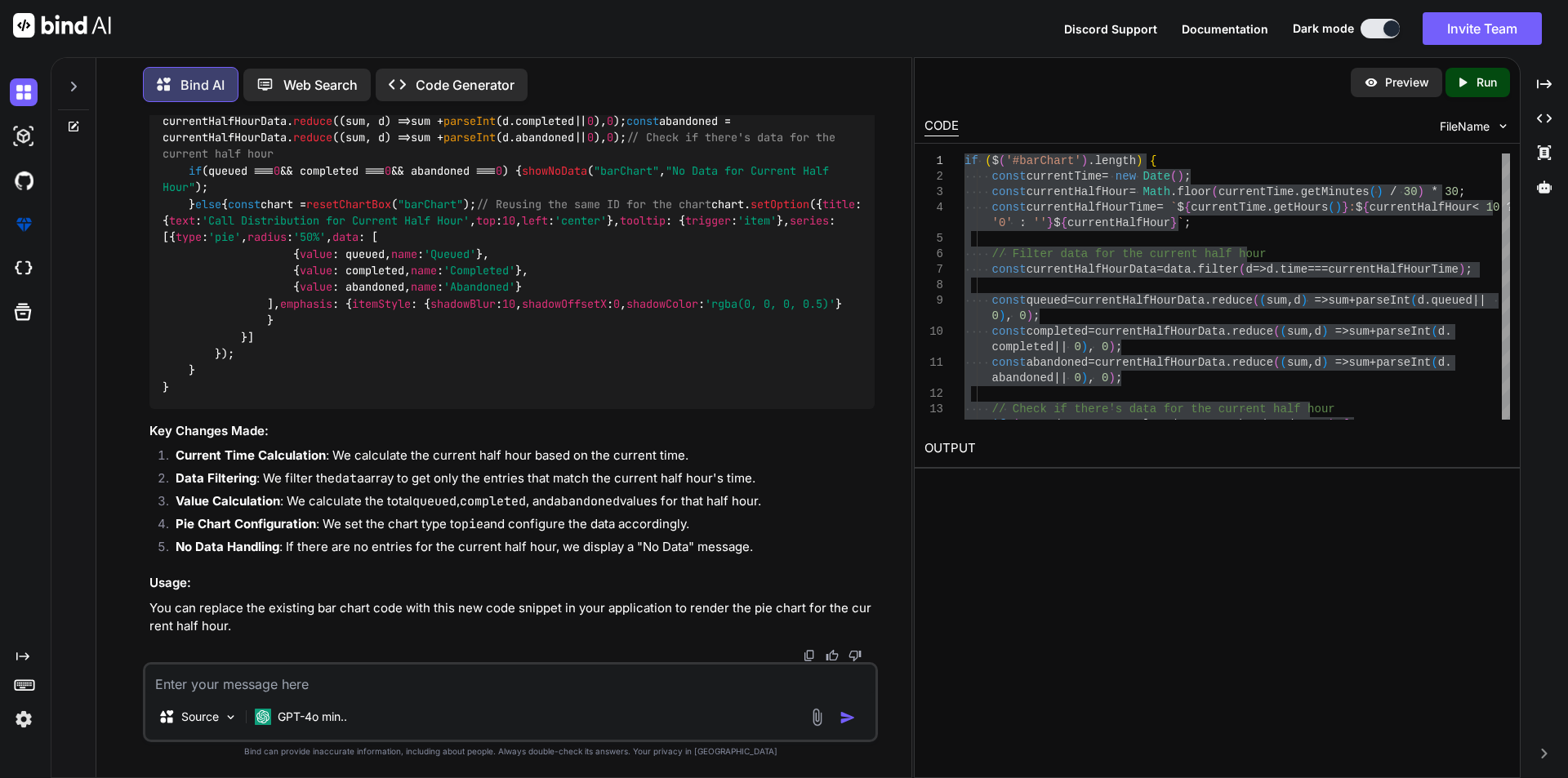
click at [439, 689] on textarea at bounding box center [510, 680] width 730 height 30
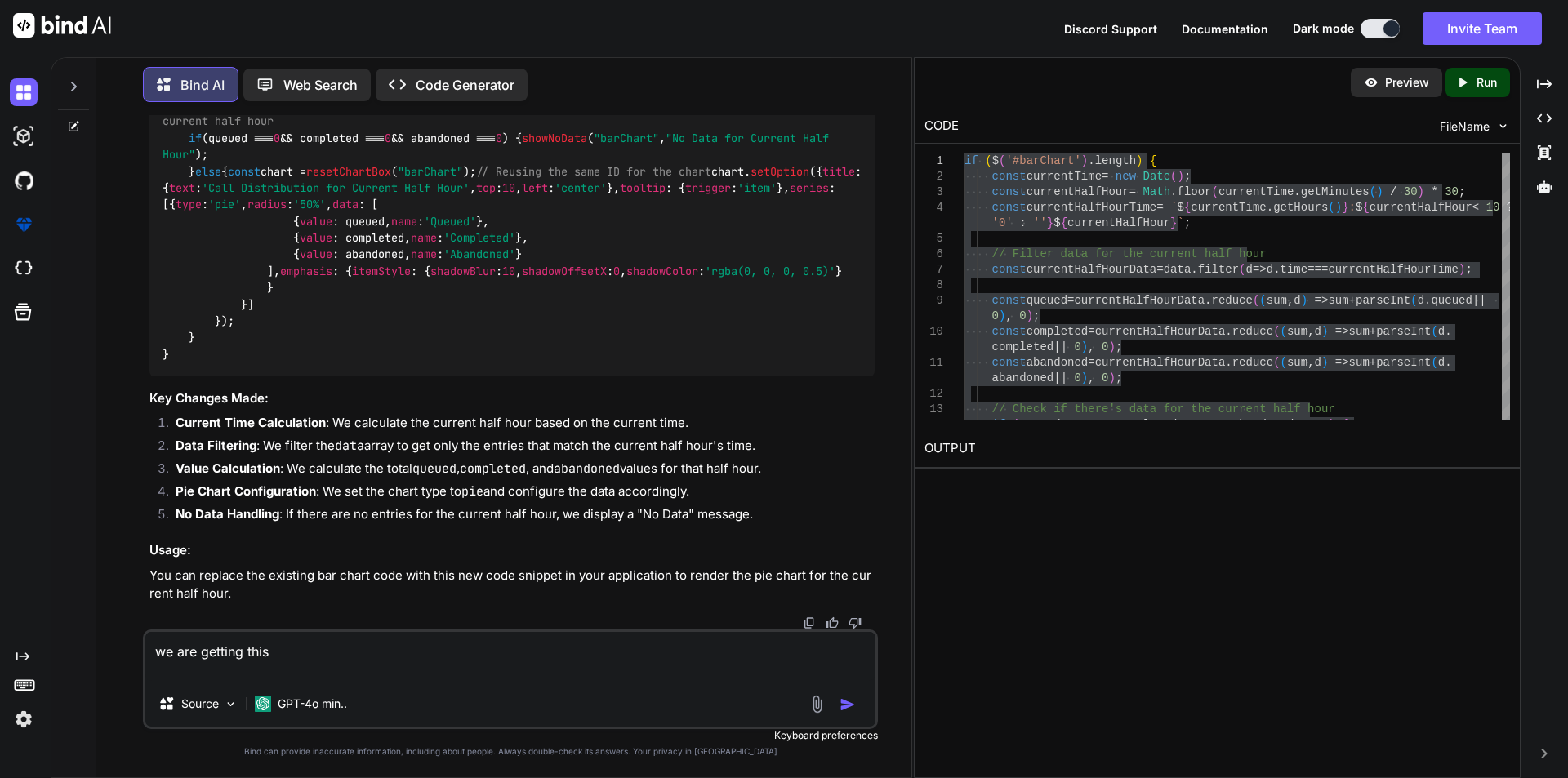
paste textarea "No Data for Current Half Hour No data available"
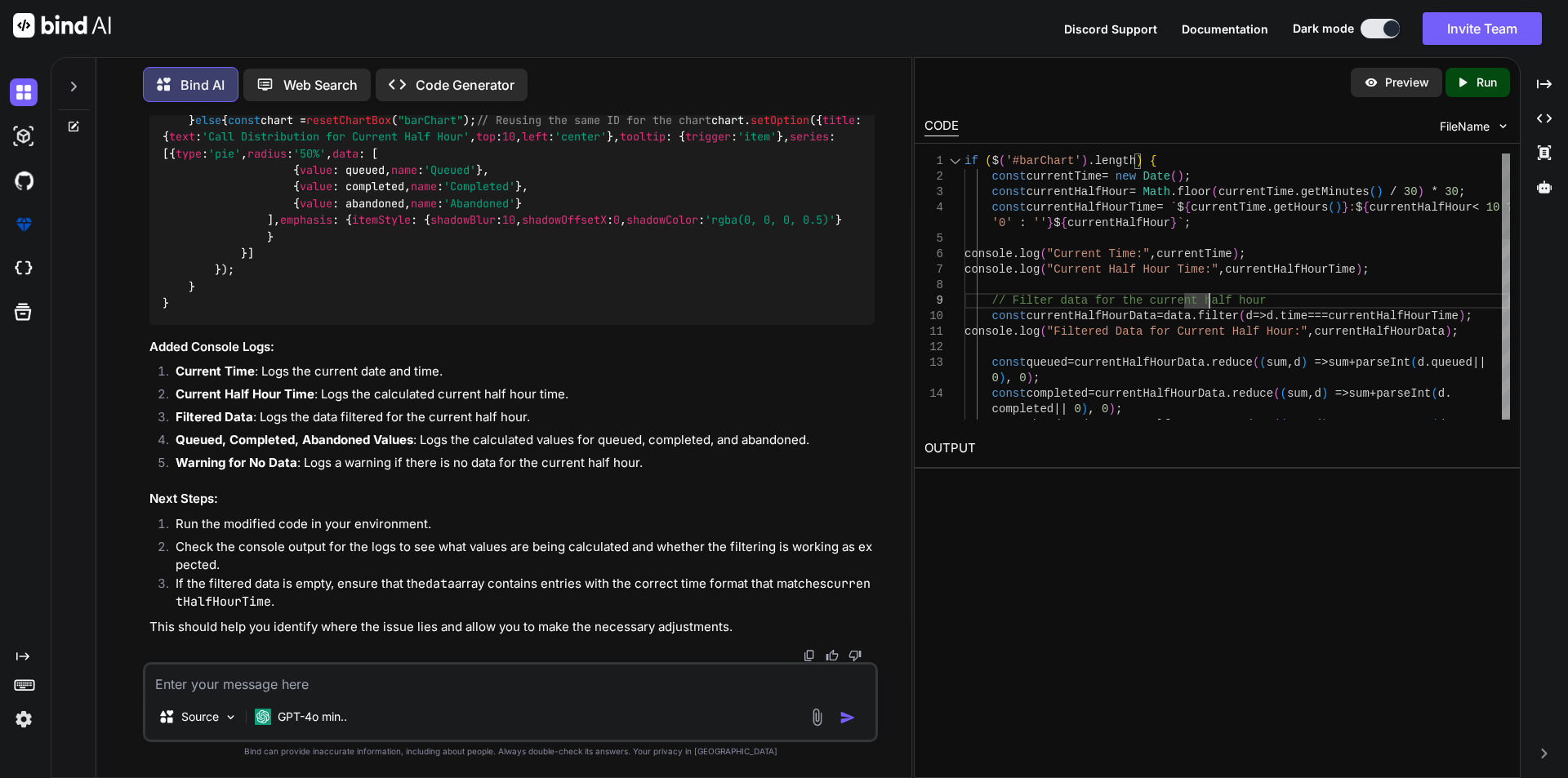
click at [958, 159] on div at bounding box center [956, 161] width 21 height 16
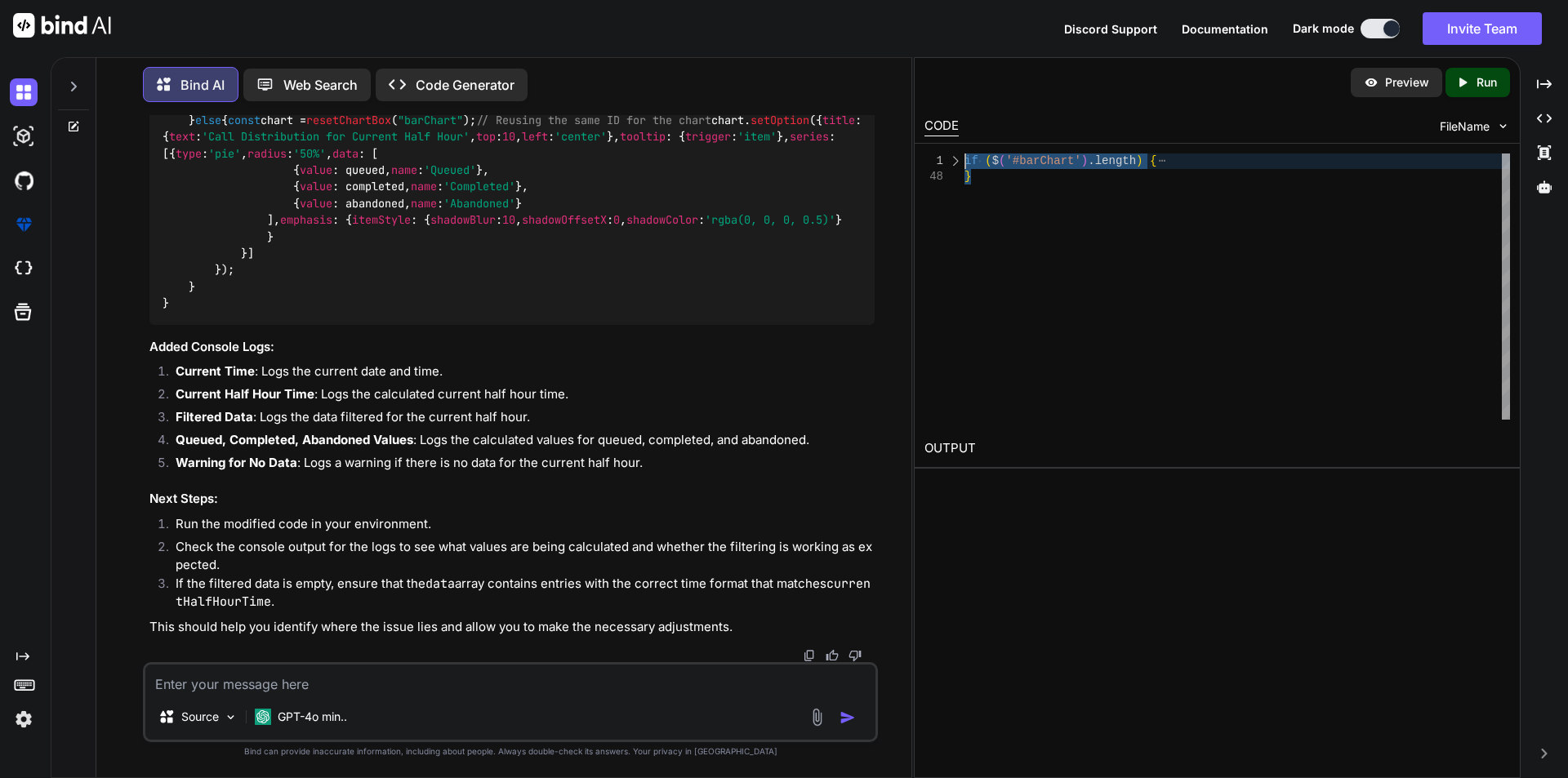
drag, startPoint x: 985, startPoint y: 177, endPoint x: 953, endPoint y: 166, distance: 33.8
click at [964, 166] on div "if ( $ ( '#barChart' ) . length ) { }" at bounding box center [1236, 286] width 545 height 266
click at [343, 676] on textarea at bounding box center [510, 680] width 730 height 30
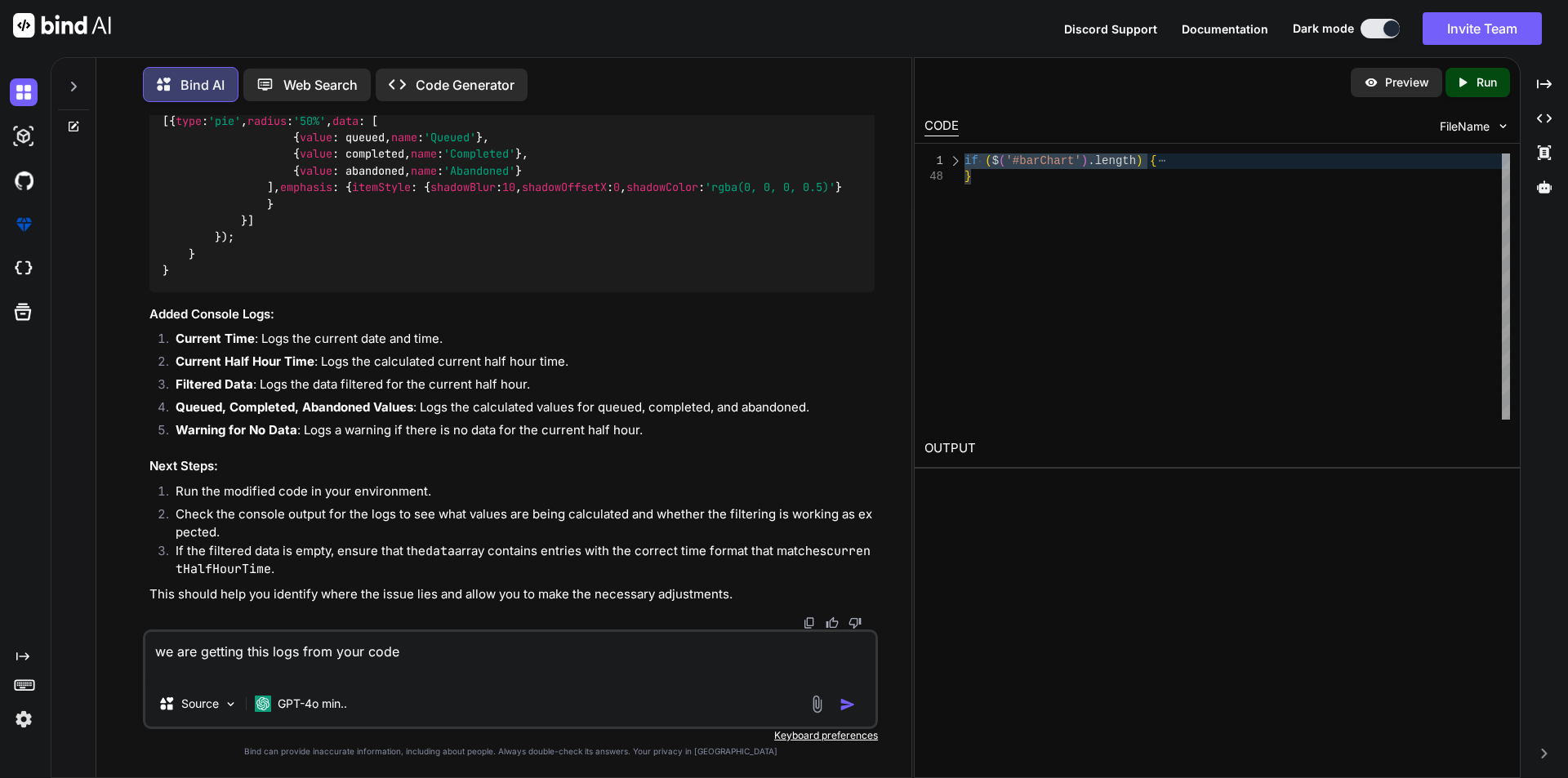
paste textarea "Current Half Hour Time: 20:30 dashboard.js:1913 Filtered Data for Current Half …"
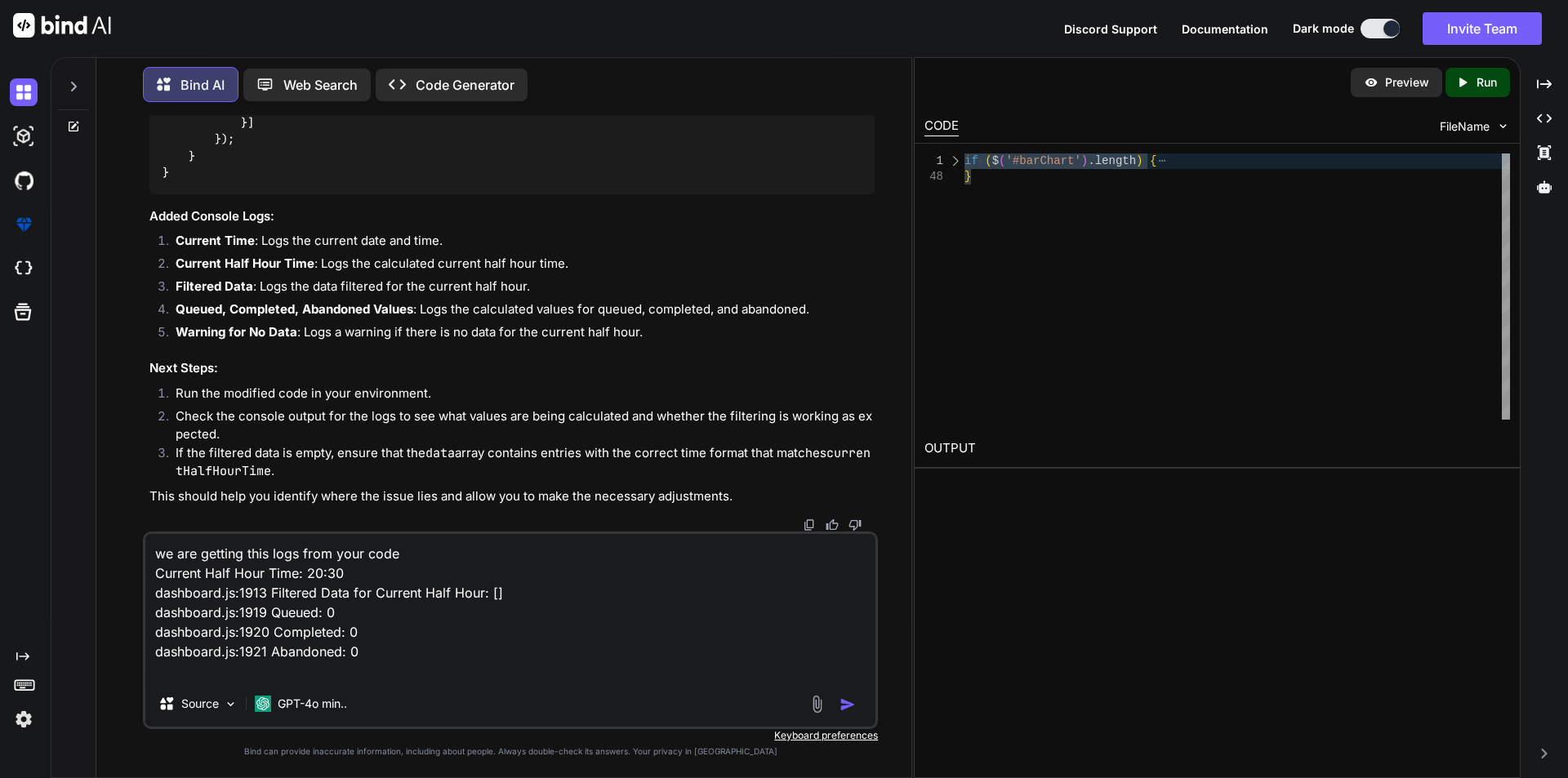
click at [261, 668] on textarea "we are getting this logs from your code Current Half Hour Time: 20:30 dashboard…" at bounding box center [510, 607] width 730 height 147
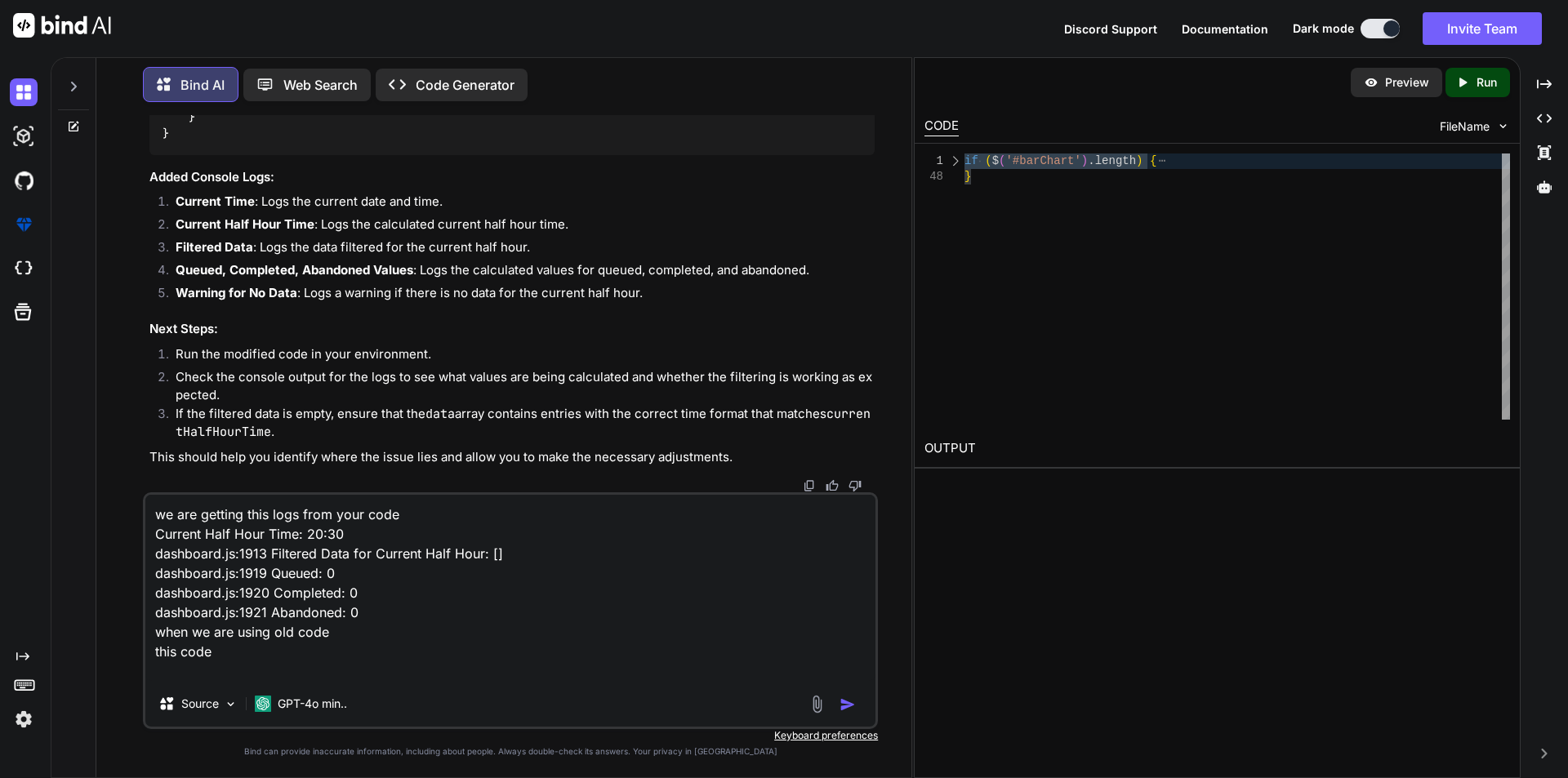
paste textarea "function drawAllTodayCharts(data) { const times = [DOMAIN_NAME](d => [DOMAIN_NA…"
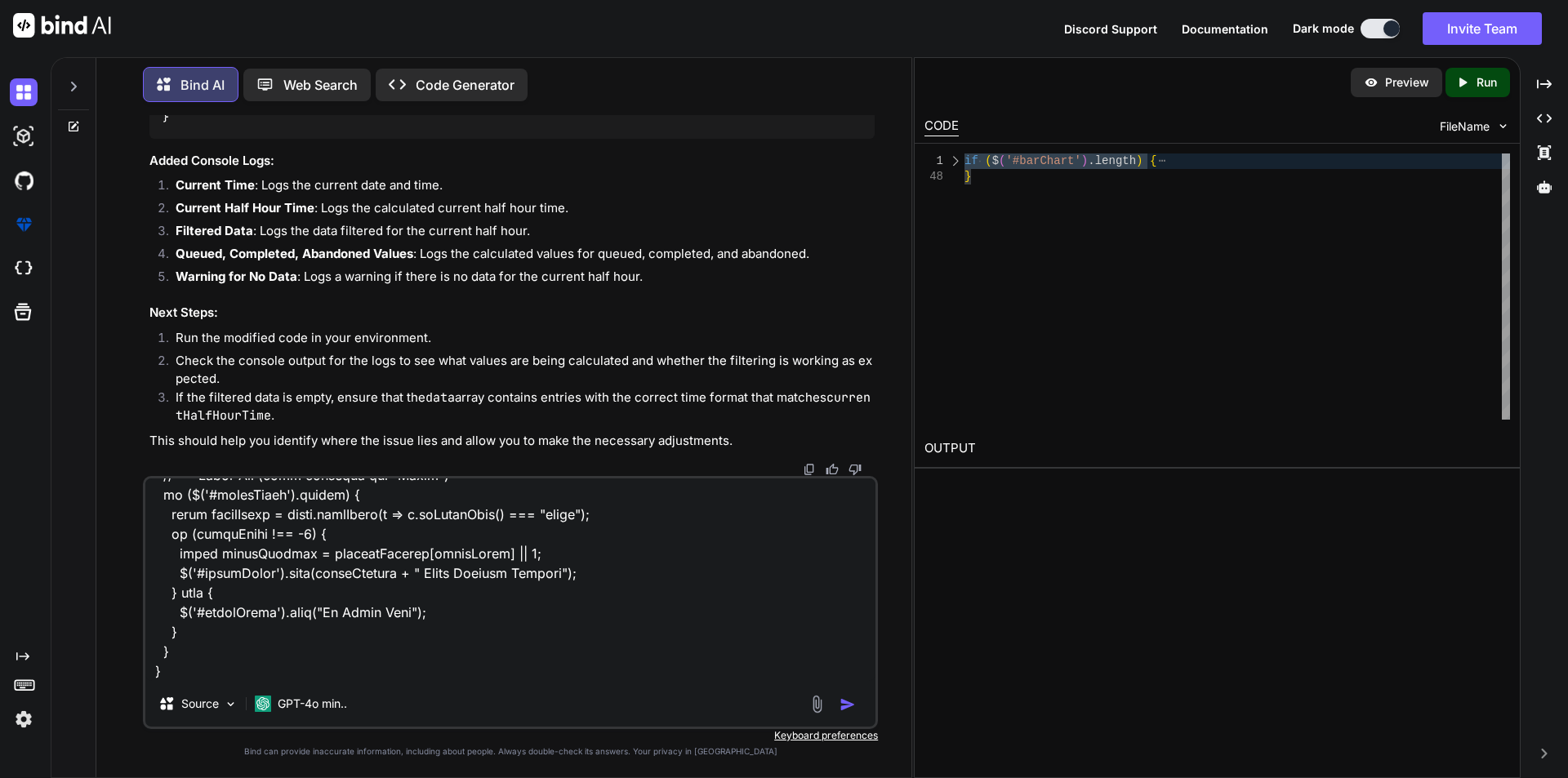
scroll to position [3120, 0]
click at [168, 657] on textarea at bounding box center [510, 579] width 730 height 202
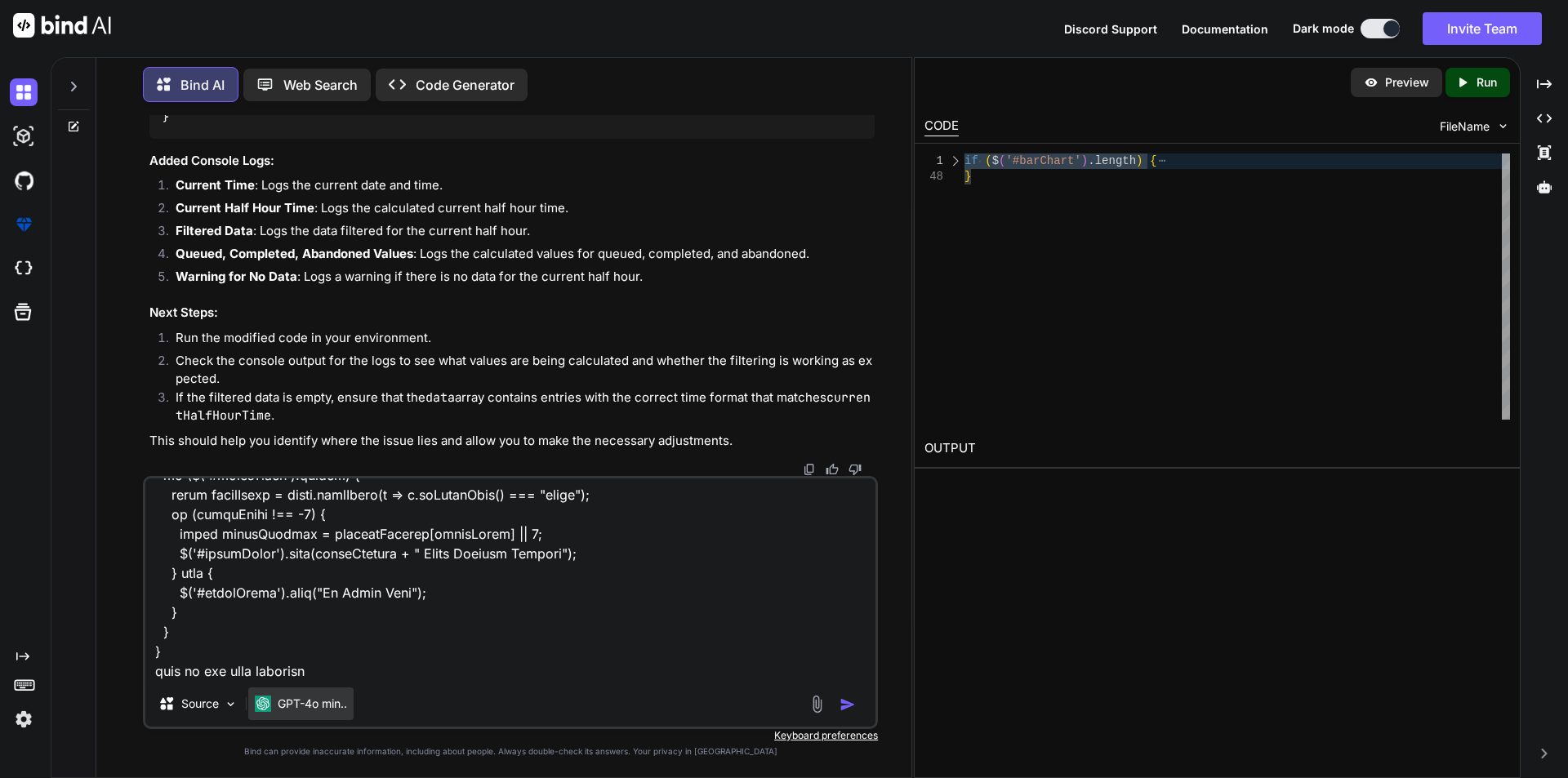
paste textarea "timesis (10) ['7:00 AM', '7:30 AM', '8:00 AM', '8:30 AM', '9:00 AM', '9:30 AM',…"
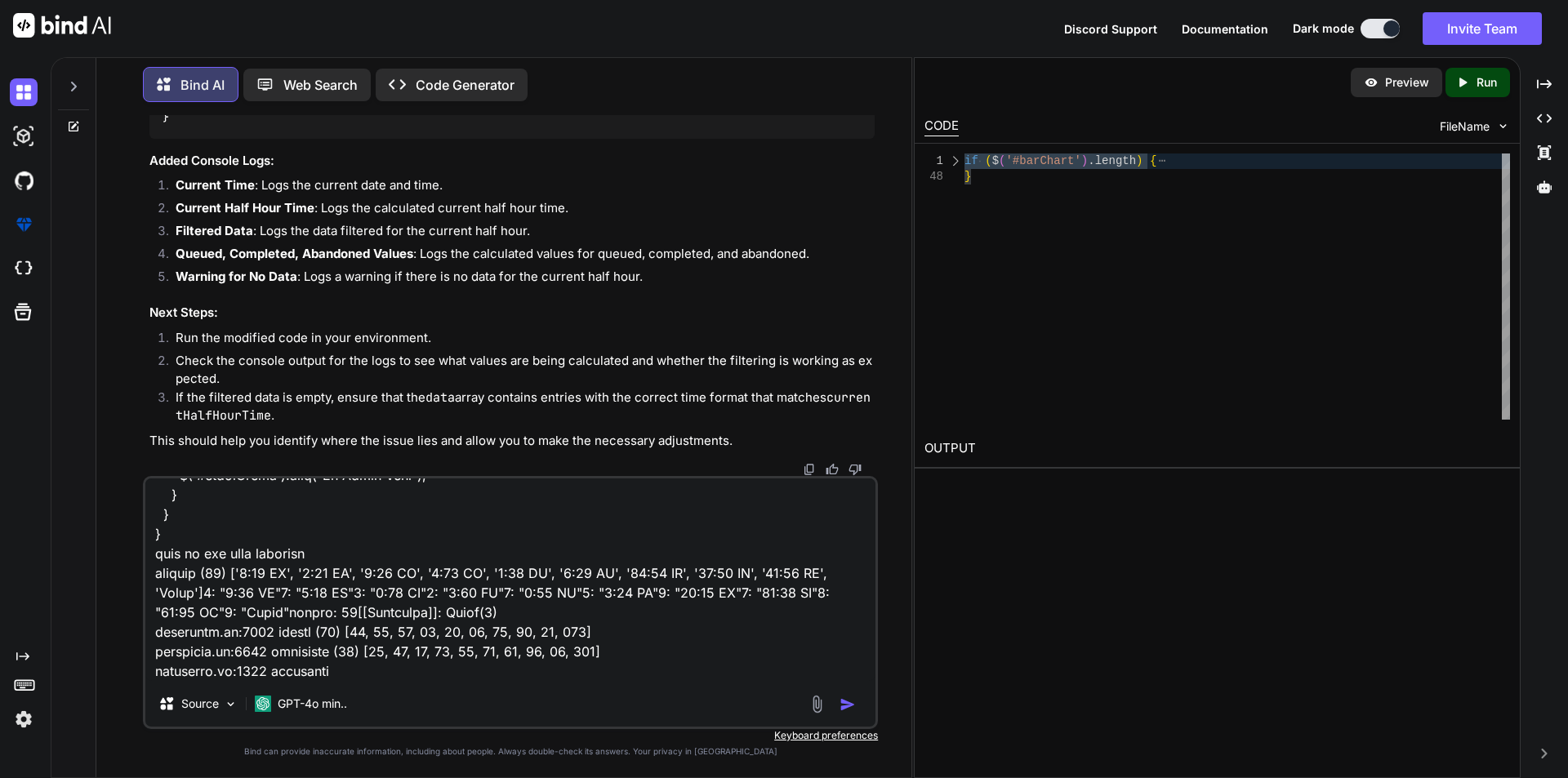
scroll to position [3238, 0]
click at [380, 658] on textarea at bounding box center [510, 579] width 730 height 202
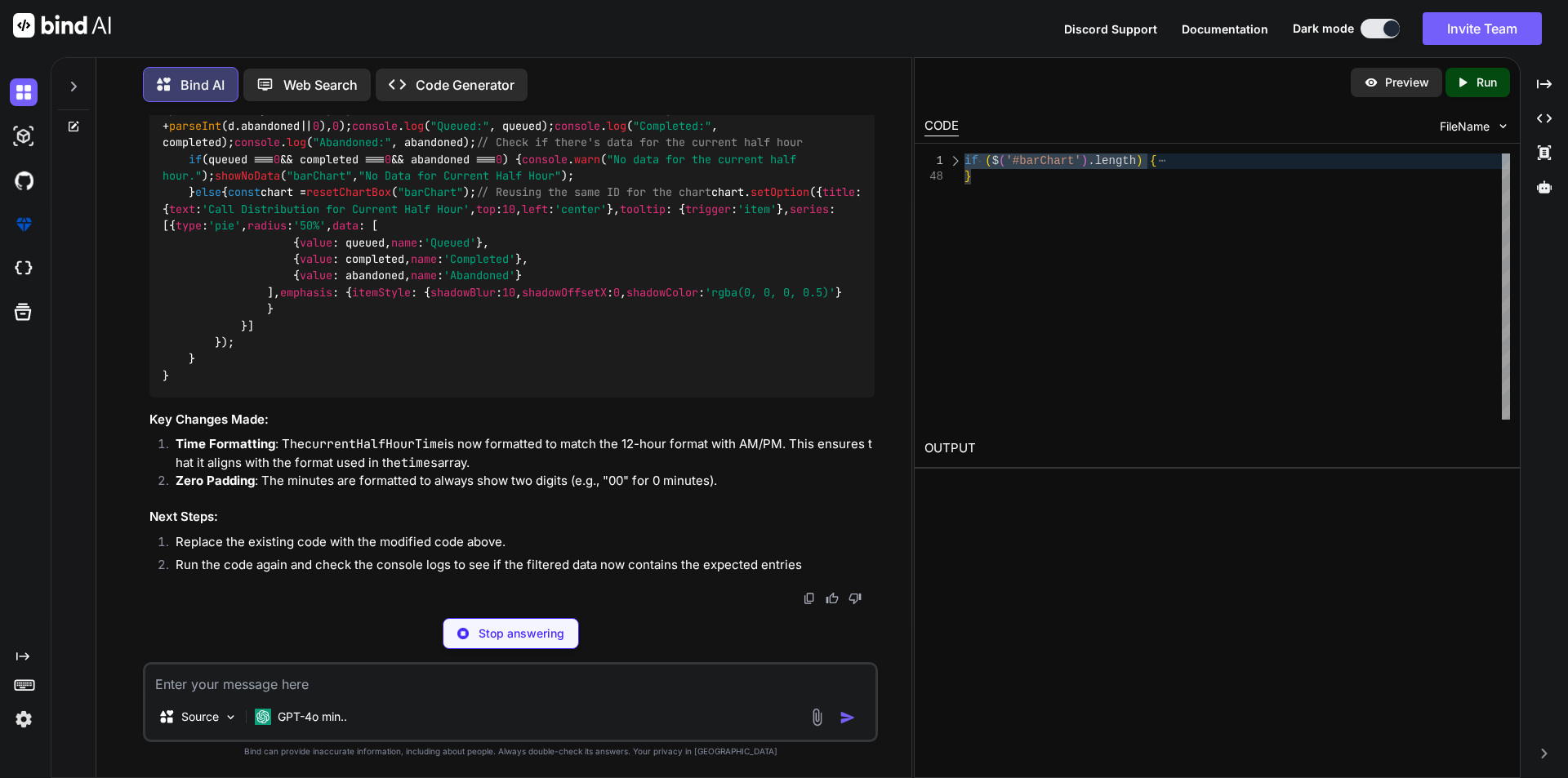
scroll to position [6135, 0]
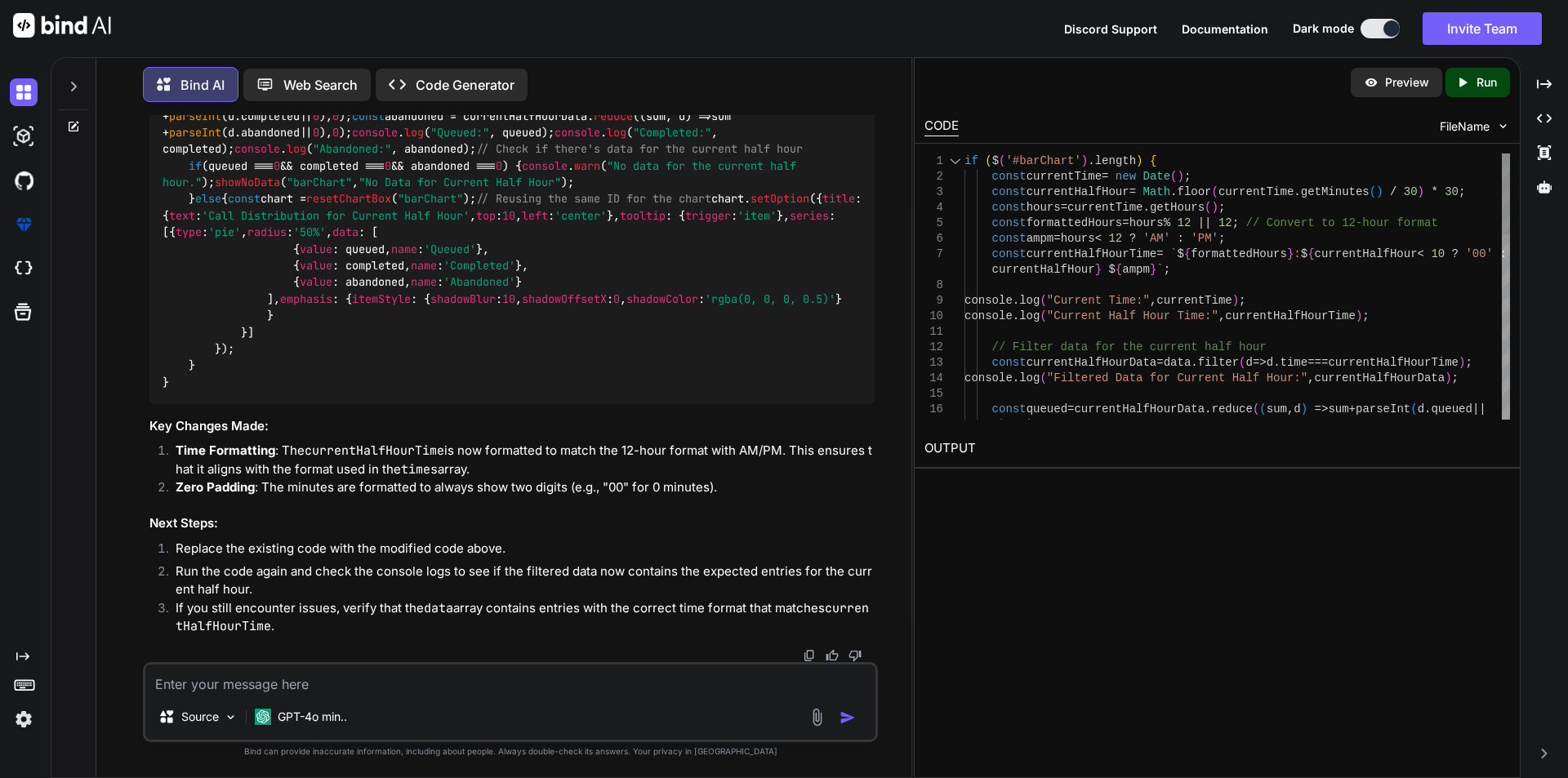
click at [956, 163] on div at bounding box center [956, 161] width 21 height 16
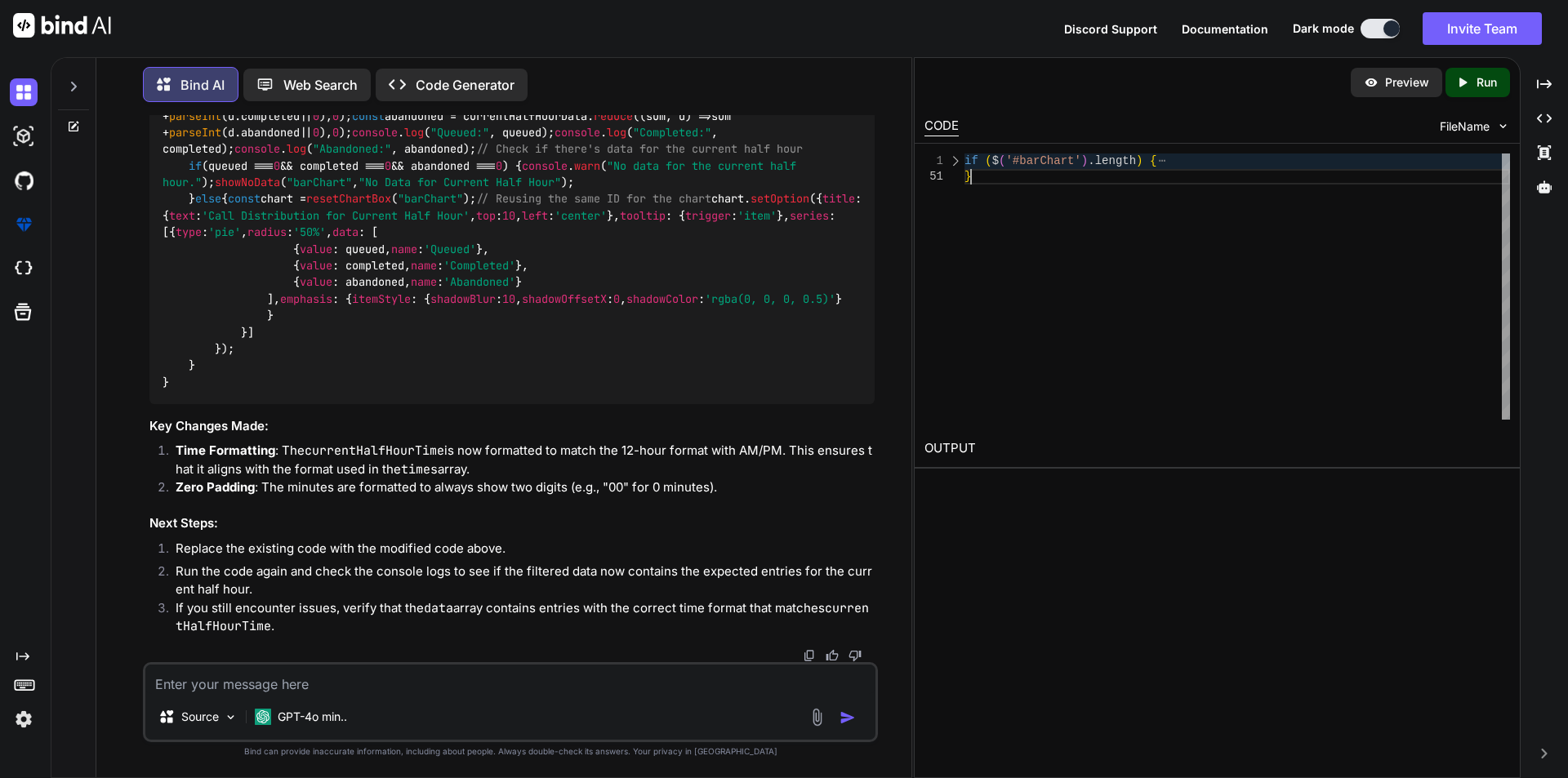
scroll to position [0, 0]
drag, startPoint x: 970, startPoint y: 175, endPoint x: 962, endPoint y: 165, distance: 12.8
click at [964, 165] on div "if ( $ ( '#barChart' ) . length ) { }" at bounding box center [1236, 286] width 545 height 266
click at [321, 694] on div "Source GPT-4o min.." at bounding box center [510, 702] width 735 height 80
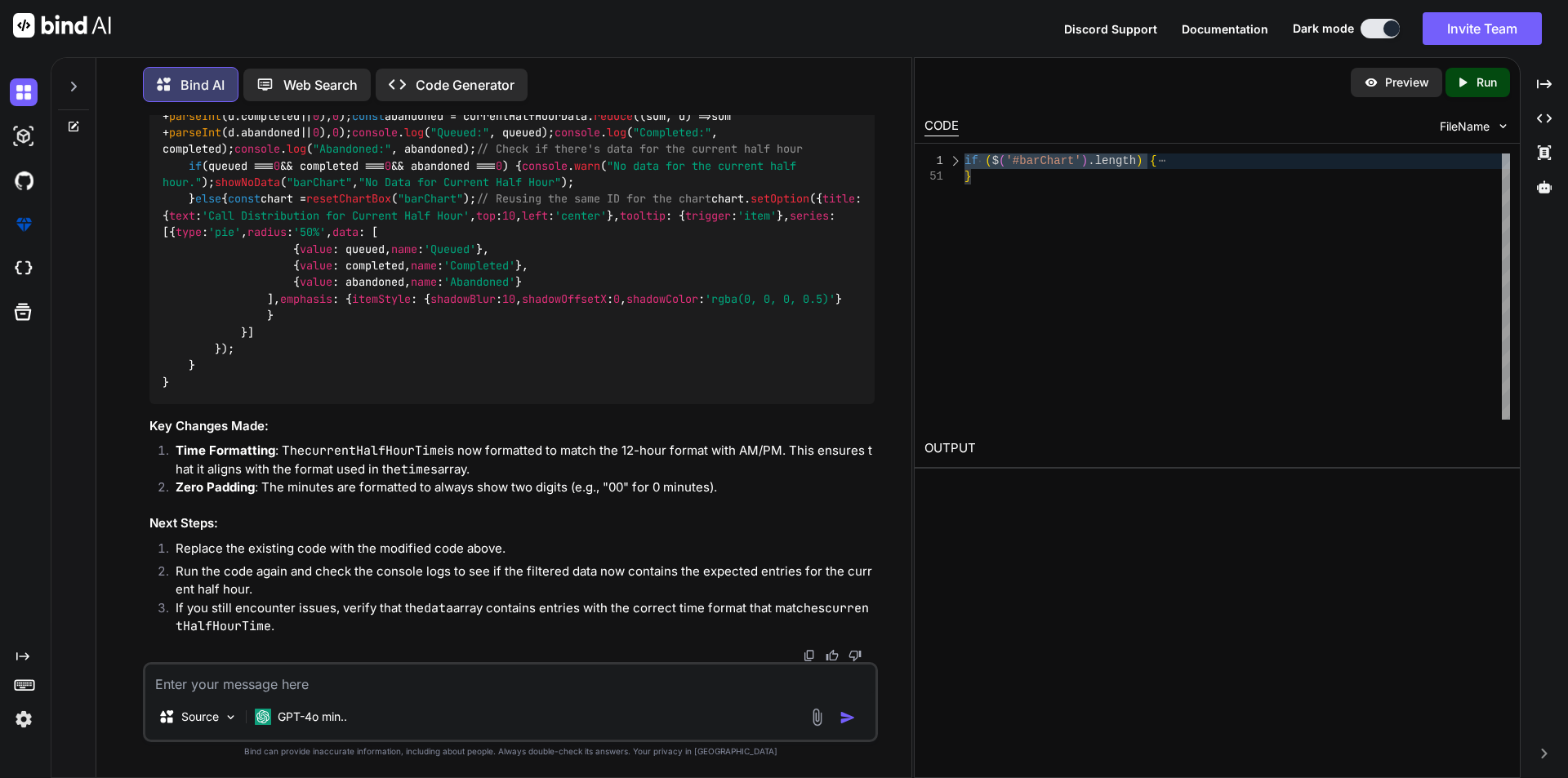
click at [244, 690] on textarea at bounding box center [510, 680] width 730 height 30
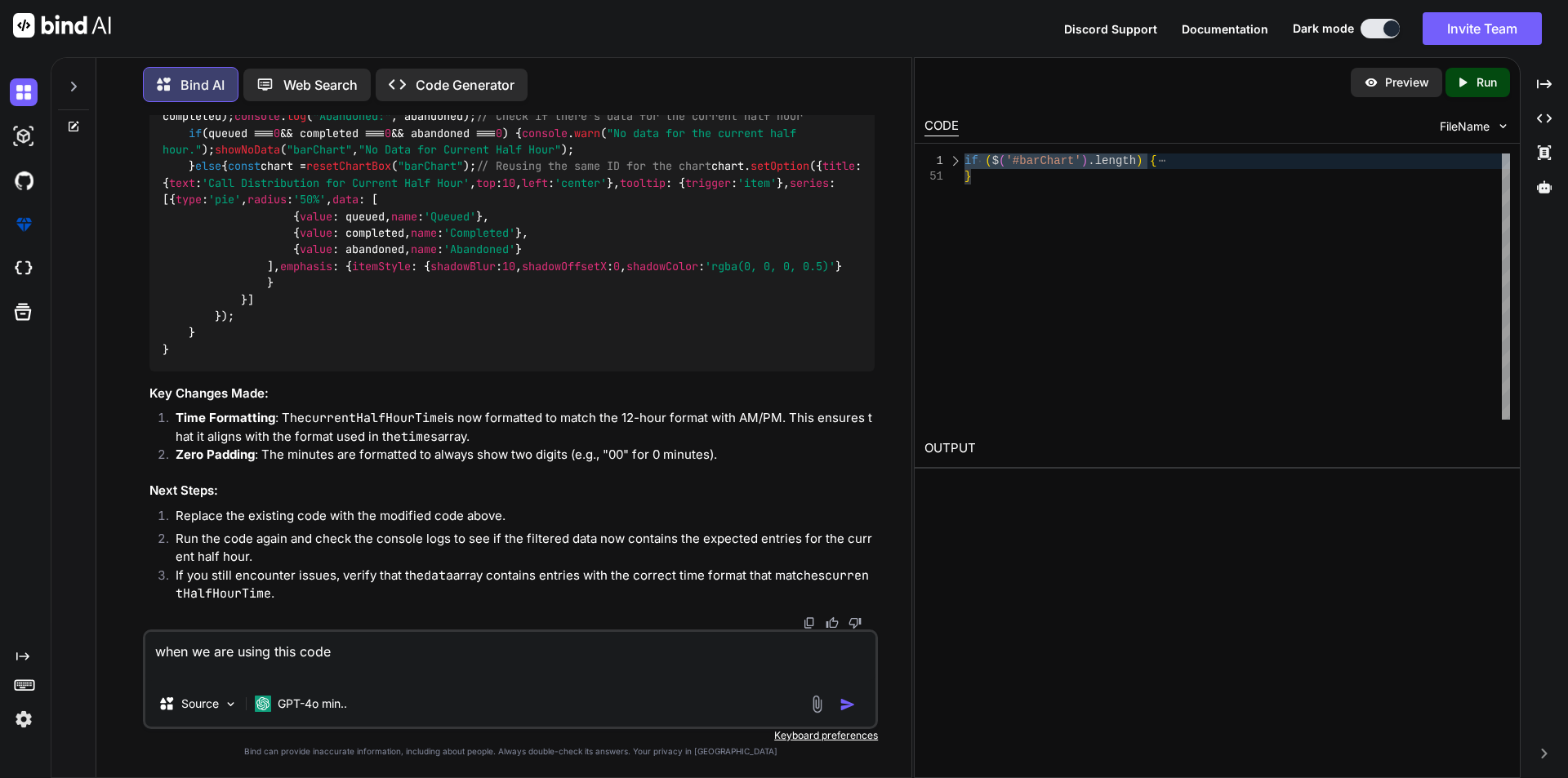
paste textarea "function drawAllTodayCharts(data) { const times = [DOMAIN_NAME](d => [DOMAIN_NA…"
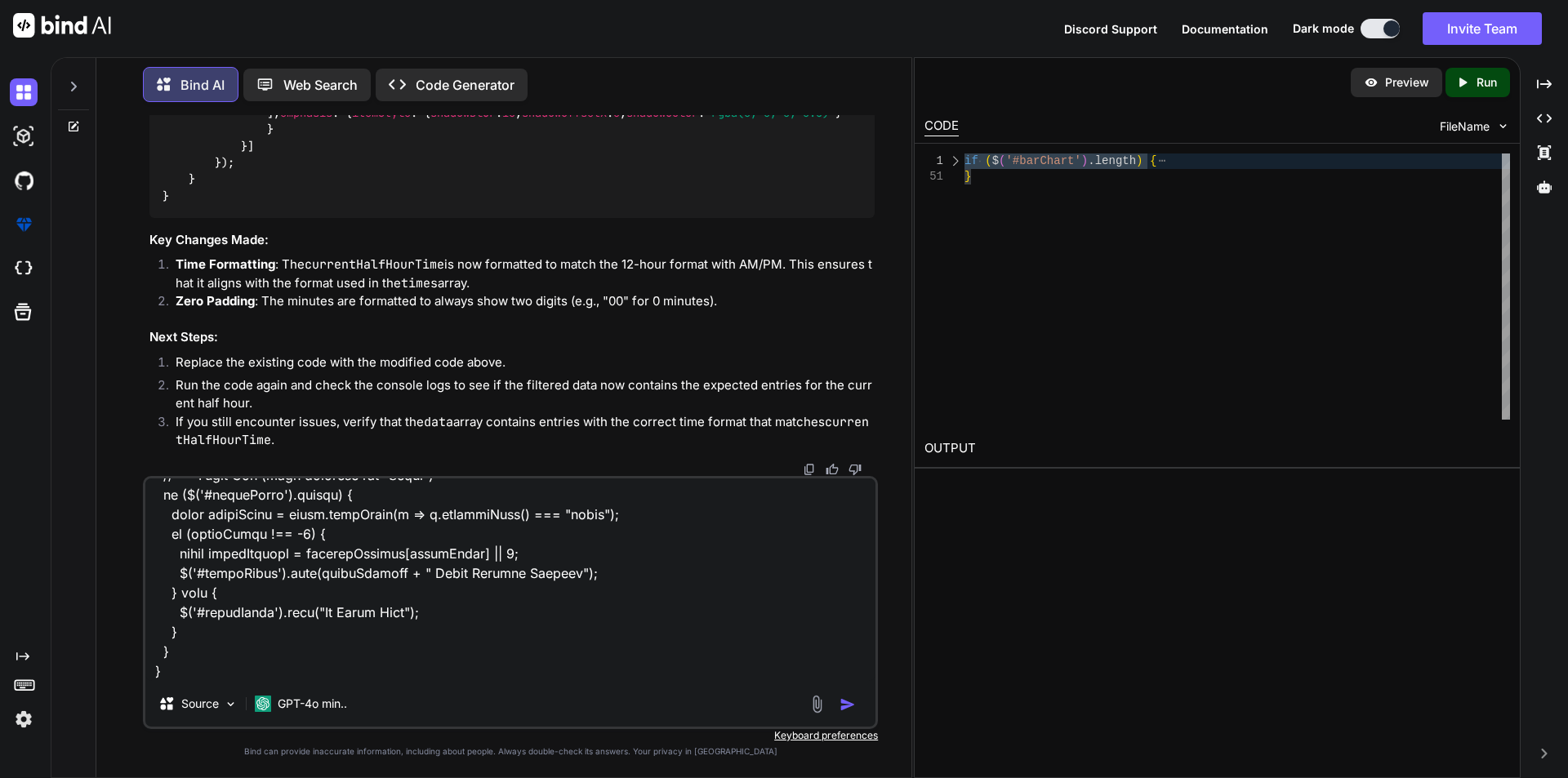
scroll to position [3571, 0]
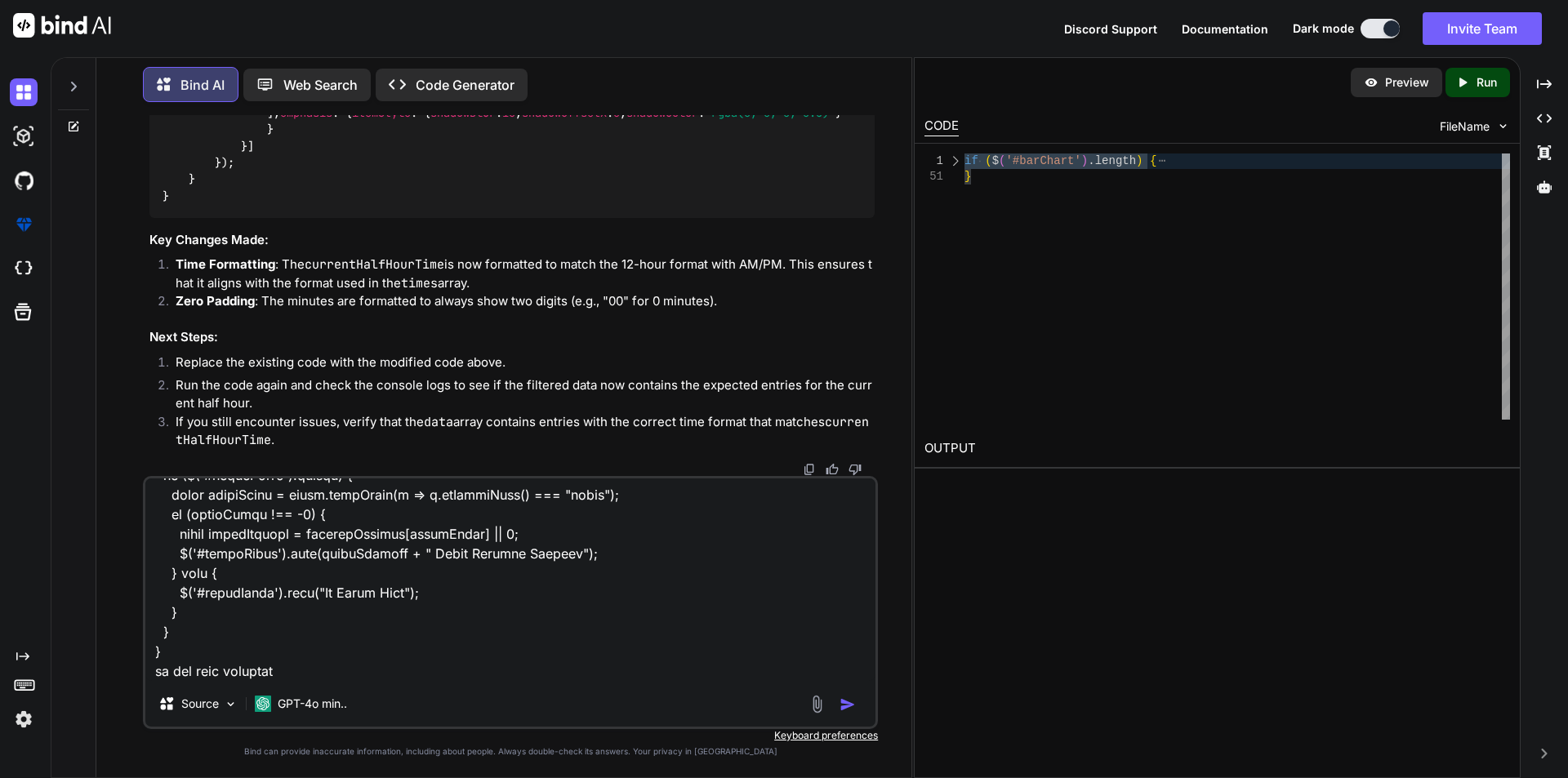
click at [299, 669] on textarea at bounding box center [510, 579] width 730 height 202
paste textarea "timesis (10) ['7:00 AM', '7:30 AM', '8:00 AM', '8:30 AM', '9:00 AM', '9:30 AM',…"
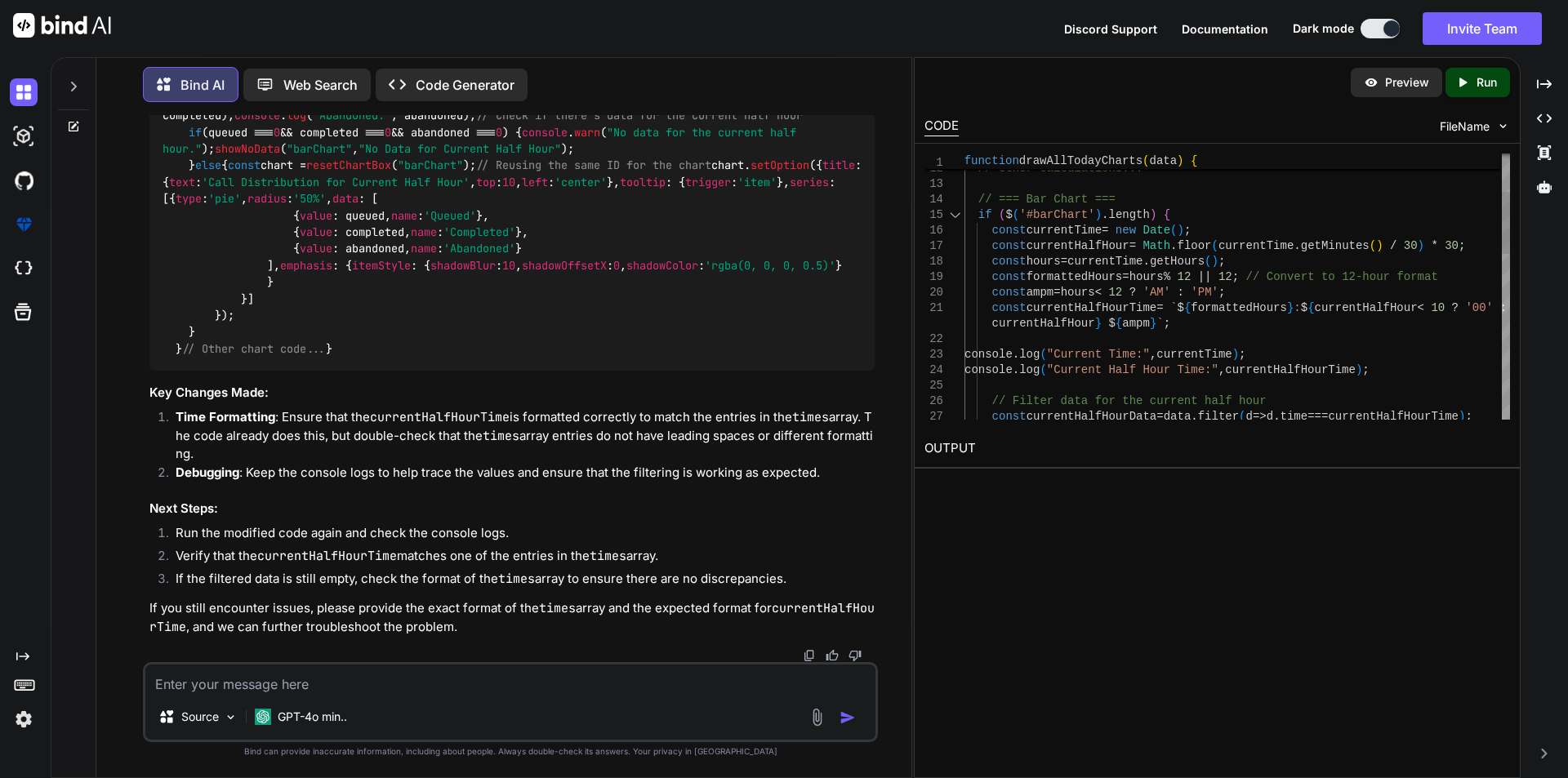
scroll to position [0, 0]
drag, startPoint x: 971, startPoint y: 214, endPoint x: 1032, endPoint y: 307, distance: 111.2
click at [1032, 307] on div "const currentTime = new Date ( ) ; const currentHalfHour = Math . floor ( curre…" at bounding box center [1236, 557] width 545 height 1133
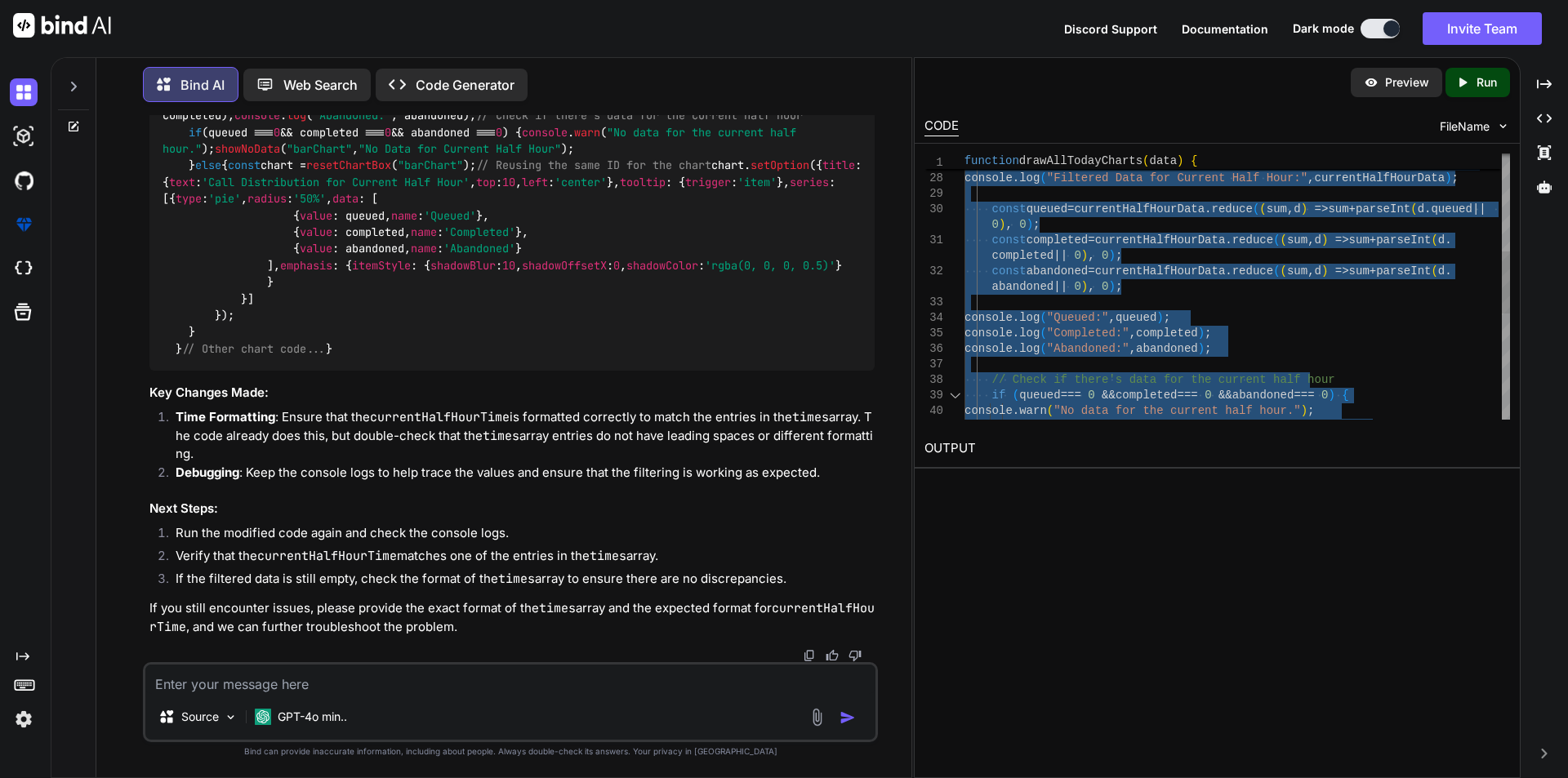
click at [1245, 343] on div "if ( queued === 0 && completed === 0 && abandoned === 0 ) { console . warn ( "N…" at bounding box center [1236, 303] width 545 height 1133
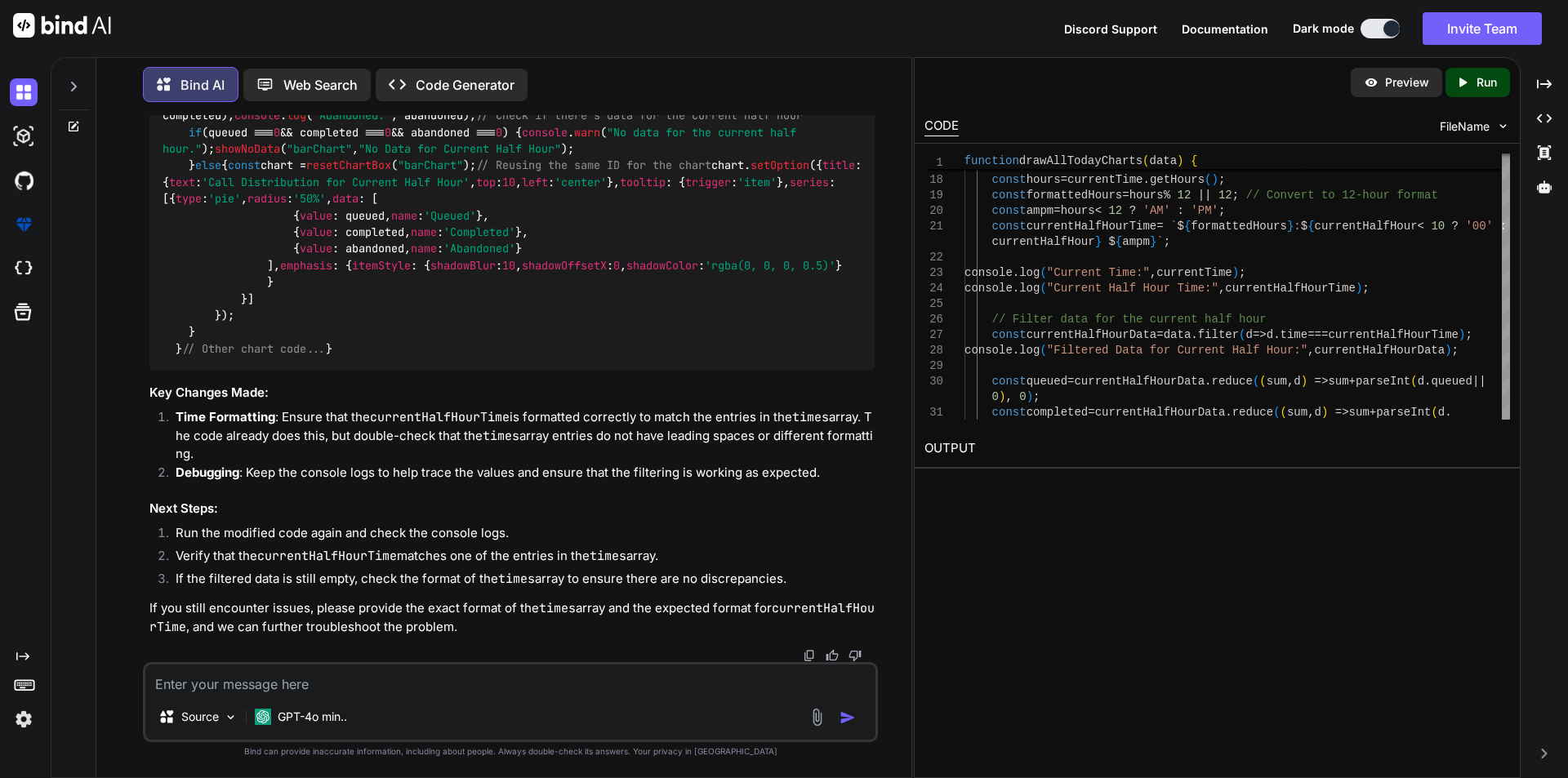
scroll to position [8913, 0]
click at [397, 679] on textarea at bounding box center [510, 680] width 730 height 30
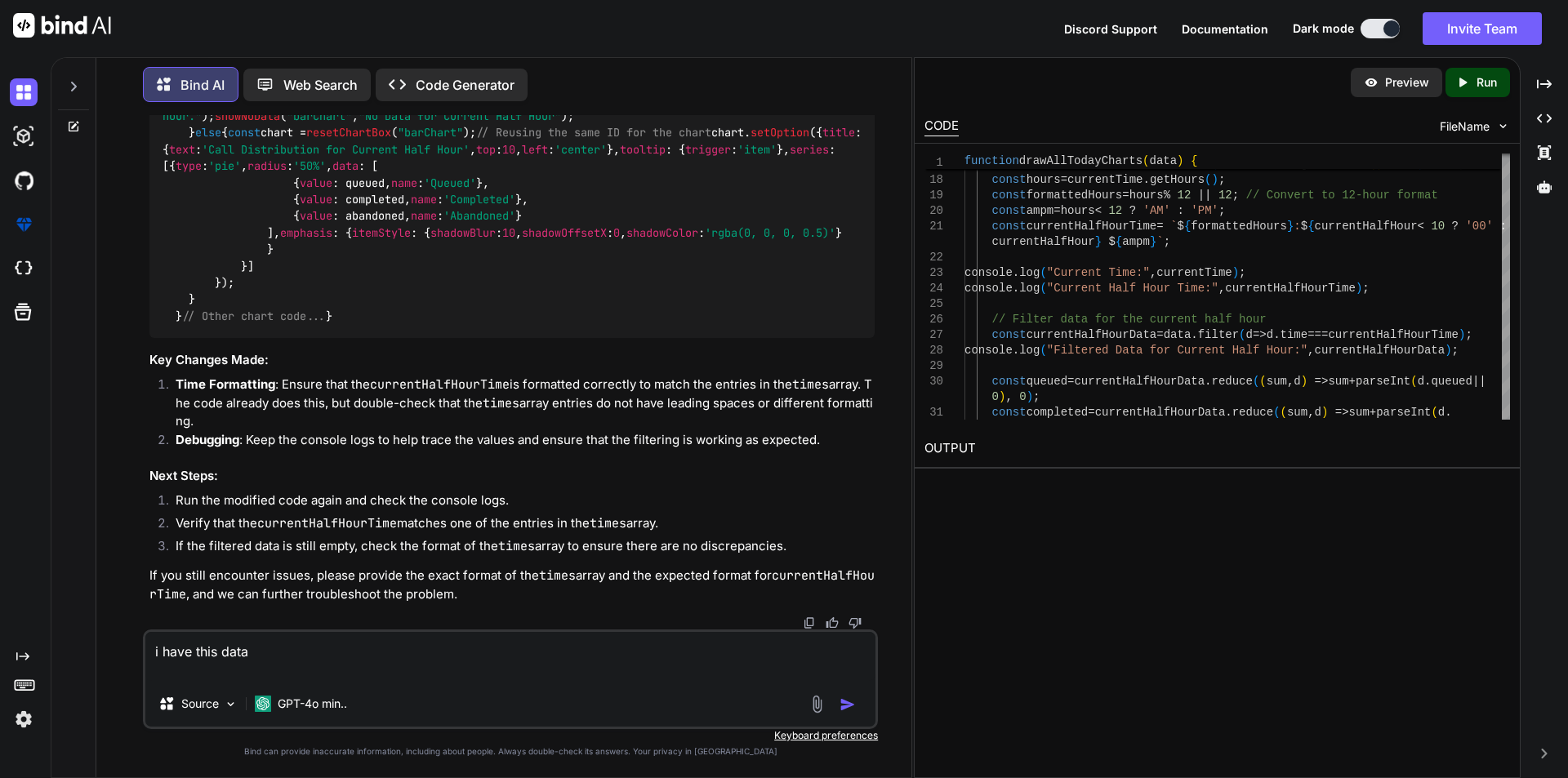
paste textarea "Total 402 379 23 6% 1321 2 7:00 AM 15 10 5 33% 43 1 7:30 AM 24 24 0 0% 65 0 8:0…"
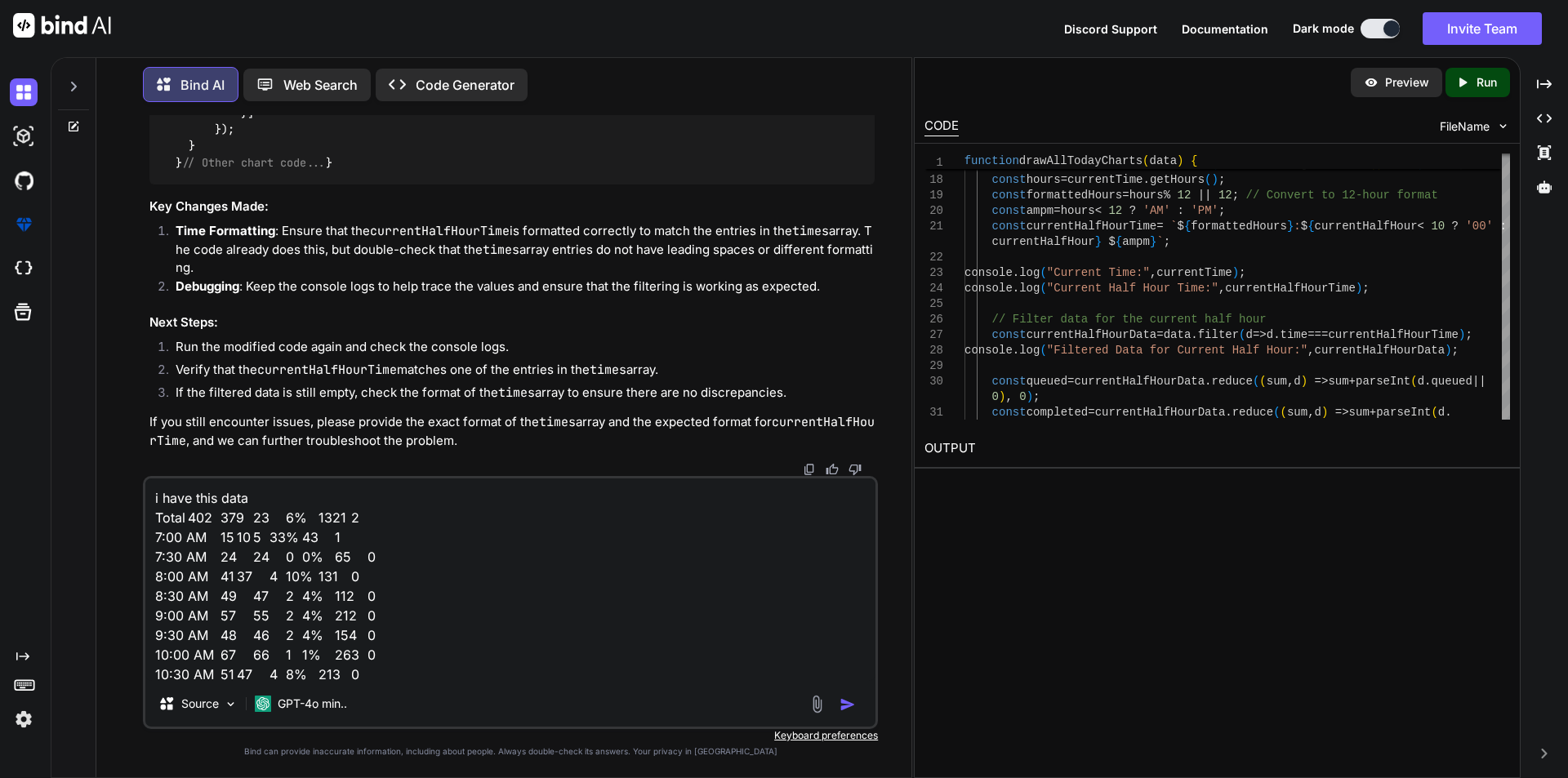
scroll to position [21, 0]
click at [396, 679] on textarea "i have this data Total 402 379 23 6% 1321 2 7:00 AM 15 10 5 33% 43 1 7:30 AM 24…" at bounding box center [510, 579] width 730 height 202
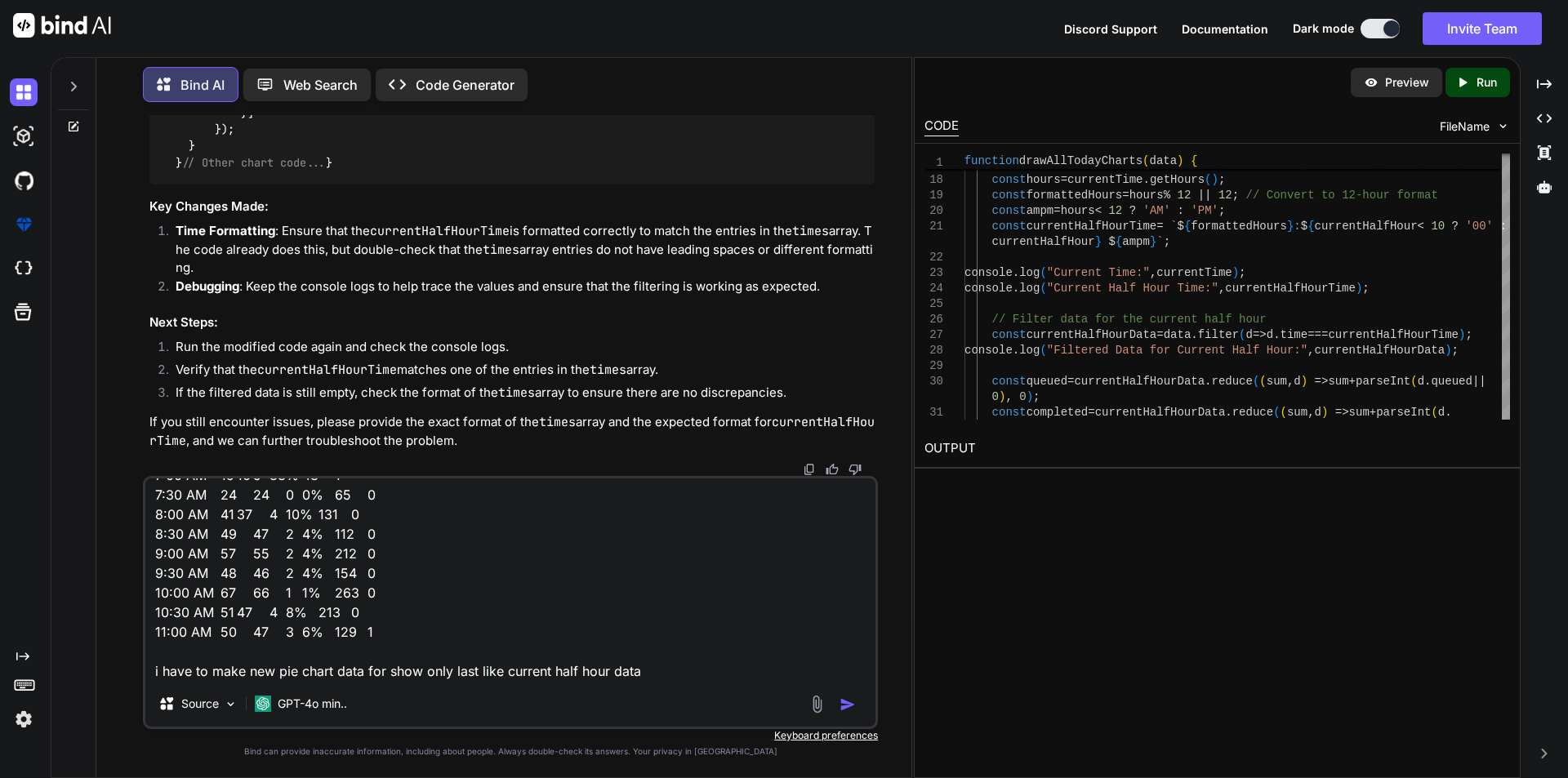
drag, startPoint x: 390, startPoint y: 594, endPoint x: 161, endPoint y: 592, distance: 229.0
click at [161, 592] on textarea "i have this data Total 402 379 23 6% 1321 2 7:00 AM 15 10 5 33% 43 1 7:30 AM 24…" at bounding box center [510, 579] width 730 height 202
click at [354, 591] on textarea "i have this data Total 402 379 23 6% 1321 2 7:00 AM 15 10 5 33% 43 1 7:30 AM 24…" at bounding box center [510, 579] width 730 height 202
drag, startPoint x: 363, startPoint y: 593, endPoint x: 144, endPoint y: 599, distance: 219.1
click at [144, 599] on div "i have this data Total 402 379 23 6% 1321 2 7:00 AM 15 10 5 33% 43 1 7:30 AM 24…" at bounding box center [510, 602] width 735 height 253
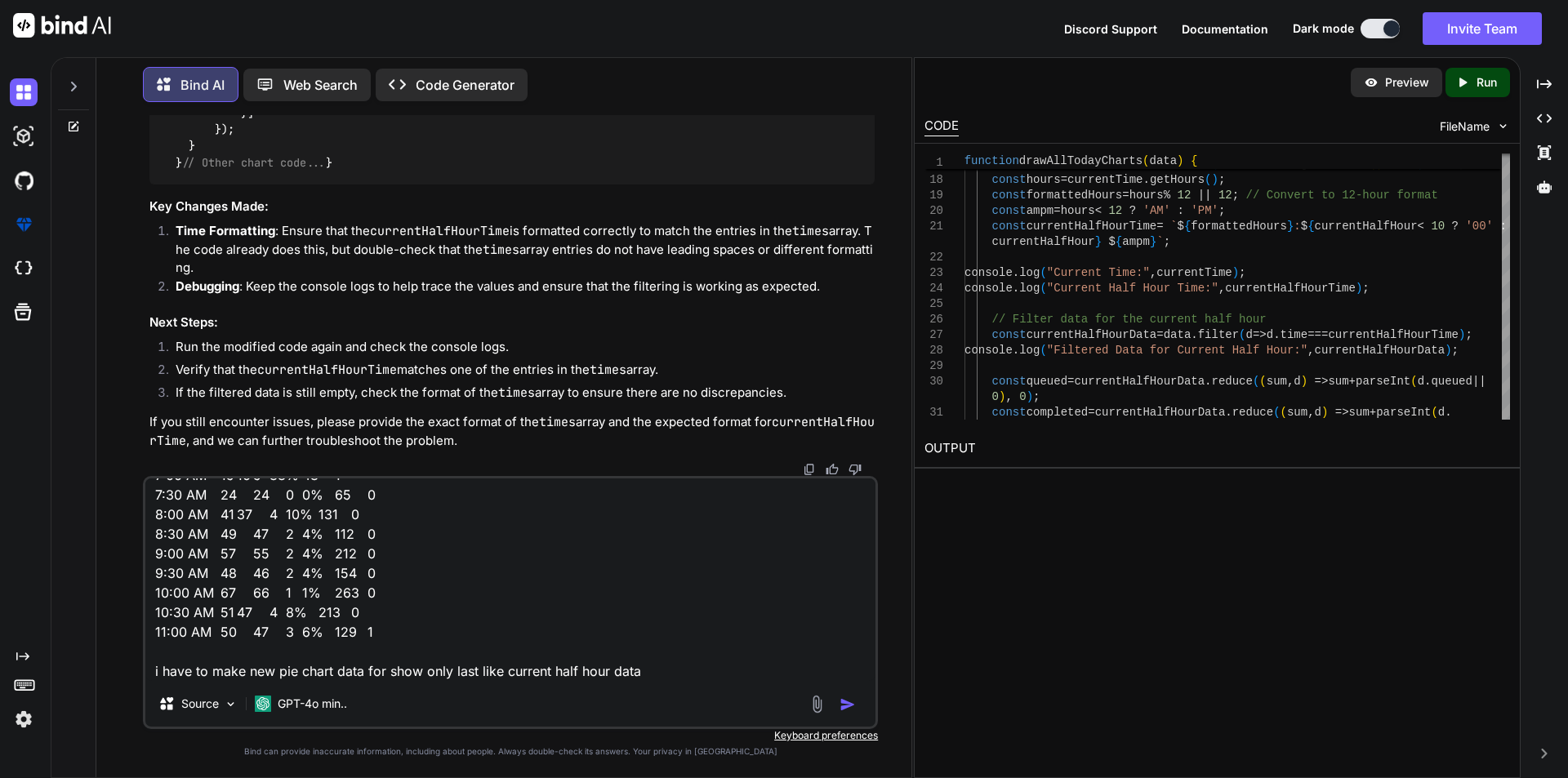
click at [641, 648] on textarea "i have this data Total 402 379 23 6% 1321 2 7:00 AM 15 10 5 33% 43 1 7:30 AM 24…" at bounding box center [510, 579] width 730 height 202
paste textarea "11:00 AM 50 47 3 6% 129 1"
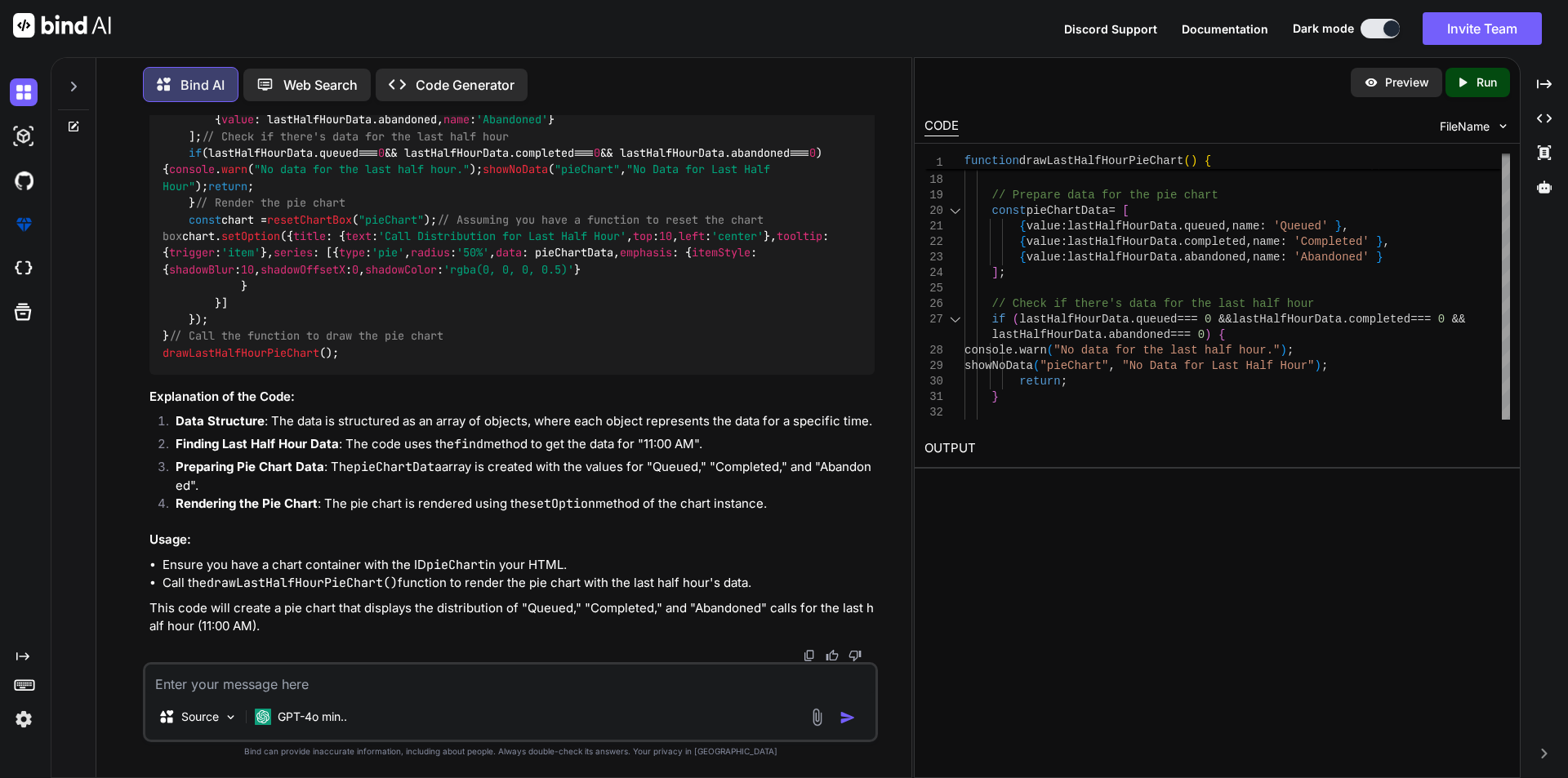
scroll to position [9613, 0]
click at [411, 268] on div "function drawLastHalfHourPieChart ( ) { // Sample data const data = [ { time : …" at bounding box center [512, 95] width 725 height 559
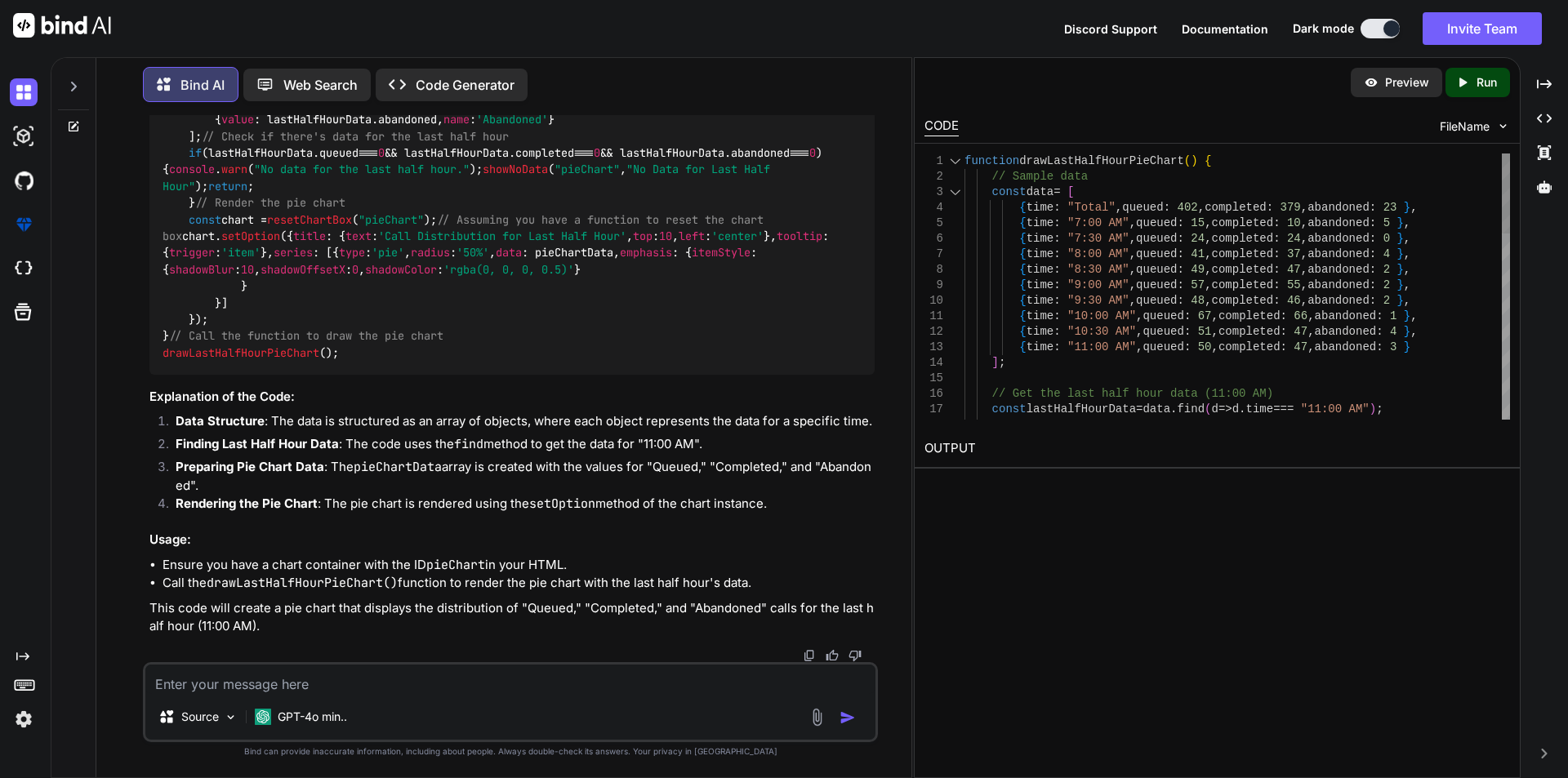
click at [953, 163] on div at bounding box center [956, 161] width 21 height 16
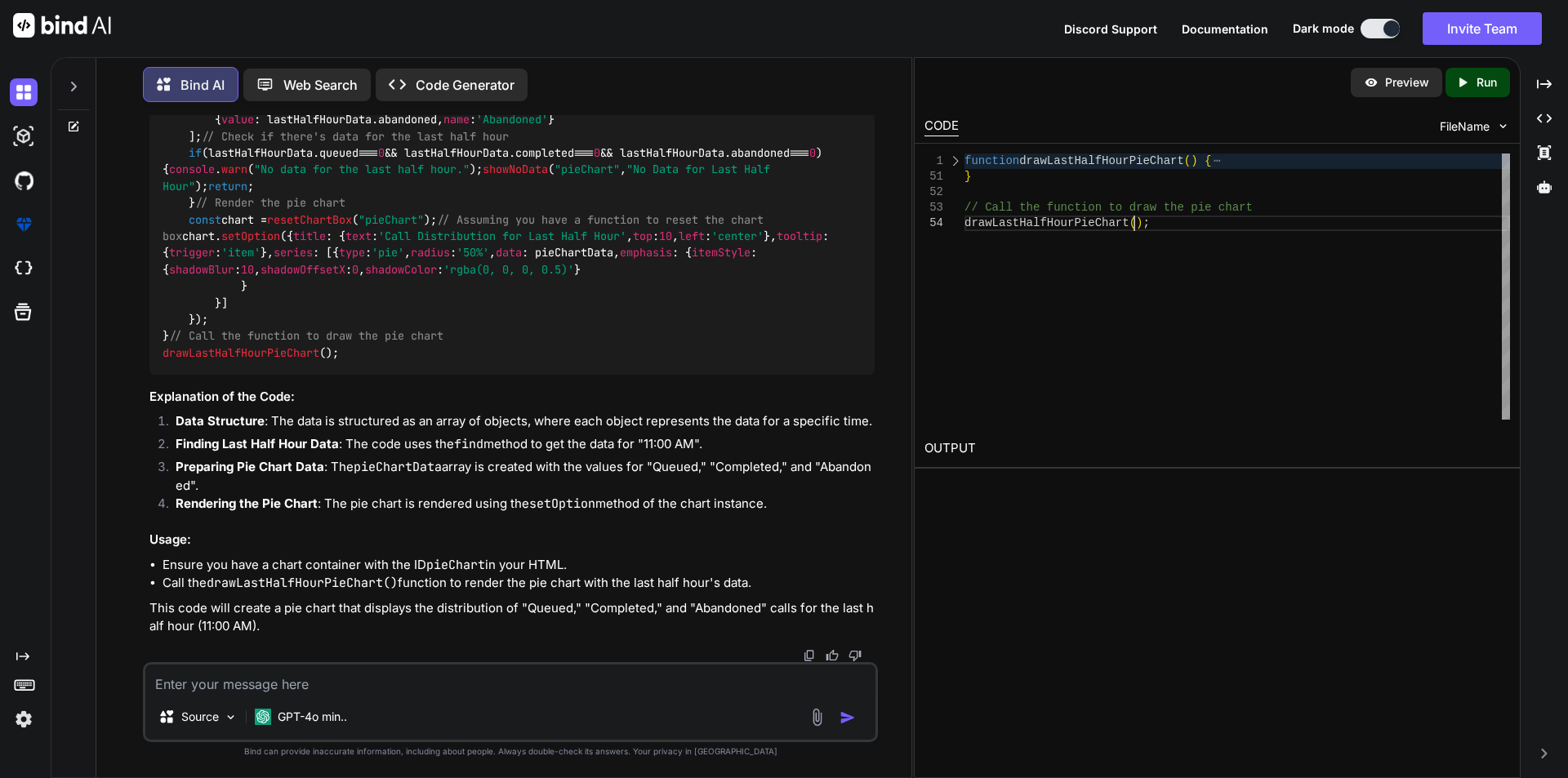
scroll to position [0, 0]
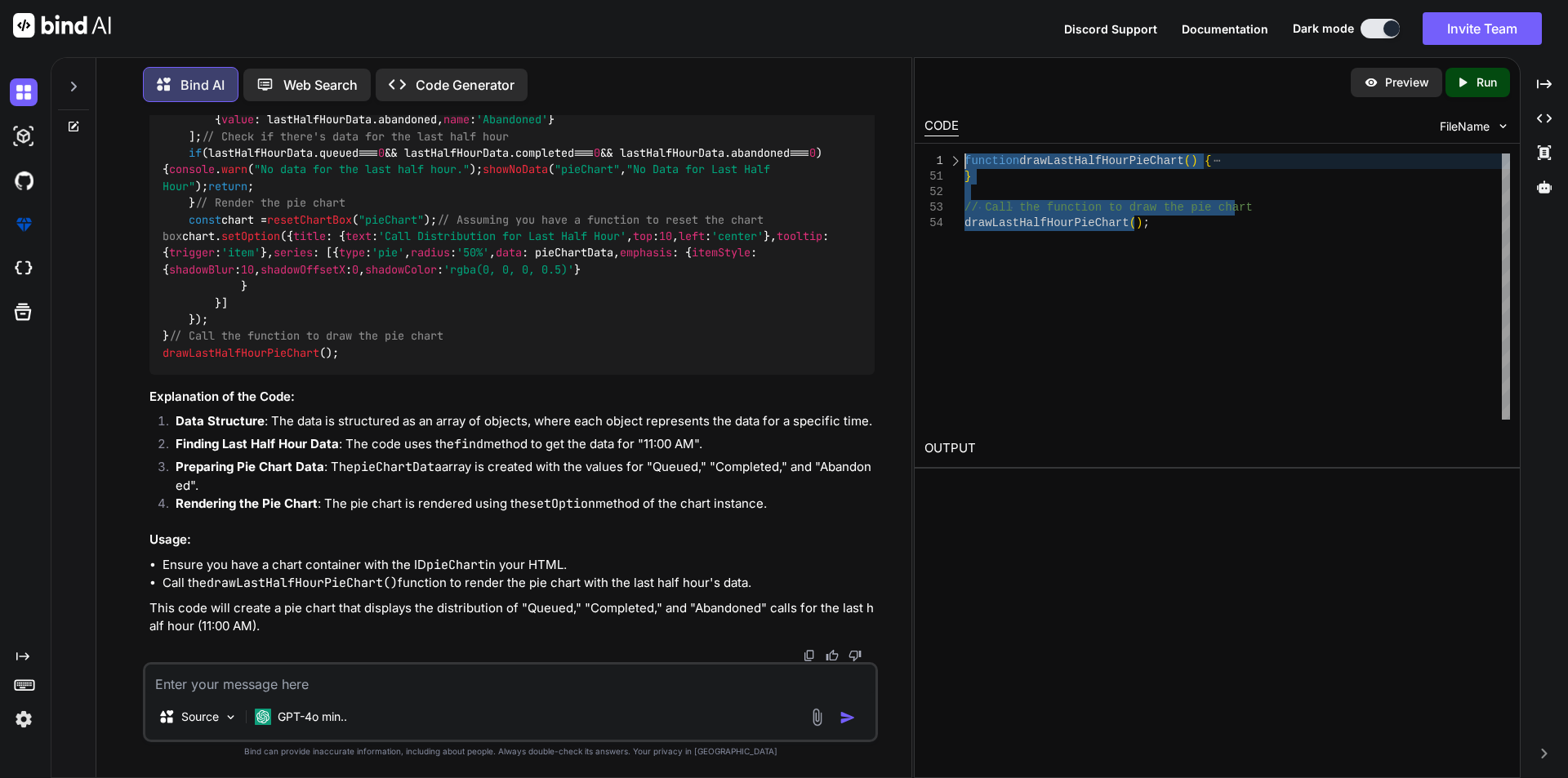
drag, startPoint x: 1154, startPoint y: 228, endPoint x: 943, endPoint y: 161, distance: 221.4
click at [964, 161] on div "function drawLastHalfHourPieChart ( ) { } // Call the function to draw the pie …" at bounding box center [1236, 286] width 545 height 266
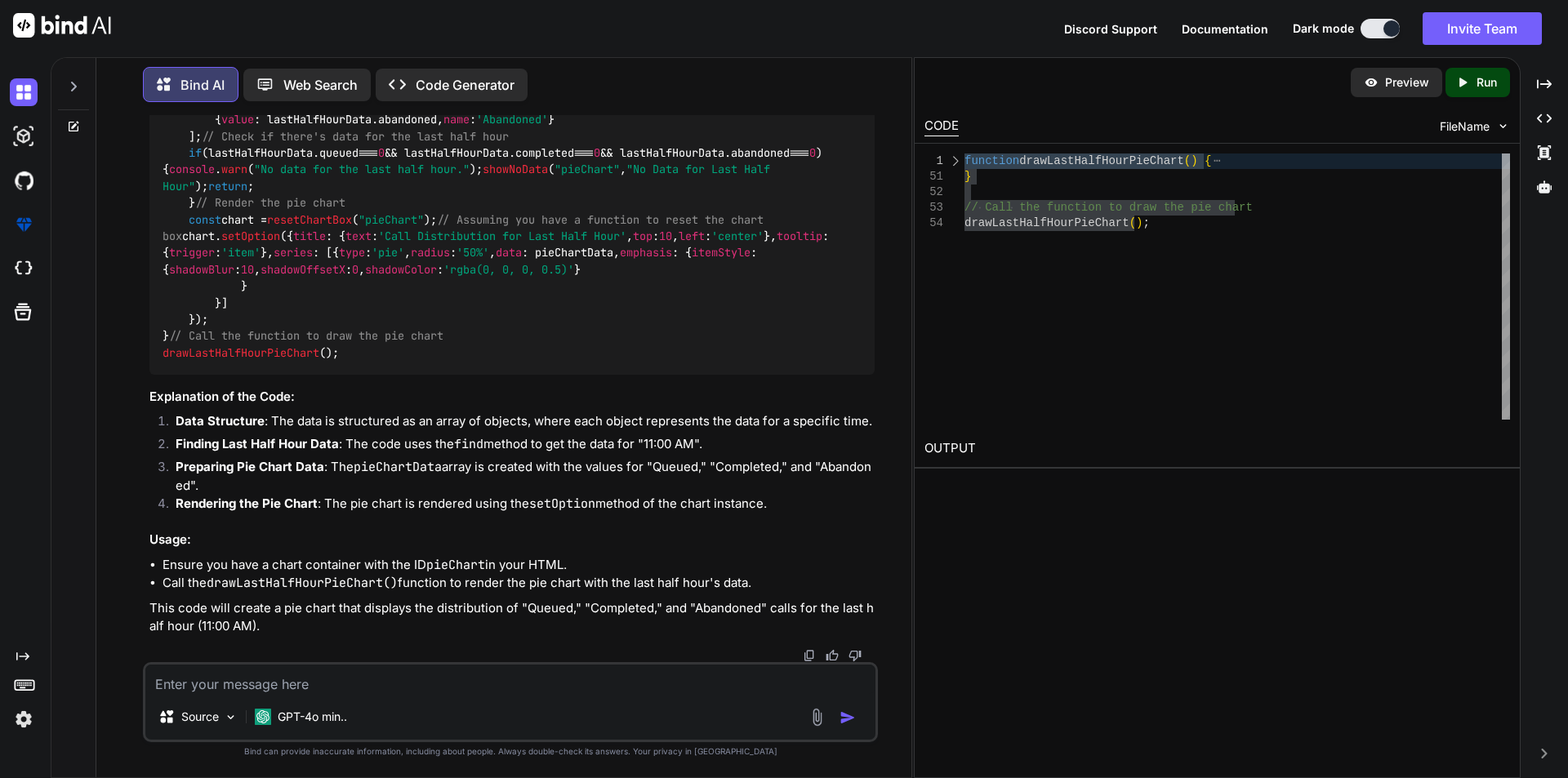
click at [288, 683] on textarea at bounding box center [510, 680] width 730 height 30
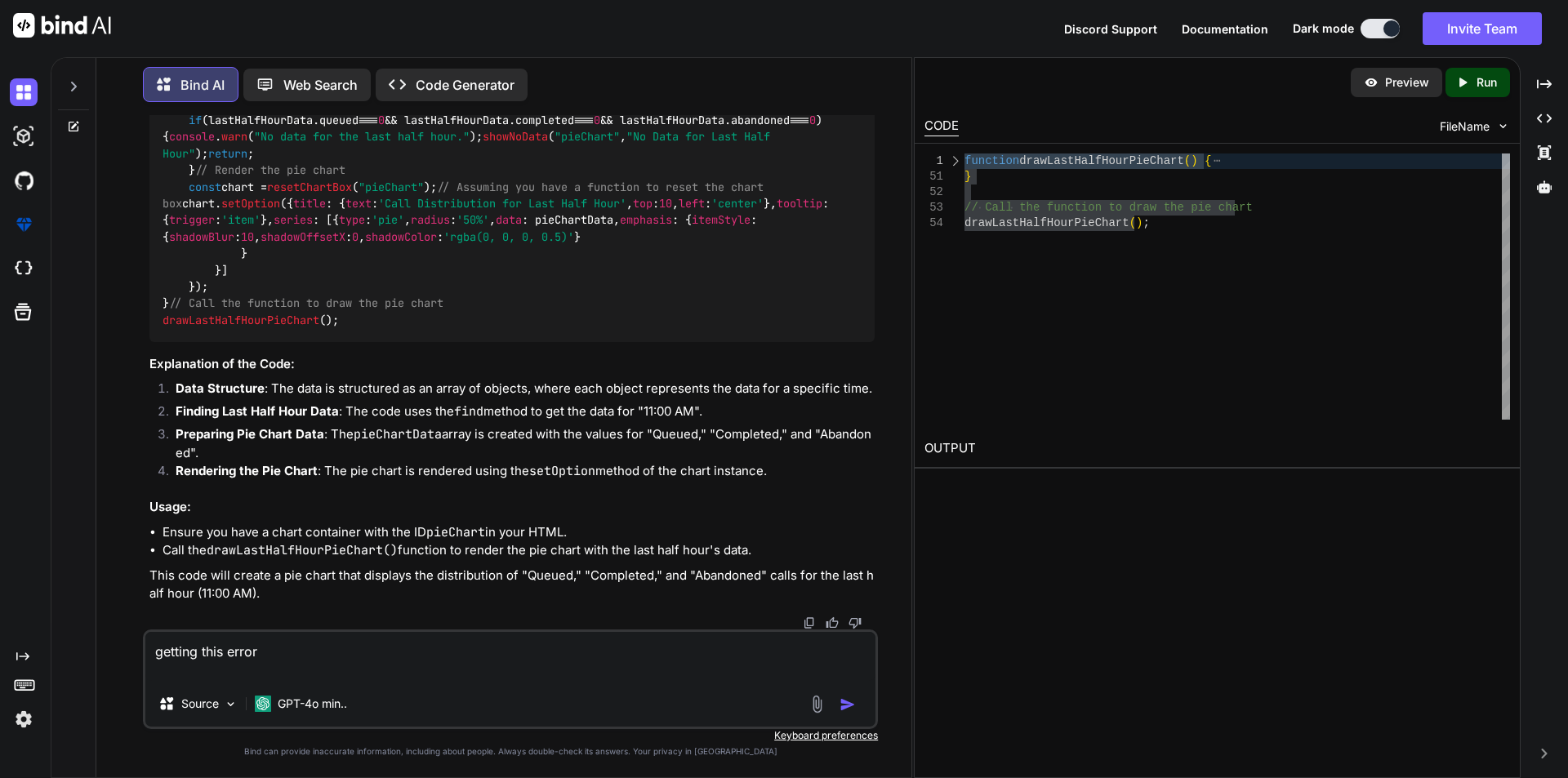
paste textarea "dashboard.js:2041 Uncaught ReferenceError: resetChartBox is not defined at draw…"
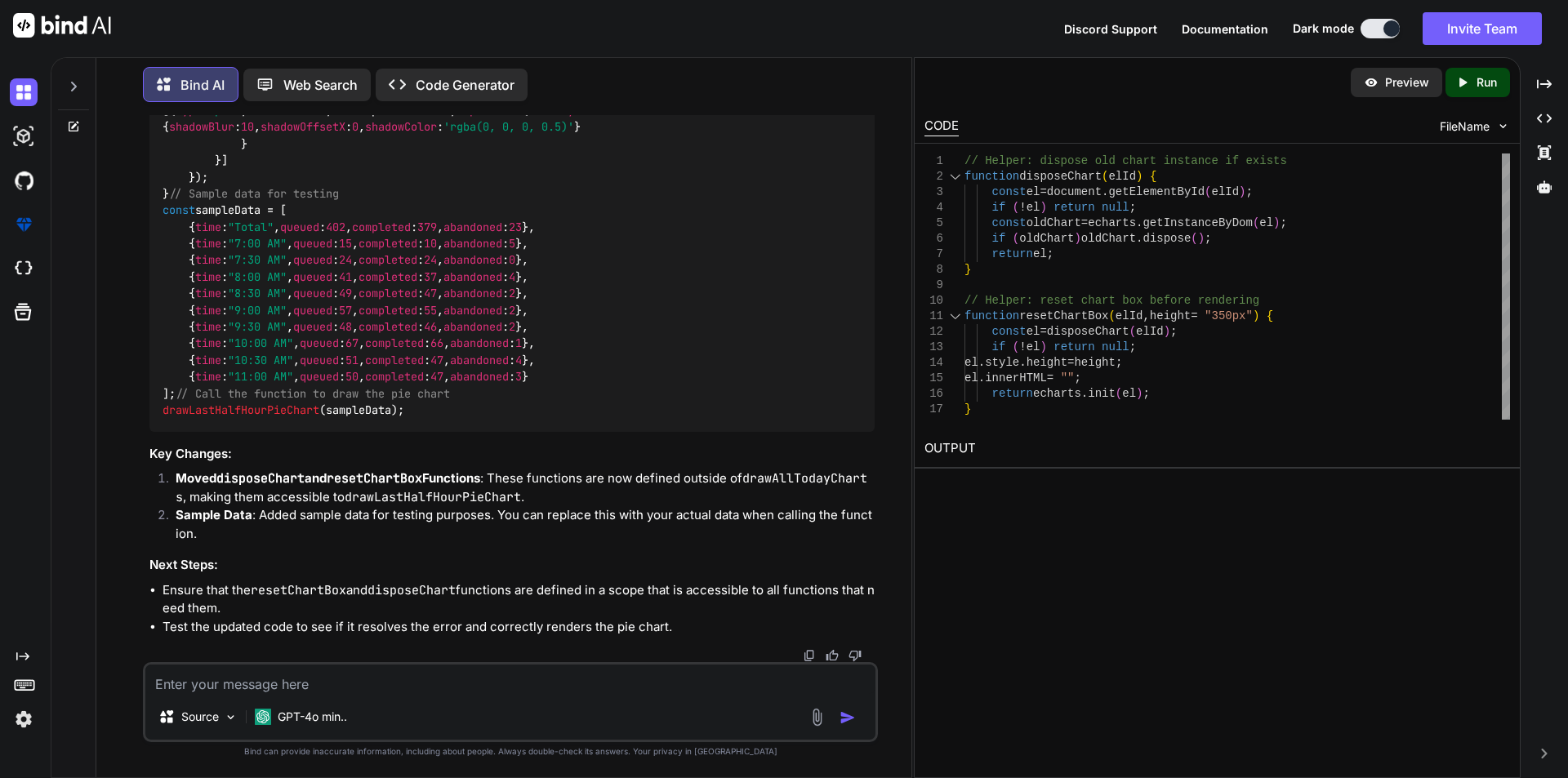
scroll to position [11513, 0]
drag, startPoint x: 178, startPoint y: 459, endPoint x: 154, endPoint y: 195, distance: 265.1
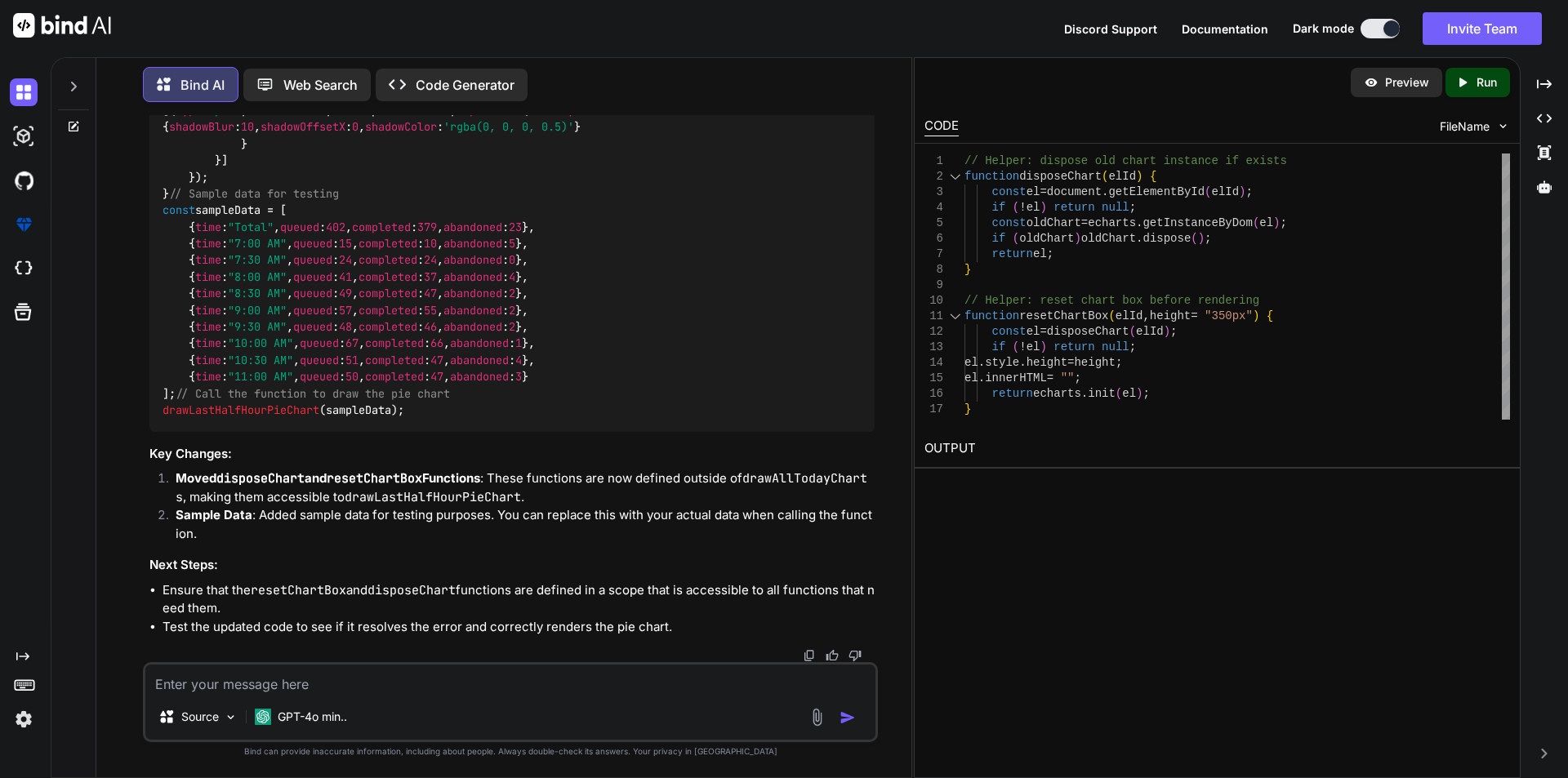
click at [154, 195] on div "// Helper: dispose old chart instance if exists function disposeChart ( elId ) …" at bounding box center [512, 95] width 725 height 676
copy code "// Helper: dispose old chart instance if exists function disposeChart ( elId ) …"
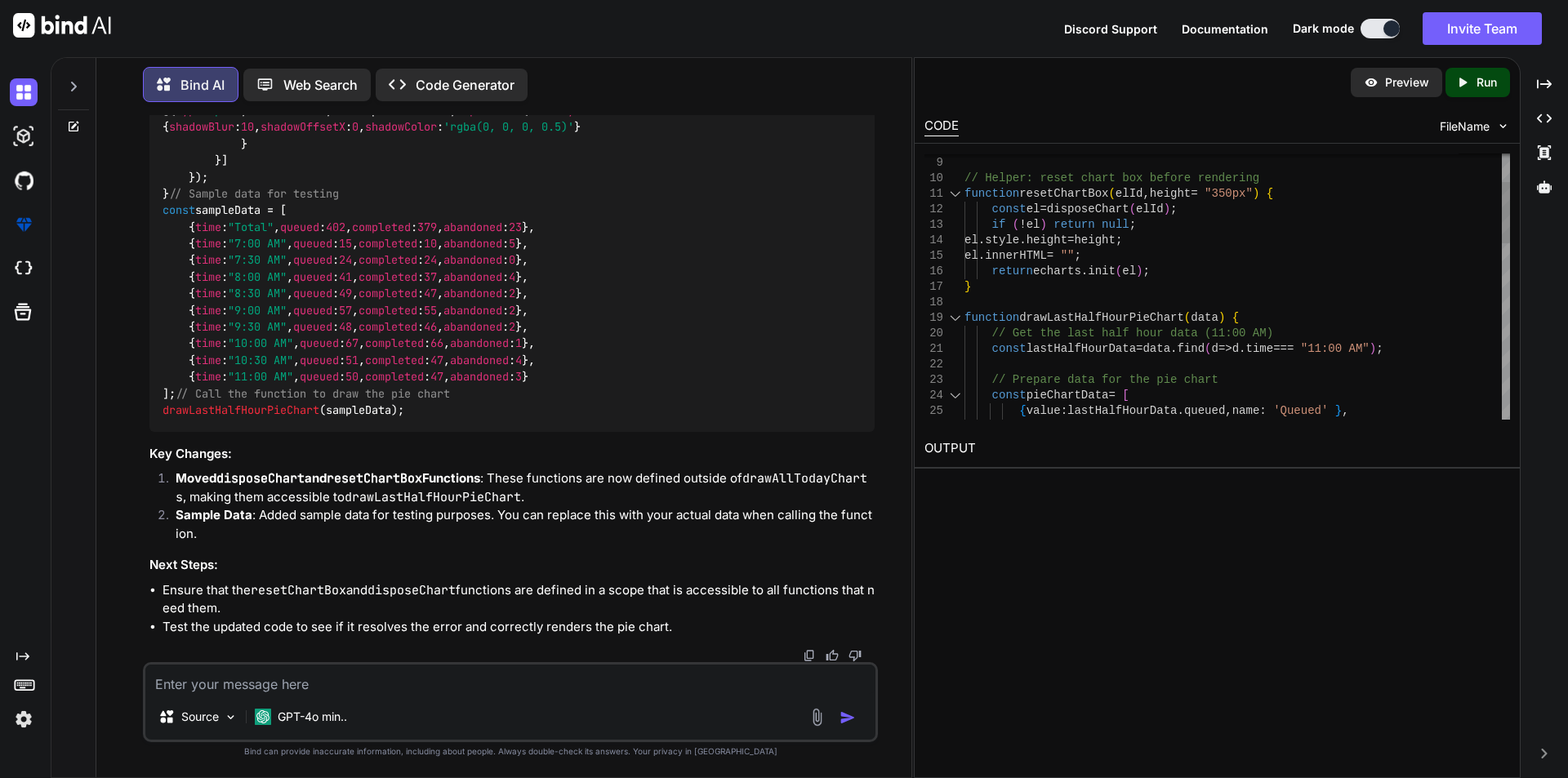
click at [951, 320] on div at bounding box center [956, 319] width 21 height 16
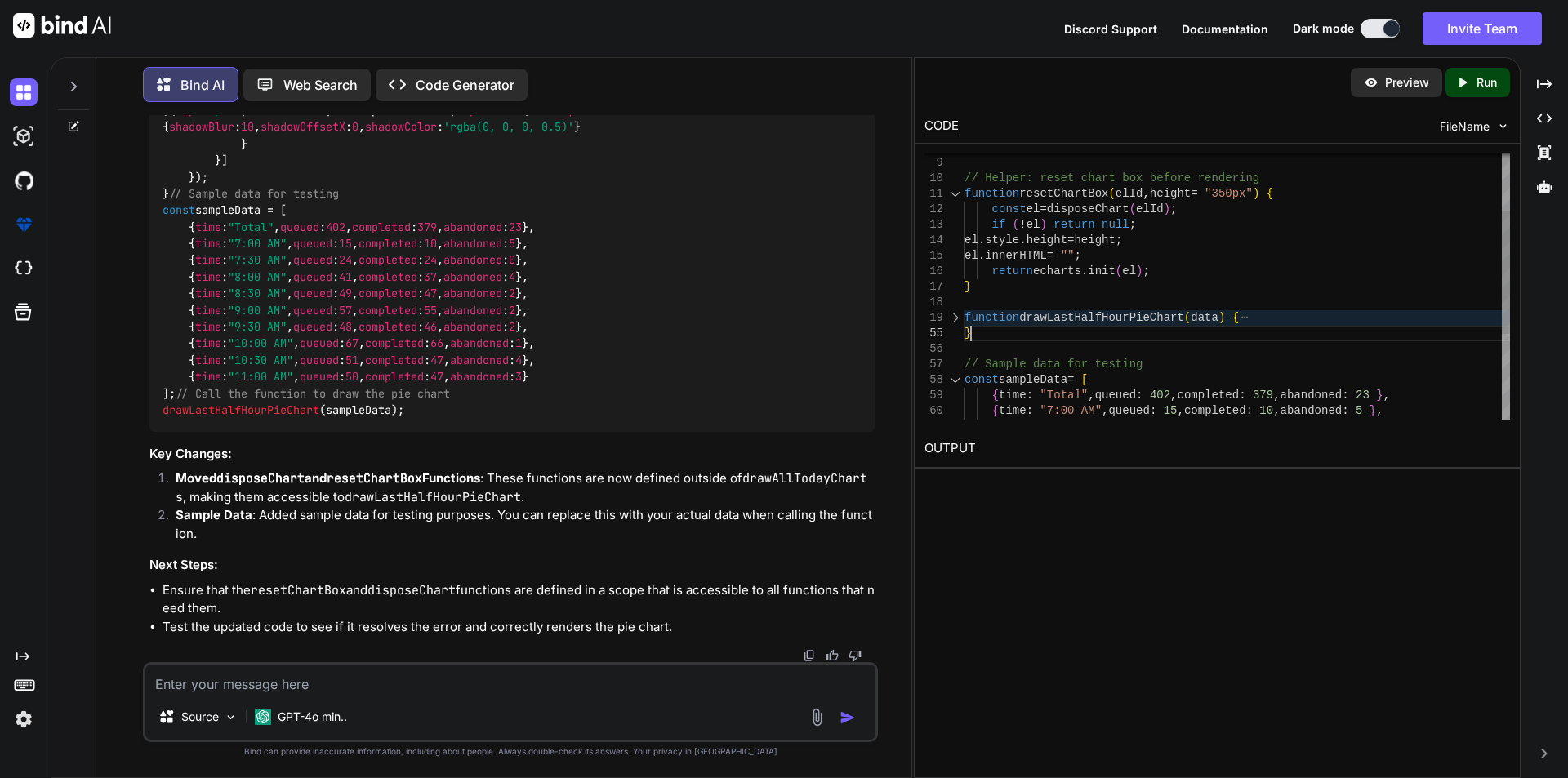
scroll to position [0, 0]
drag, startPoint x: 988, startPoint y: 333, endPoint x: 961, endPoint y: 323, distance: 28.8
click at [964, 323] on div "} // Helper: reset chart box before rendering function resetChartBox ( elId , h…" at bounding box center [1236, 318] width 545 height 574
click at [304, 682] on textarea at bounding box center [510, 680] width 730 height 30
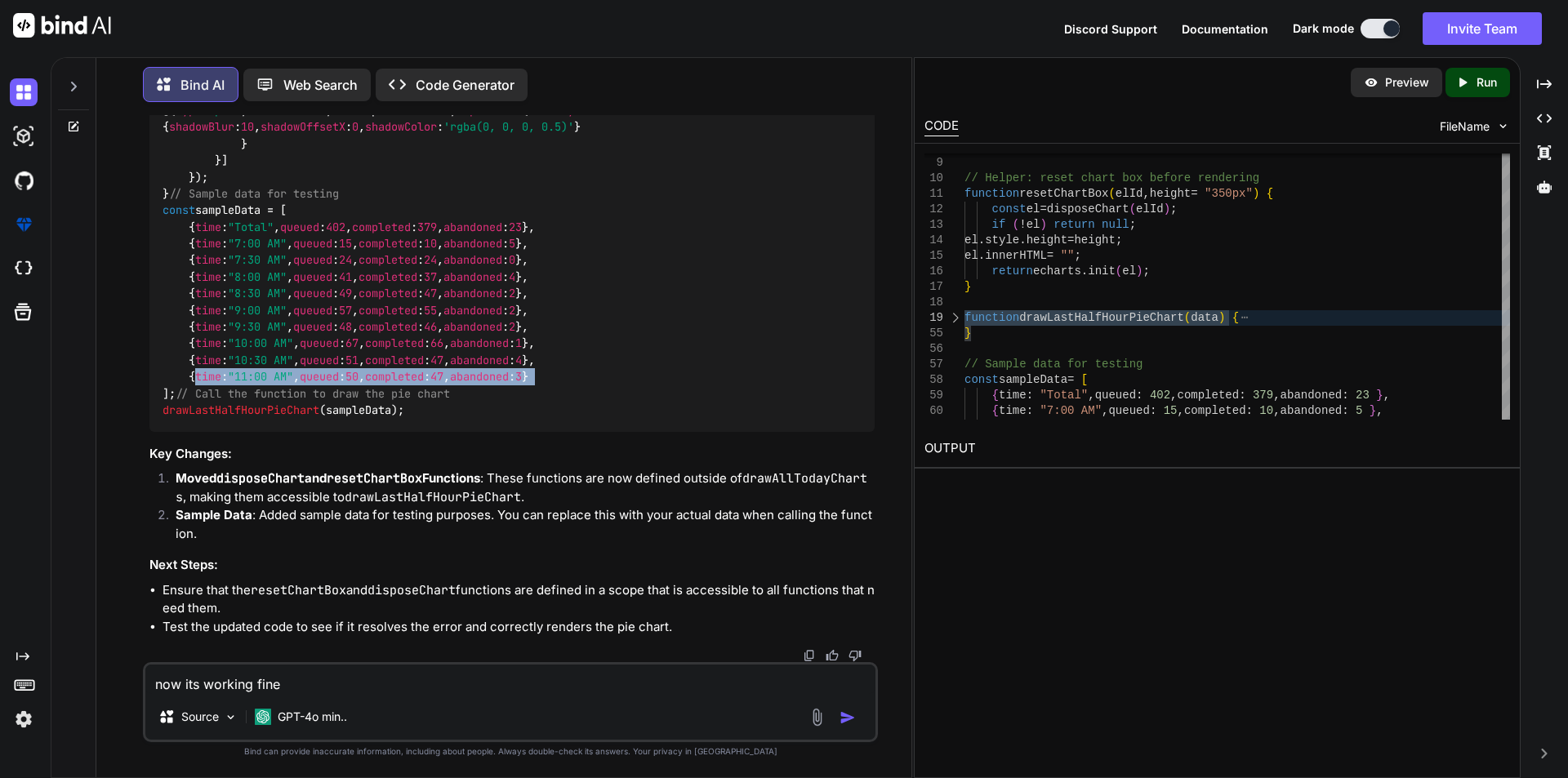
drag, startPoint x: 503, startPoint y: 347, endPoint x: 188, endPoint y: 345, distance: 315.0
click at [188, 345] on div "// Helper: dispose old chart instance if exists function disposeChart ( elId ) …" at bounding box center [512, 95] width 725 height 676
copy code "{ time : "11:00 AM" , queued : 50 , completed : 47 , abandoned : 3 }"
click at [313, 678] on textarea "now its working fine" at bounding box center [510, 680] width 730 height 30
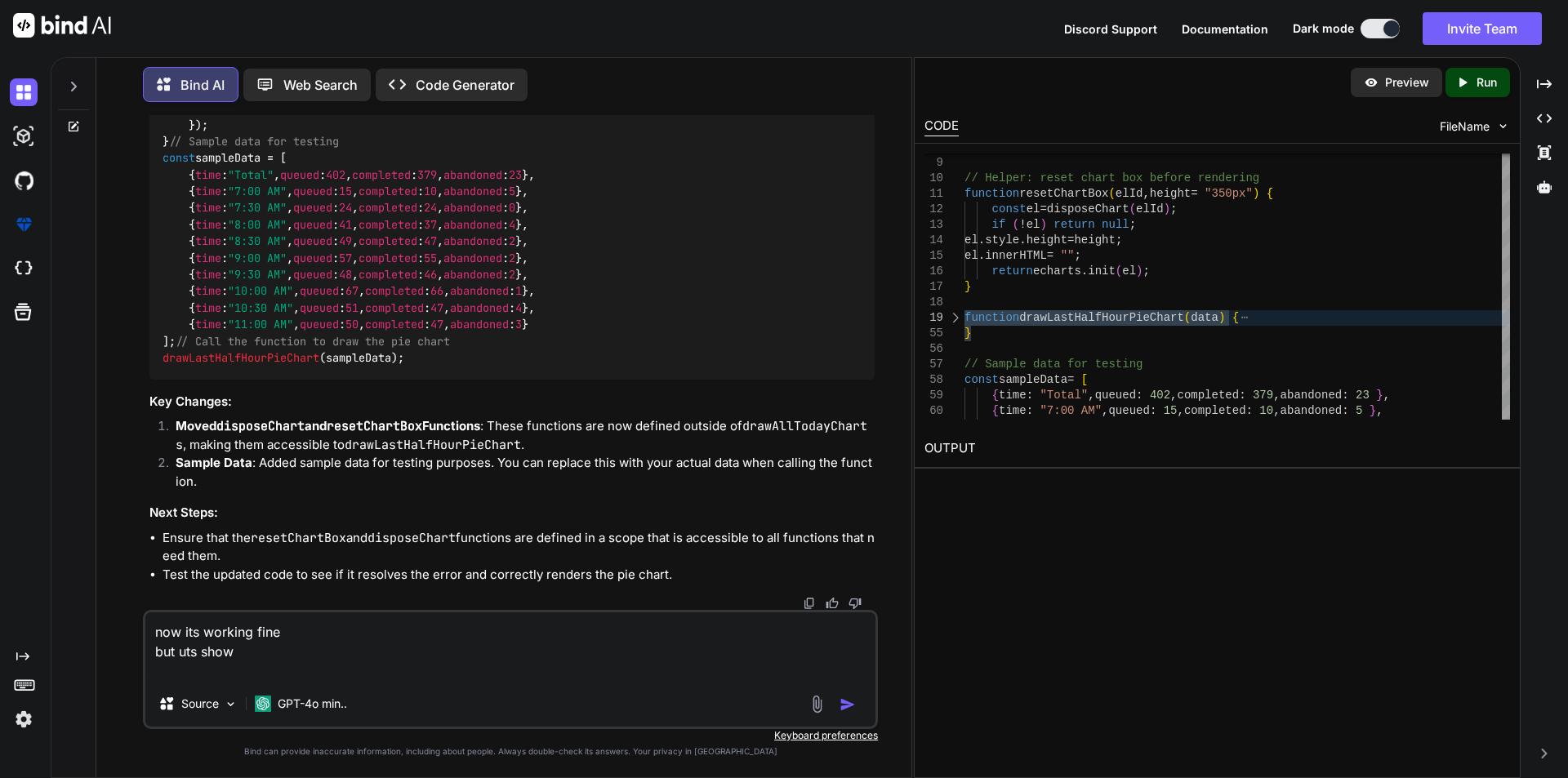
paste textarea "{ time: "11:00 AM", queued: 50, completed: 47, abandoned: 3 }"
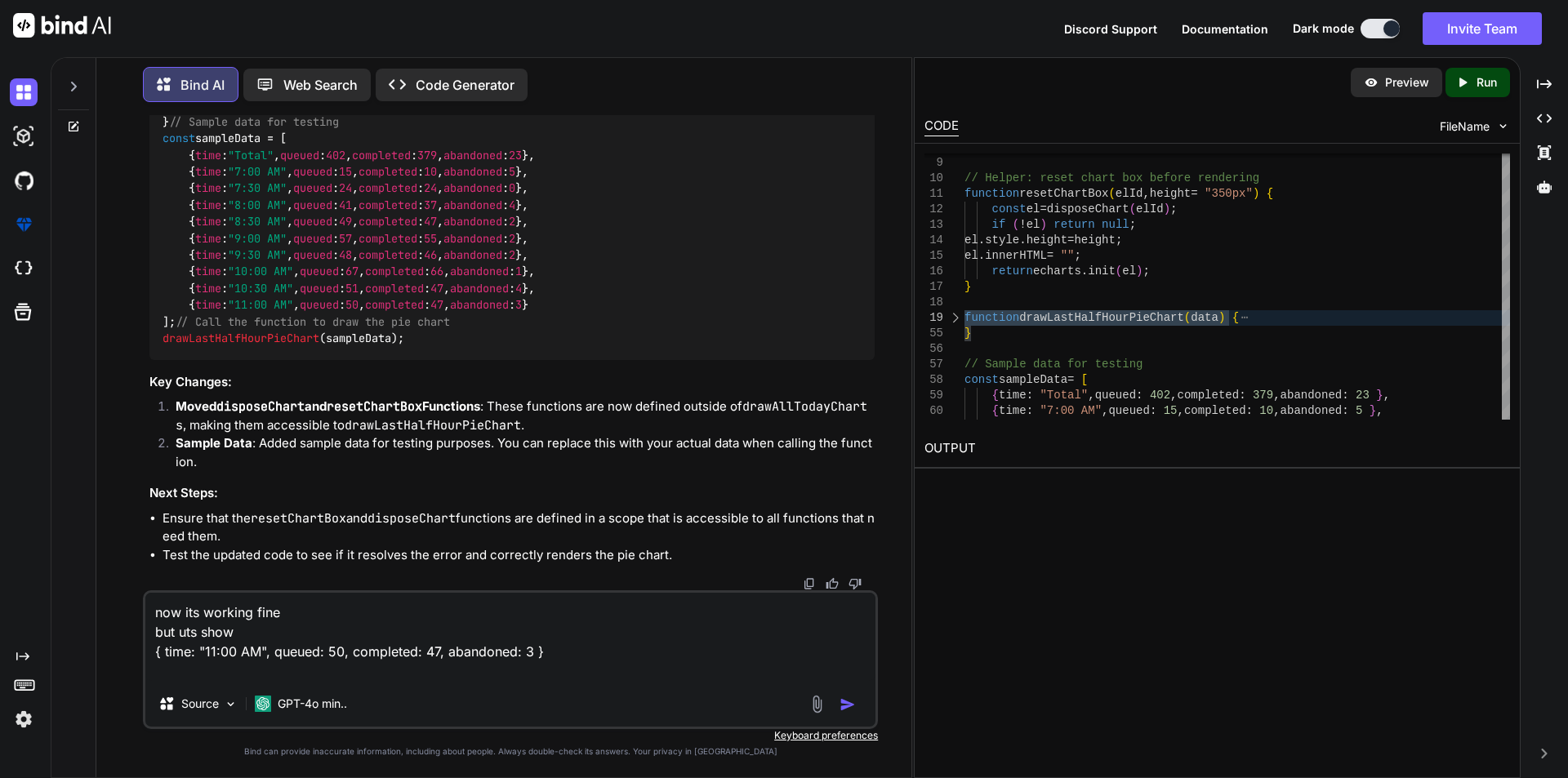
click at [237, 656] on textarea "now its working fine but uts show { time: "11:00 AM", queued: 50, completed: 47…" at bounding box center [510, 637] width 730 height 88
drag, startPoint x: 623, startPoint y: 457, endPoint x: 190, endPoint y: 455, distance: 433.0
click at [190, 361] on div "// Helper: dispose old chart instance if exists function disposeChart ( elId ) …" at bounding box center [512, 23] width 725 height 676
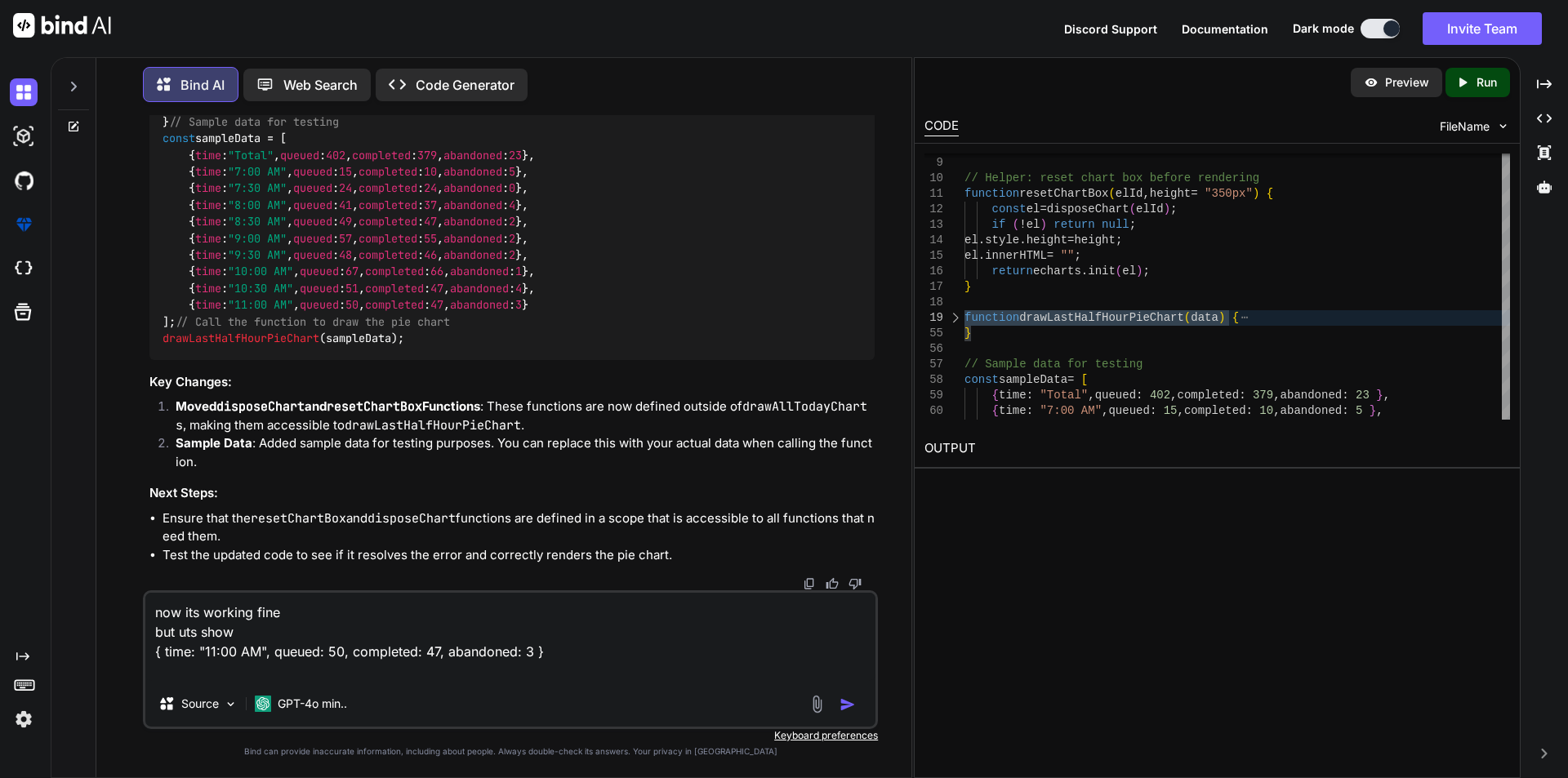
copy code "const lastHalfHourData = data. find ( d => d. time === "11:00 AM" );"
click at [546, 658] on textarea "now its working fine but uts show { time: "11:00 AM", queued: 50, completed: 47…" at bounding box center [510, 637] width 730 height 88
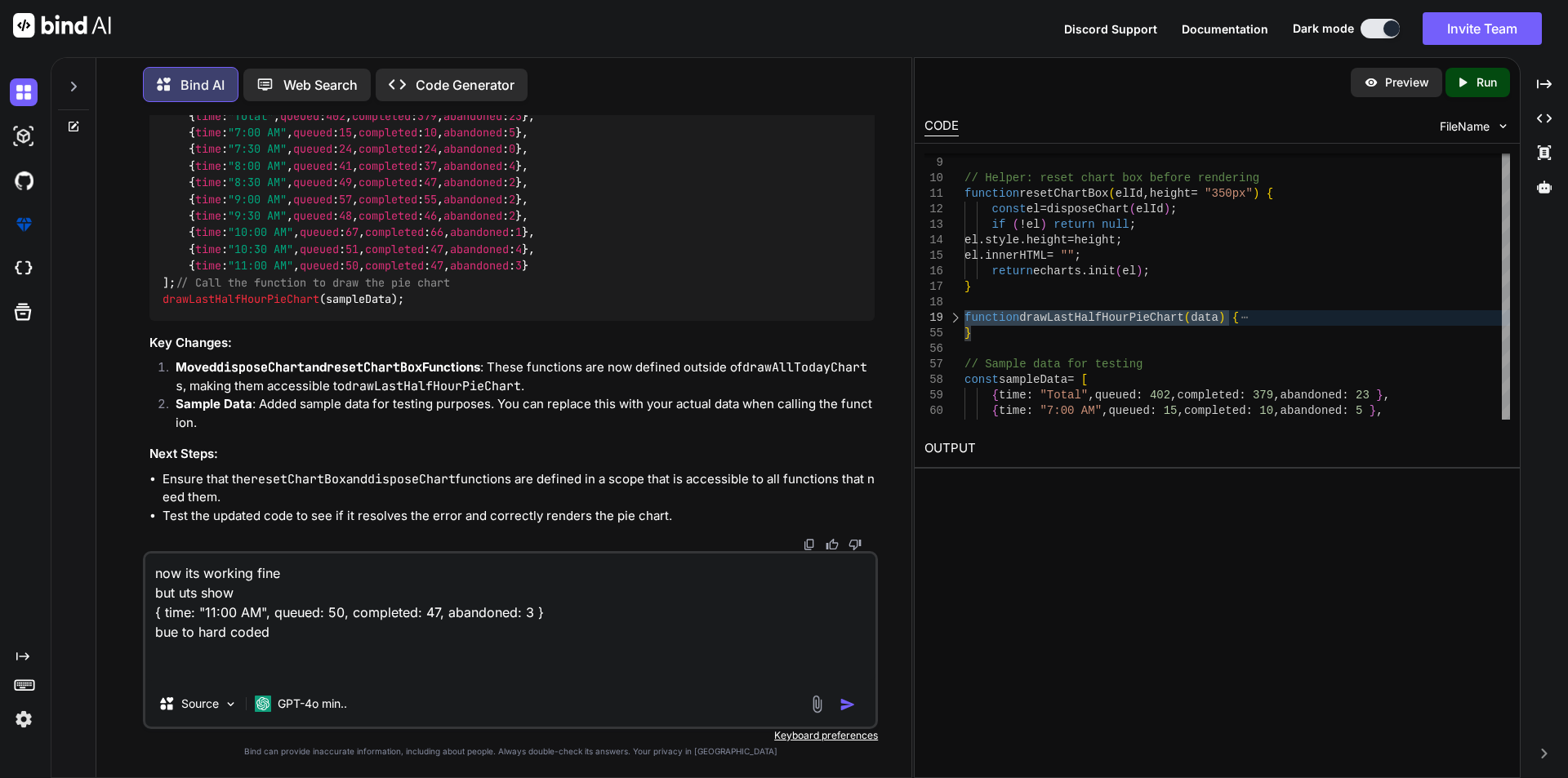
paste textarea "const lastHalfHourData = data.find(d => d.time === "11:00 AM");"
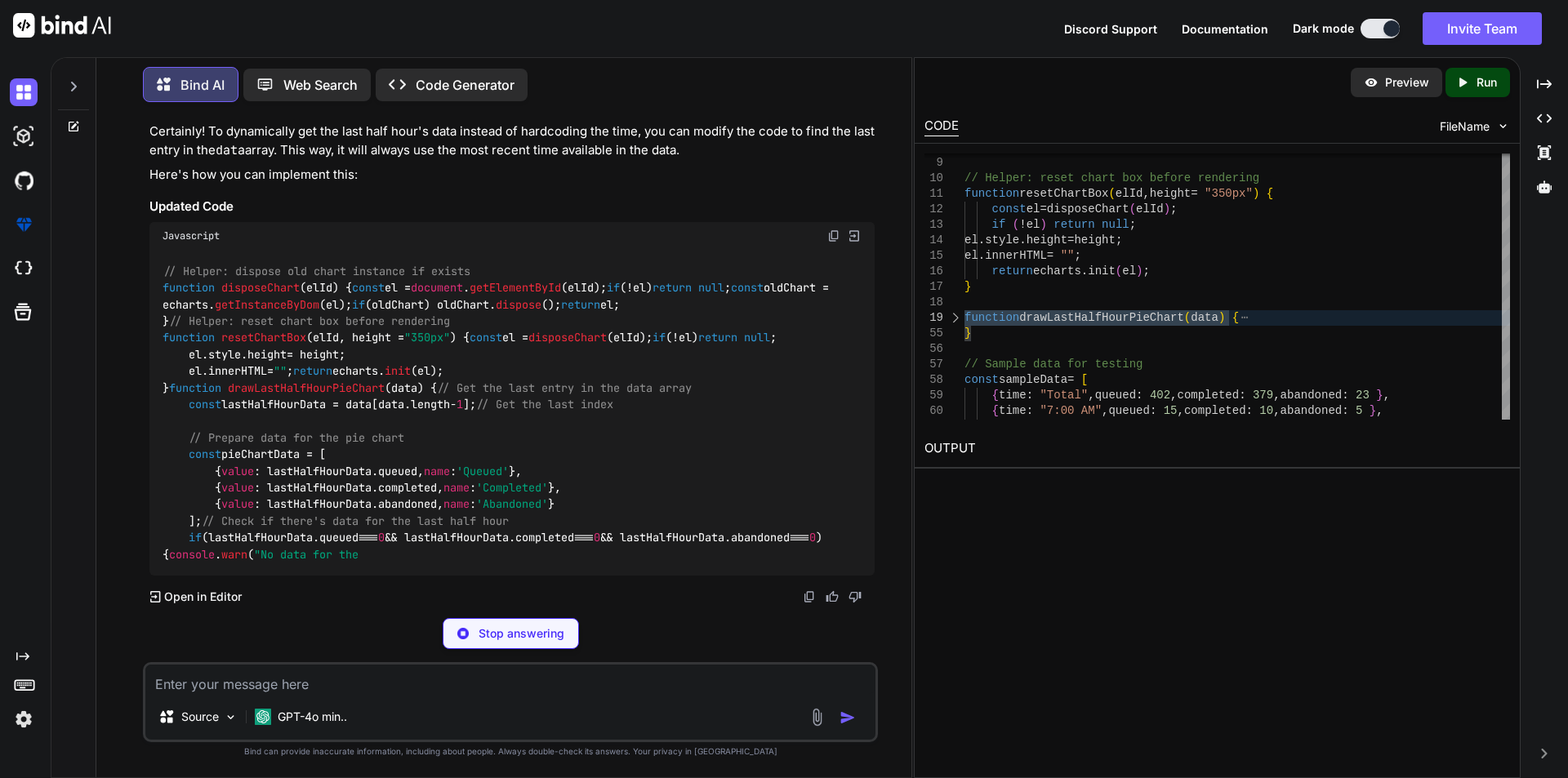
scroll to position [13241, 0]
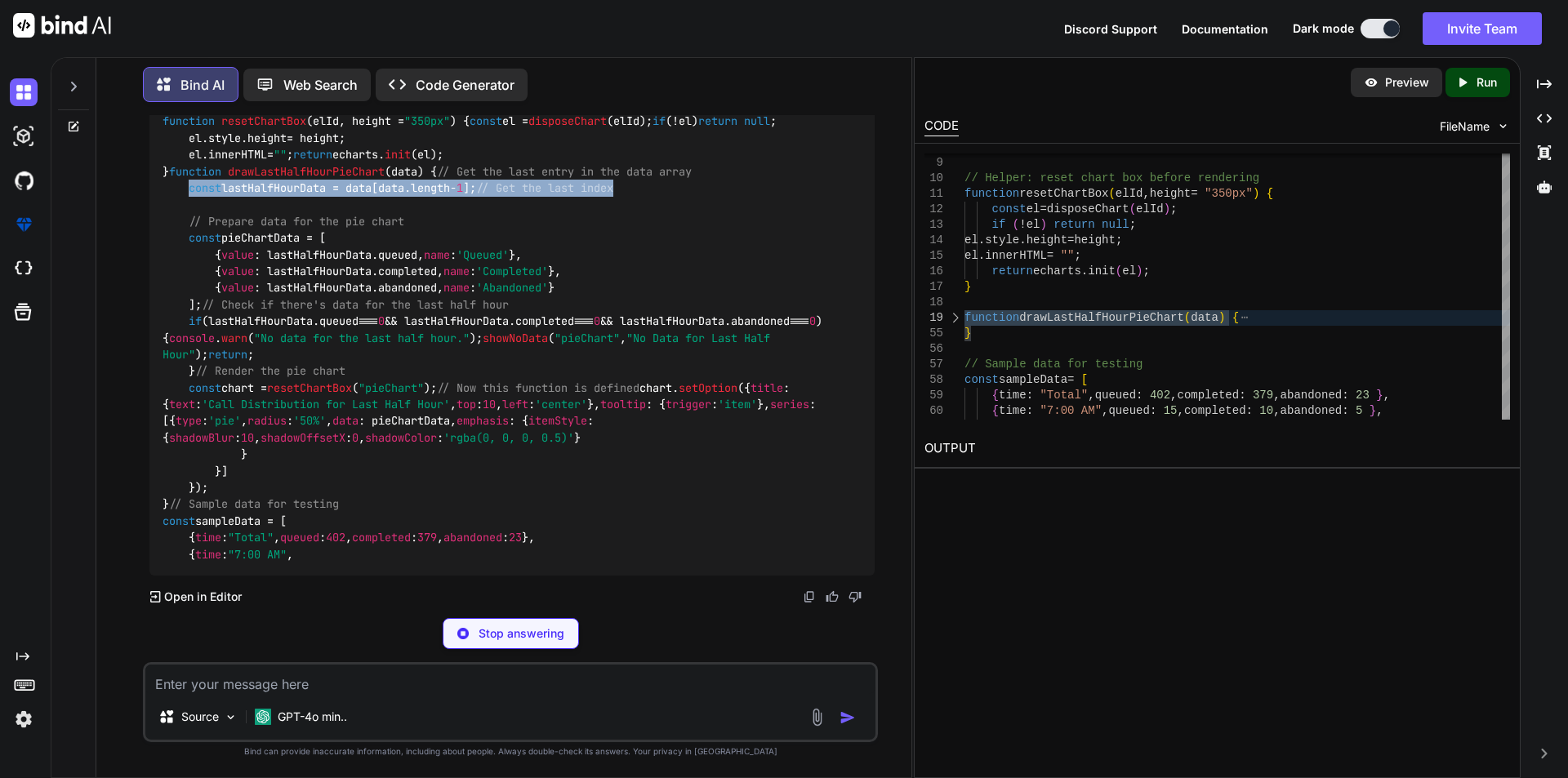
drag, startPoint x: 639, startPoint y: 349, endPoint x: 190, endPoint y: 347, distance: 449.0
click at [190, 347] on div "// Helper: dispose old chart instance if exists function disposeChart ( elId ) …" at bounding box center [512, 305] width 725 height 543
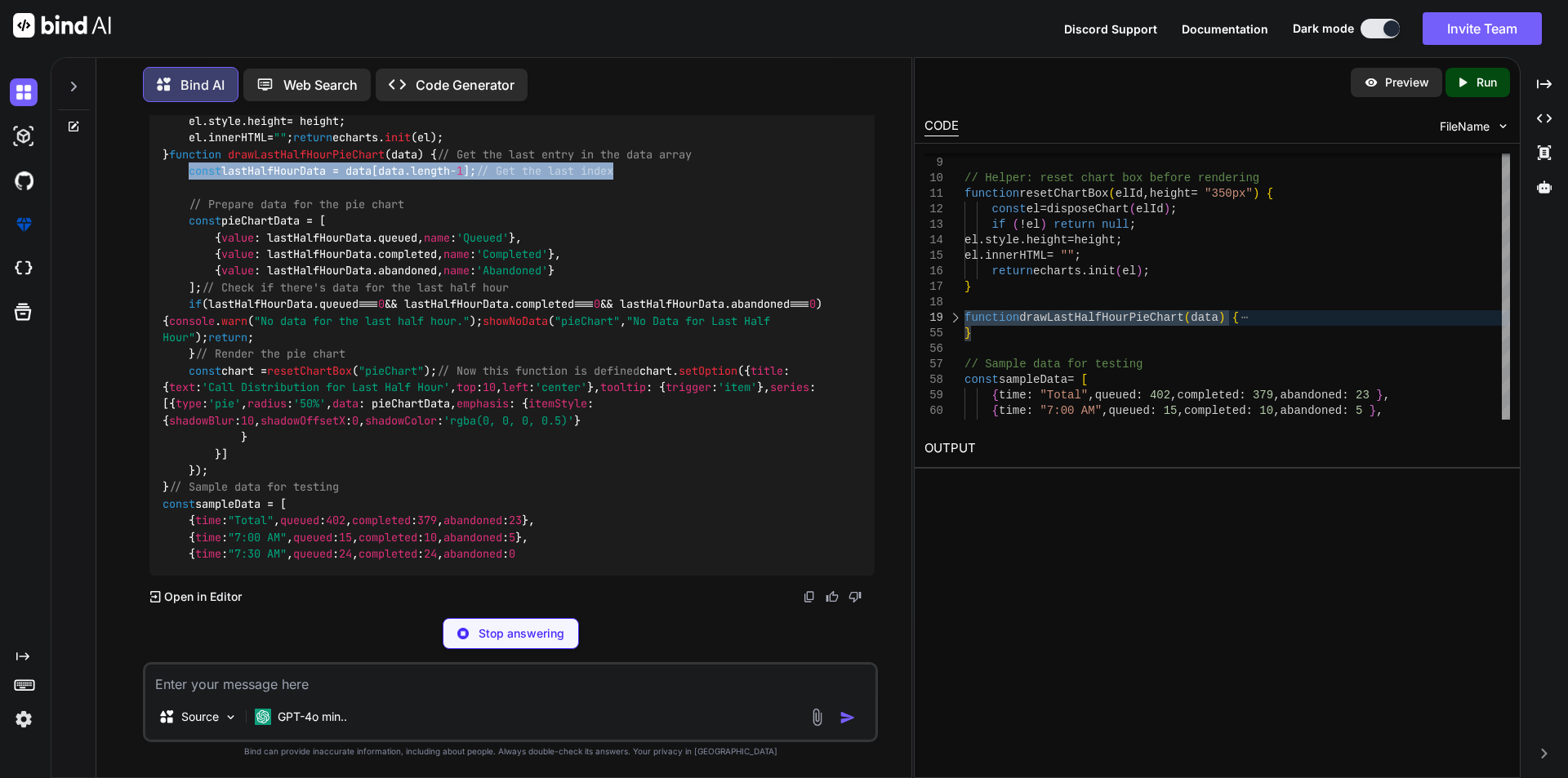
copy code "const lastHalfHourData = data[data. length - 1 ]; // Get the last index"
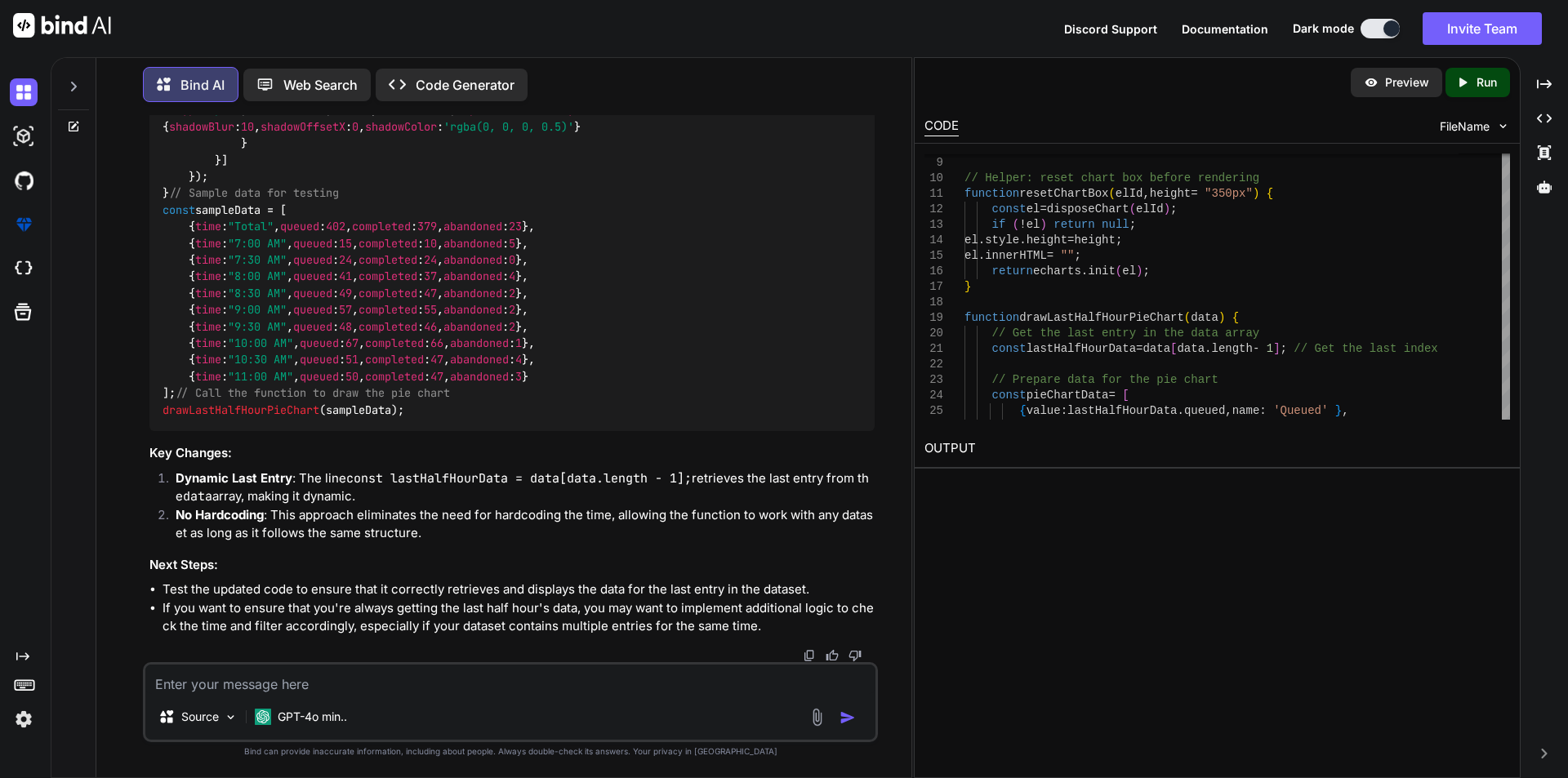
click at [338, 692] on textarea at bounding box center [510, 680] width 730 height 30
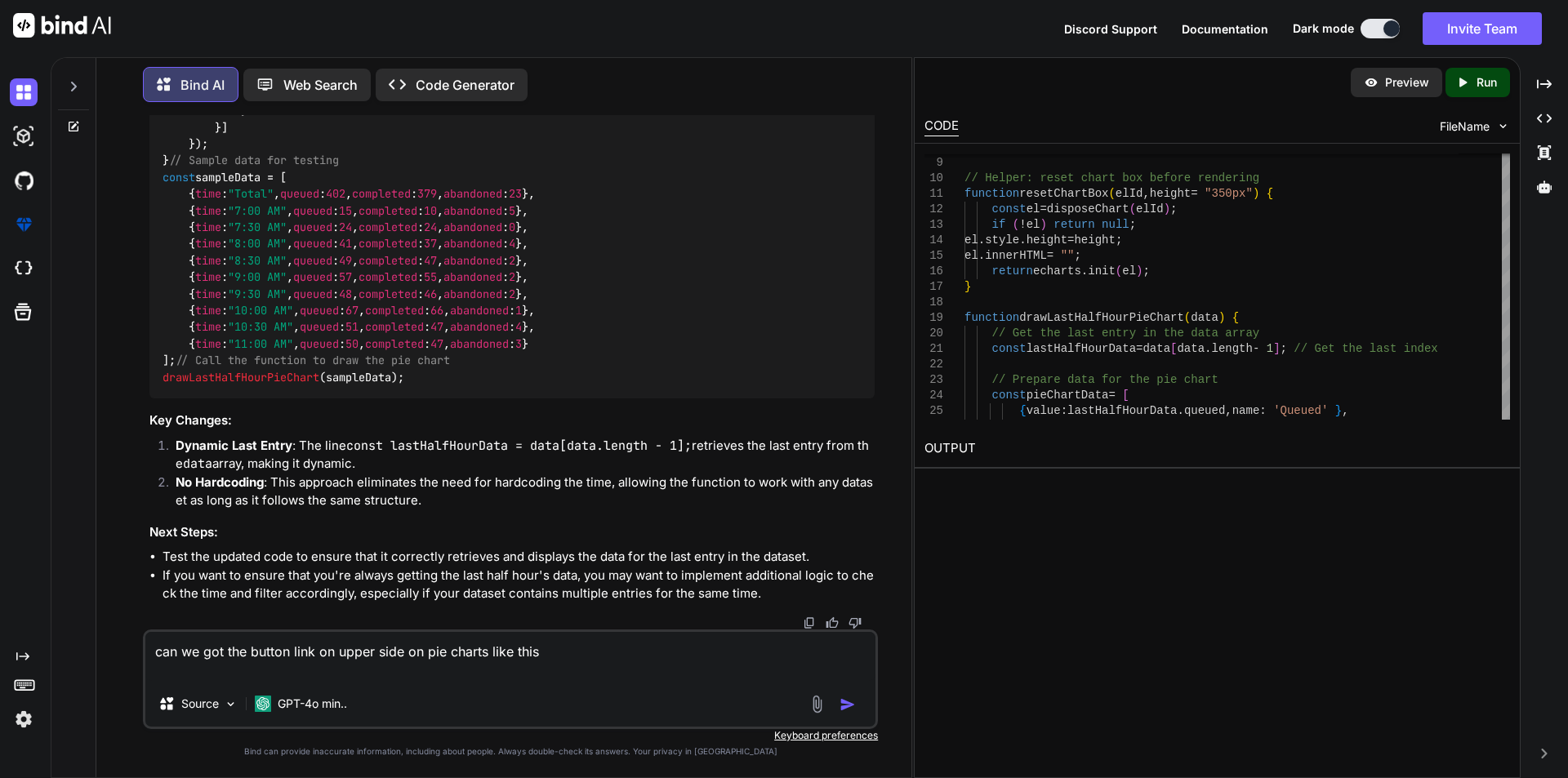
paste textarea "const chart = resetChartBox("barChart"); chart.setOption({ title: { text: 'Call…"
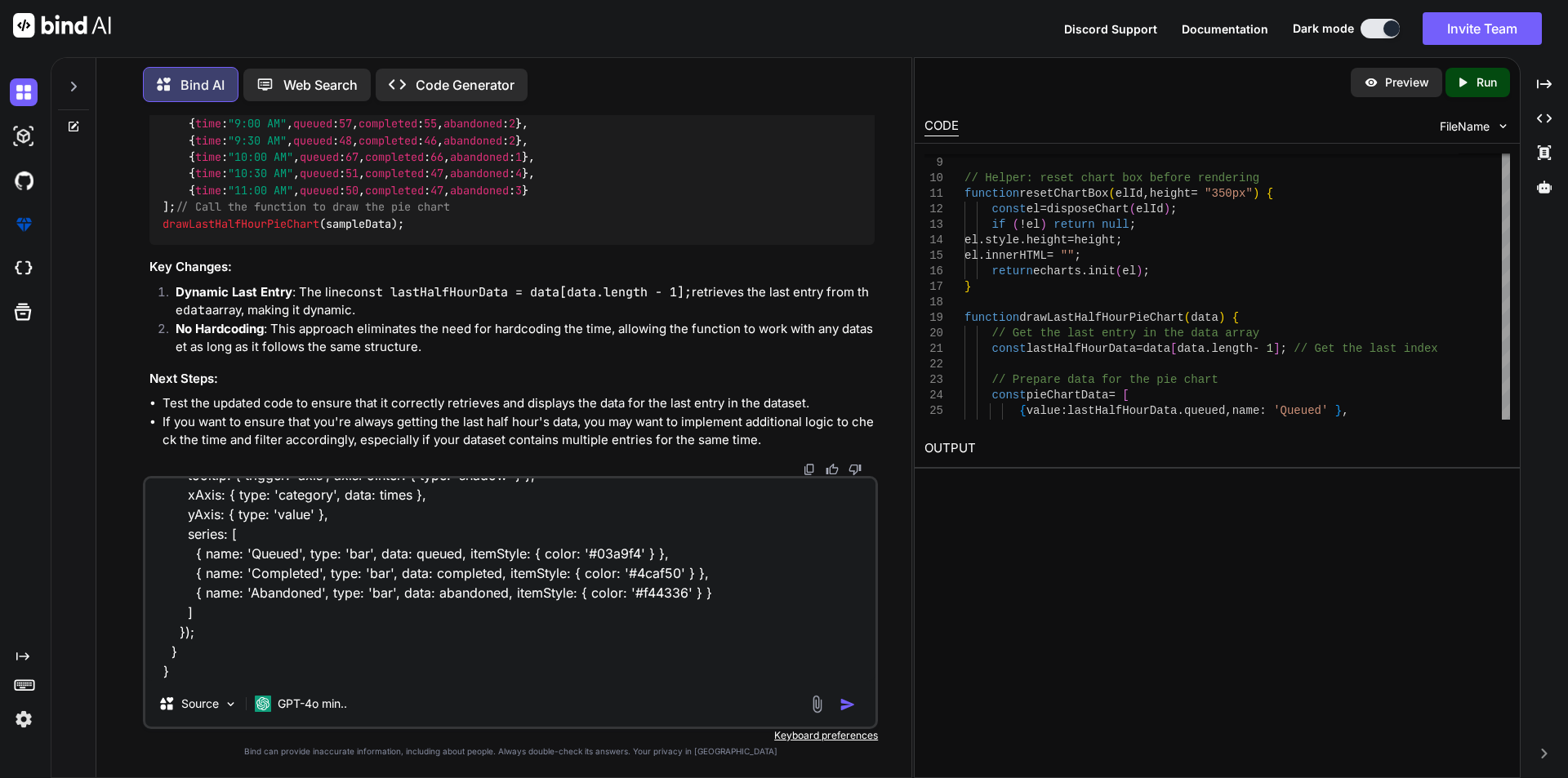
scroll to position [179, 0]
click at [200, 651] on textarea "can we got the button link on upper side on pie charts like this const chart = …" at bounding box center [510, 579] width 730 height 202
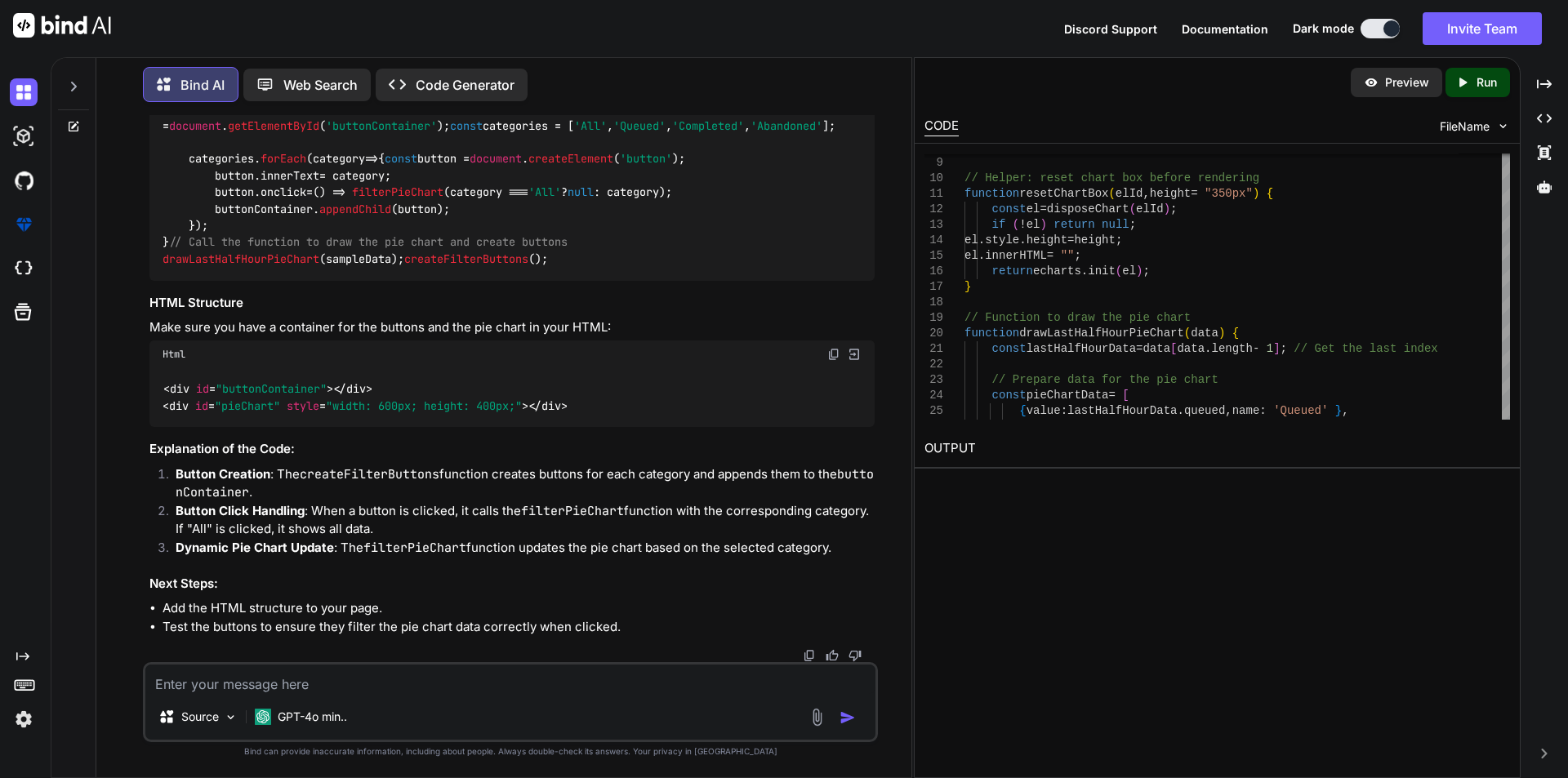
scroll to position [16876, 0]
click at [389, 692] on textarea at bounding box center [510, 680] width 730 height 30
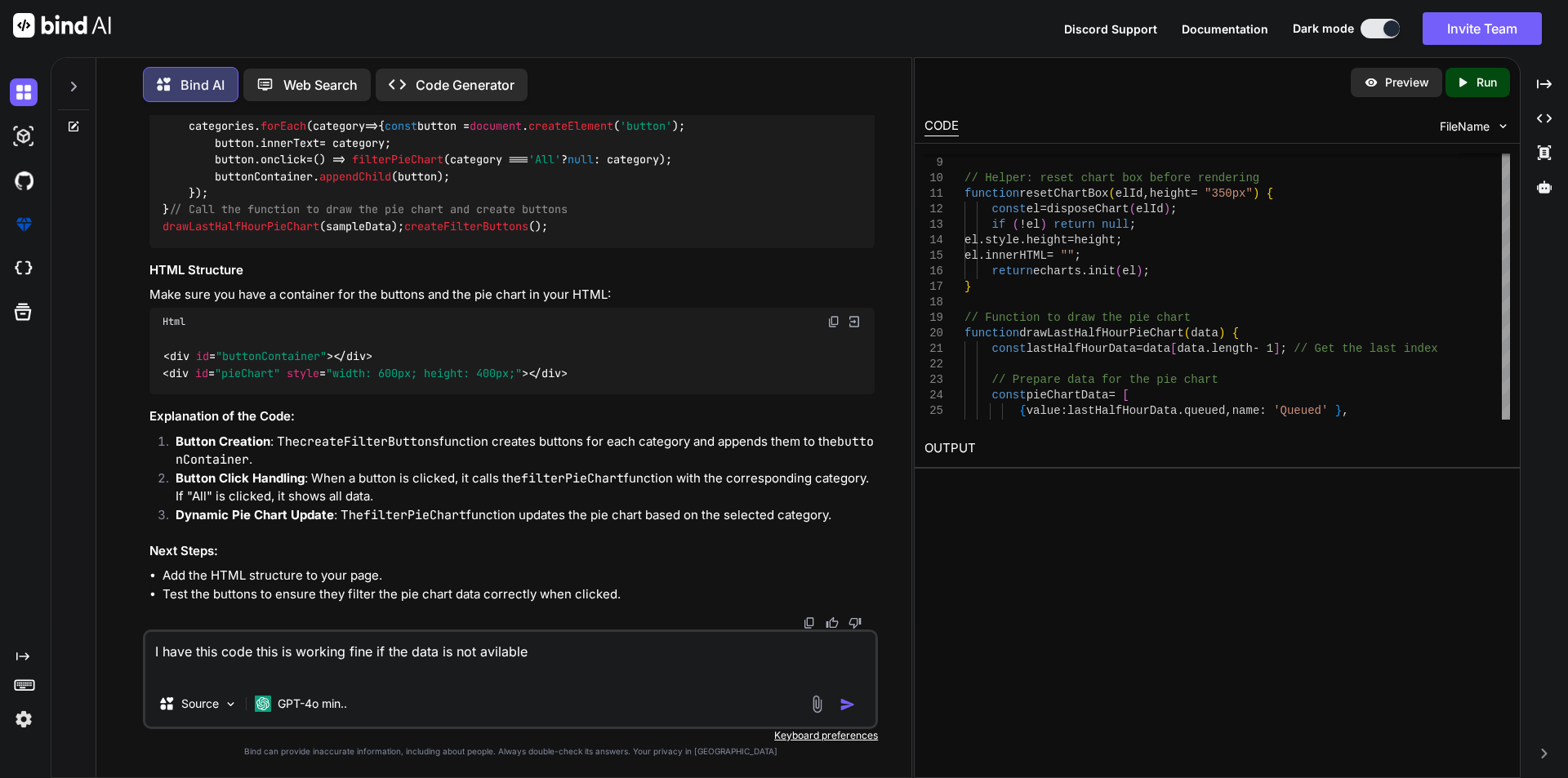
paste textarea "function drawLastHalfHourPieChart(data) { const lastHalfHourData = data[data.le…"
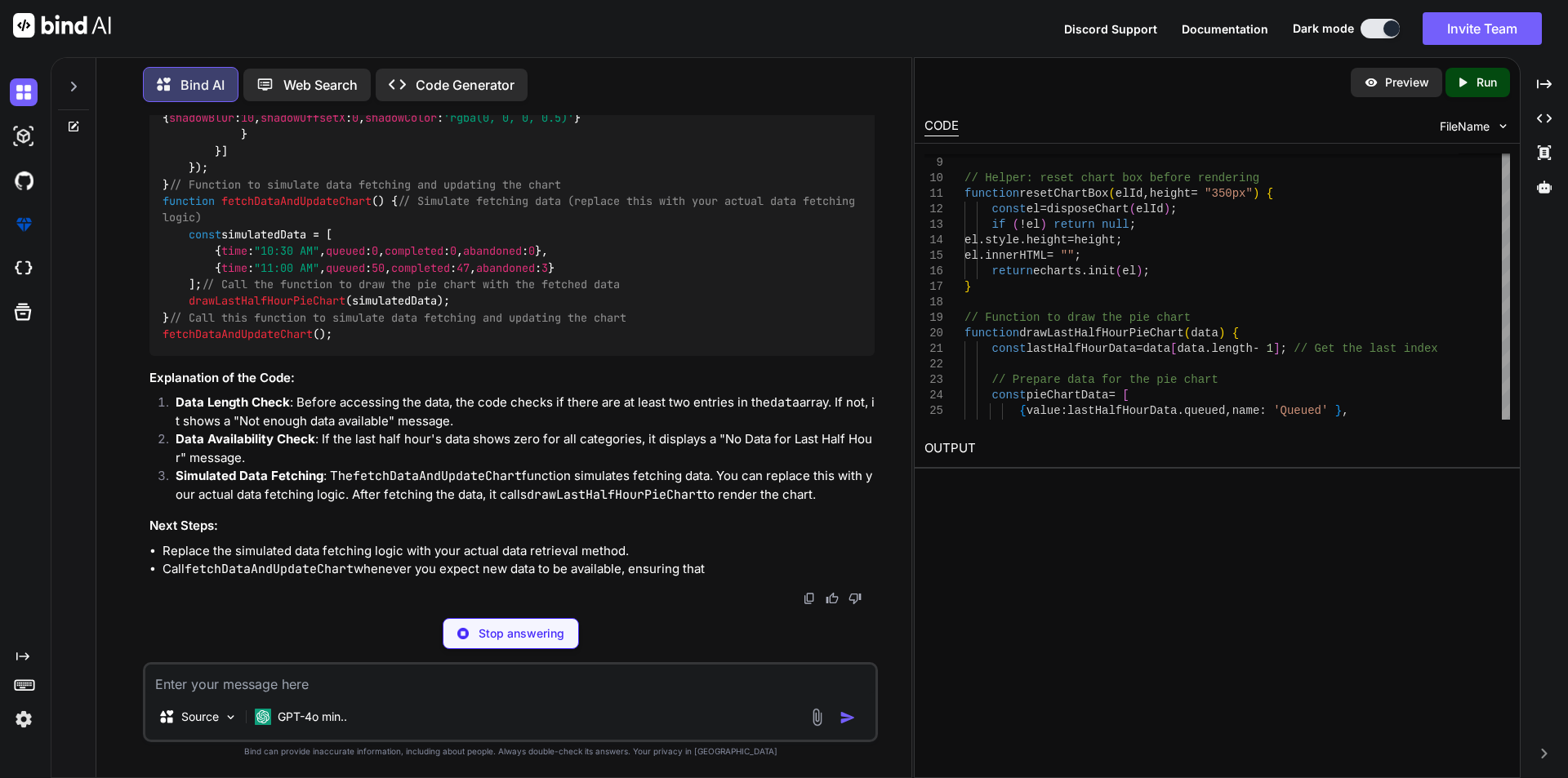
scroll to position [18545, 0]
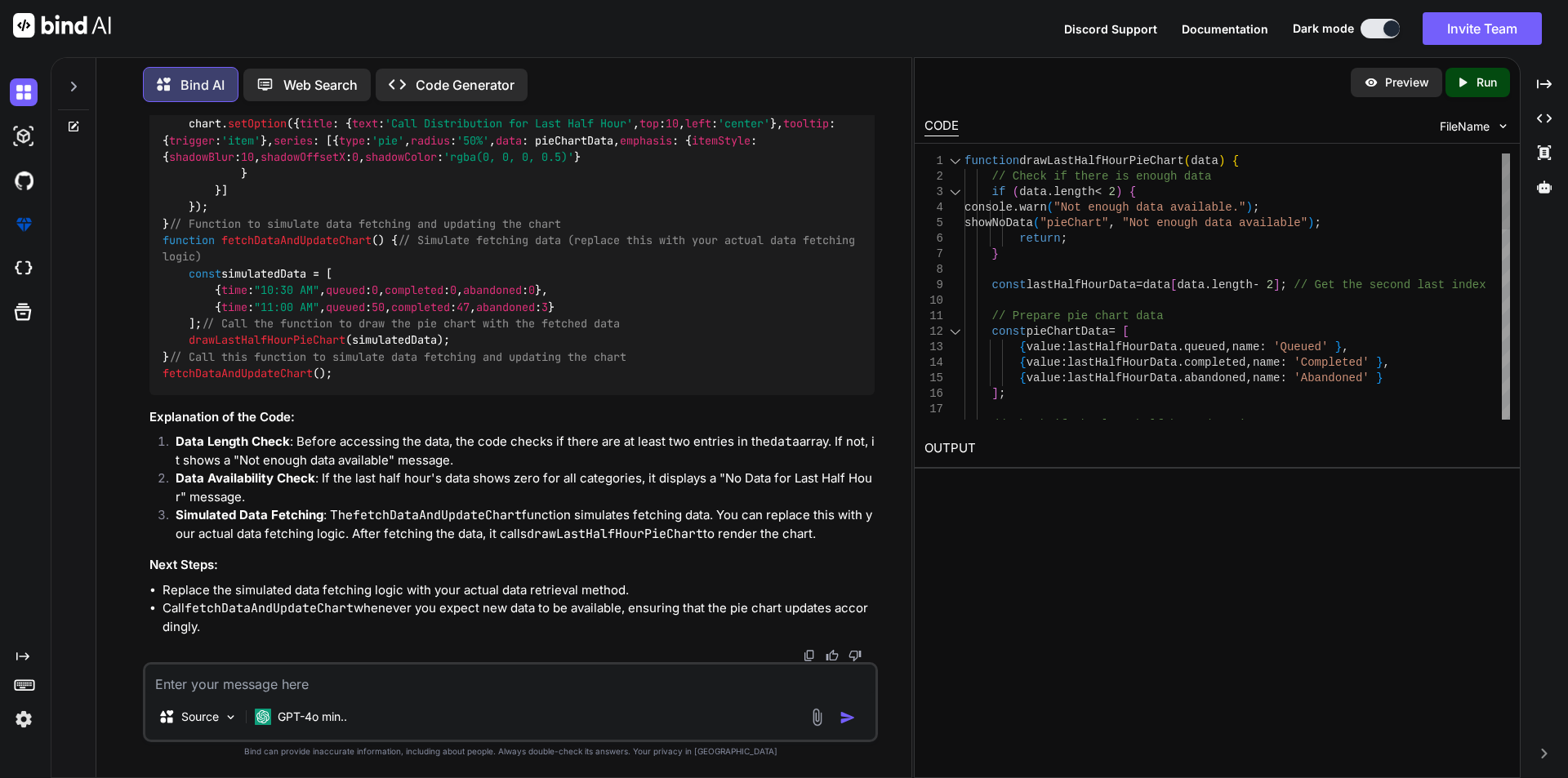
click at [958, 158] on div at bounding box center [956, 161] width 21 height 16
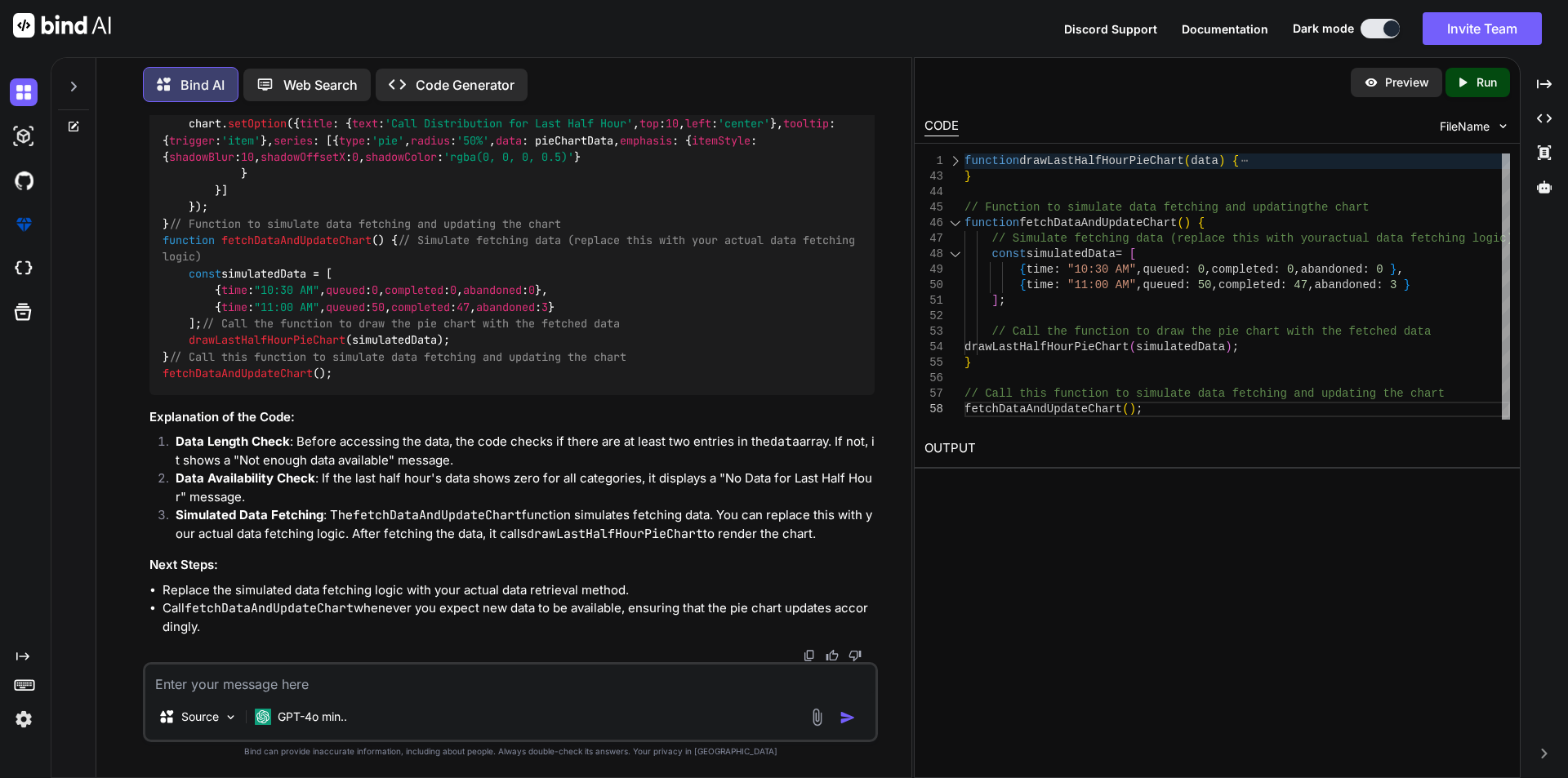
click at [953, 220] on div at bounding box center [956, 223] width 21 height 16
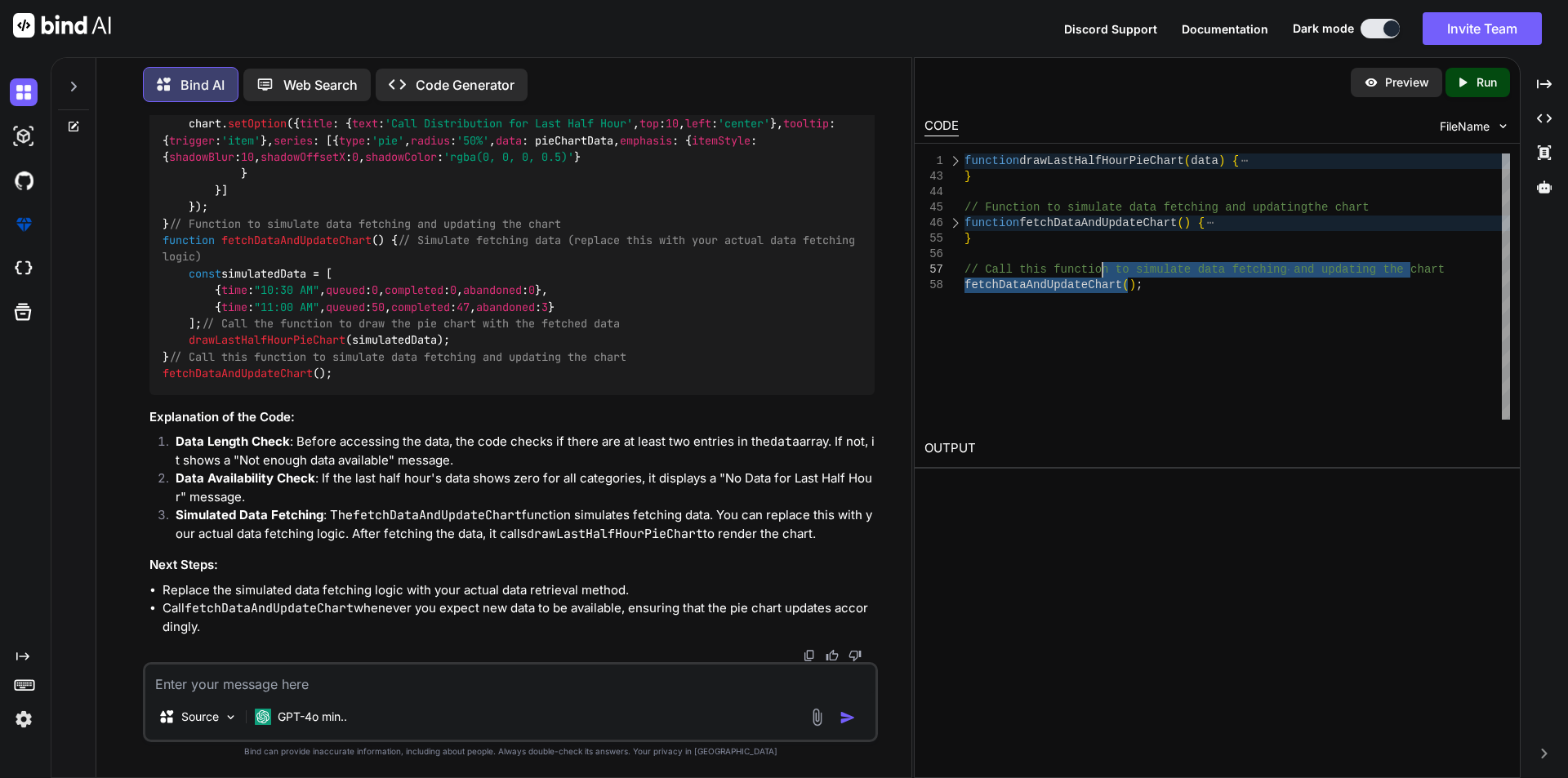
scroll to position [0, 0]
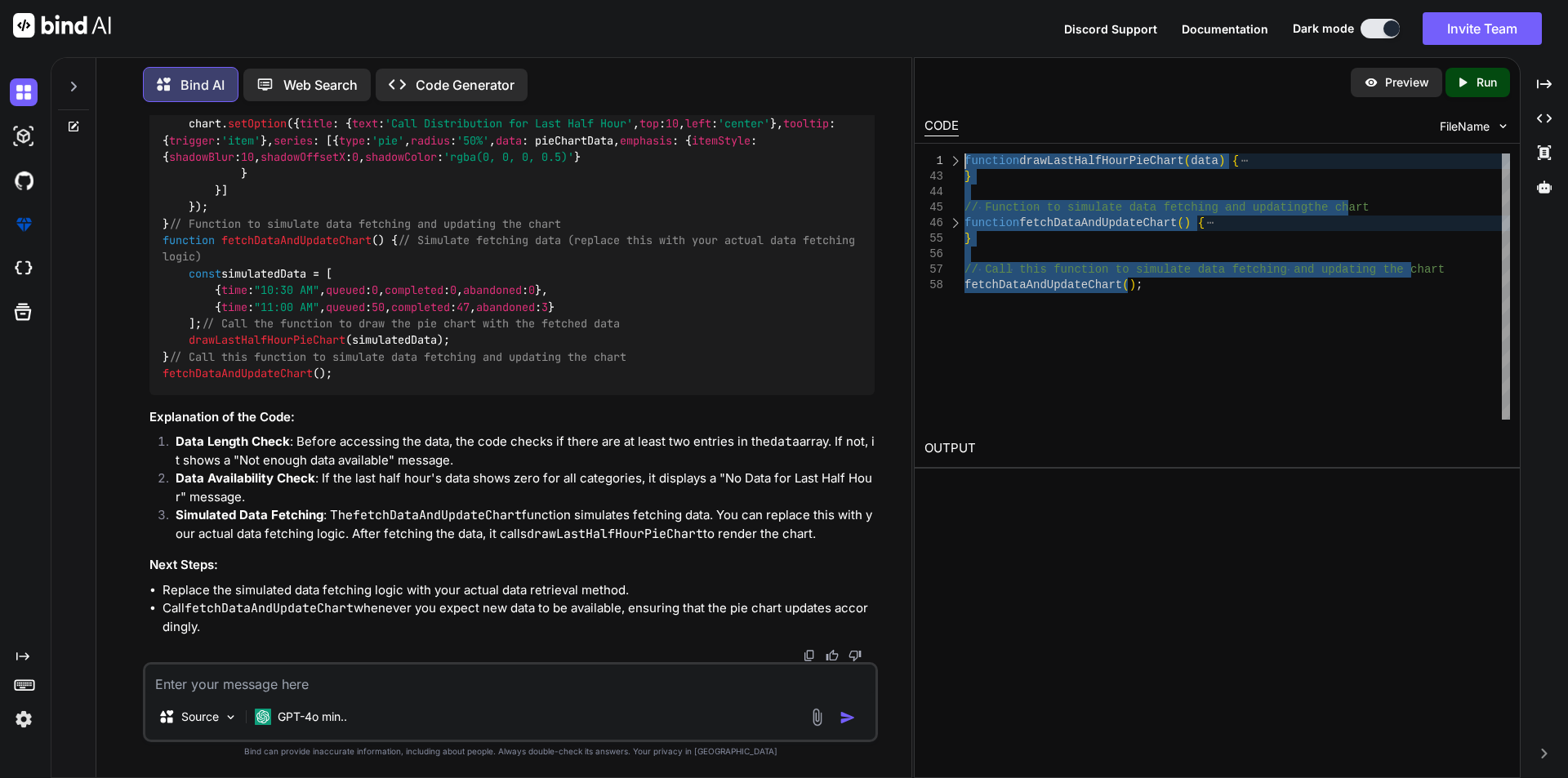
drag, startPoint x: 1144, startPoint y: 291, endPoint x: 951, endPoint y: 141, distance: 244.4
click at [964, 153] on div "function drawLastHalfHourPieChart ( data ) { } // Function to simulate data fet…" at bounding box center [1236, 286] width 545 height 266
